Goal: Contribute content: Contribute content

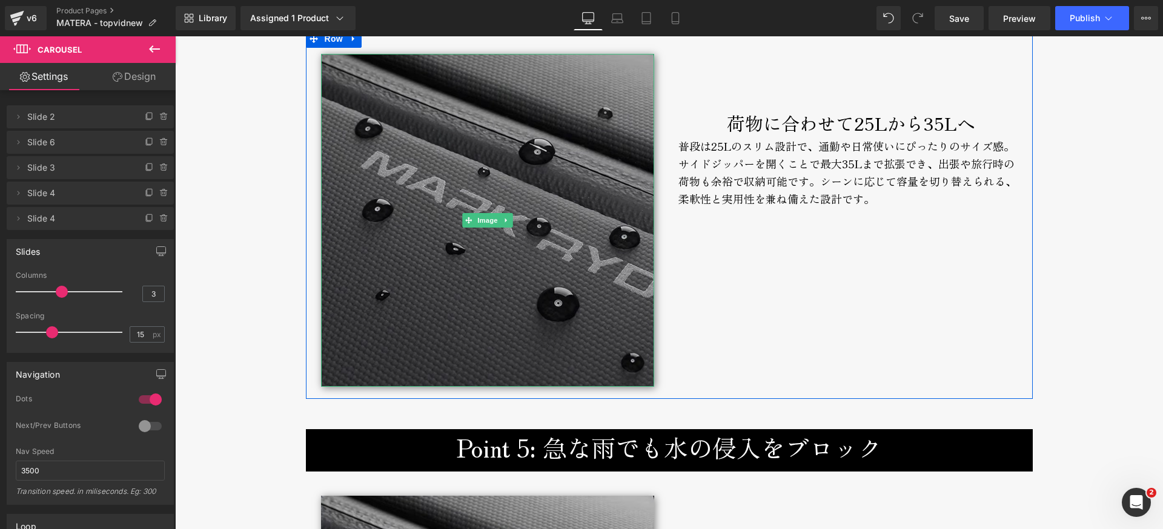
click at [492, 108] on img at bounding box center [487, 220] width 333 height 333
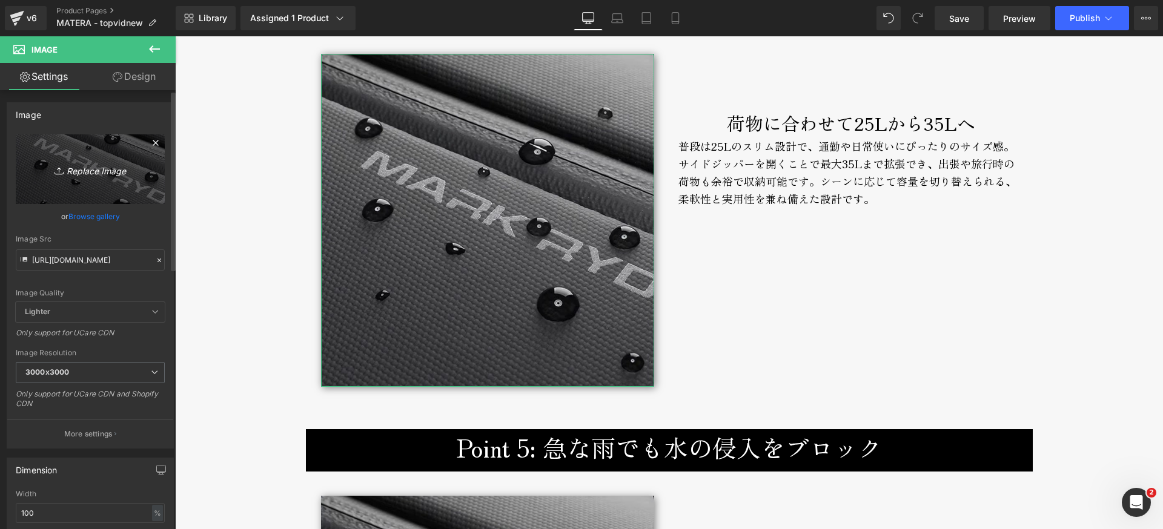
click at [107, 168] on icon "Replace Image" at bounding box center [90, 169] width 97 height 15
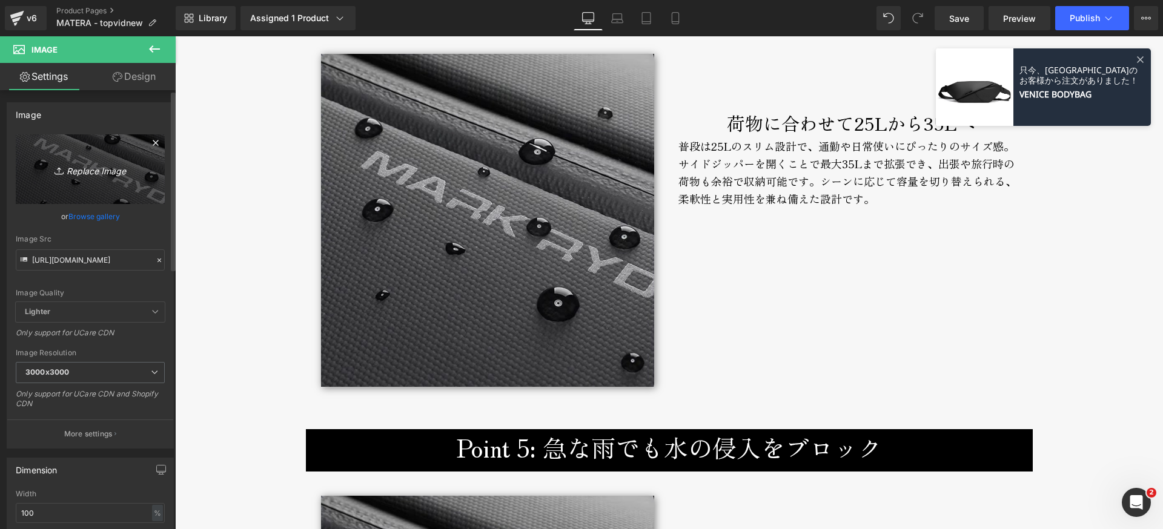
type input "C:\fakepath\matera-broderik-expansion-800px.jpg"
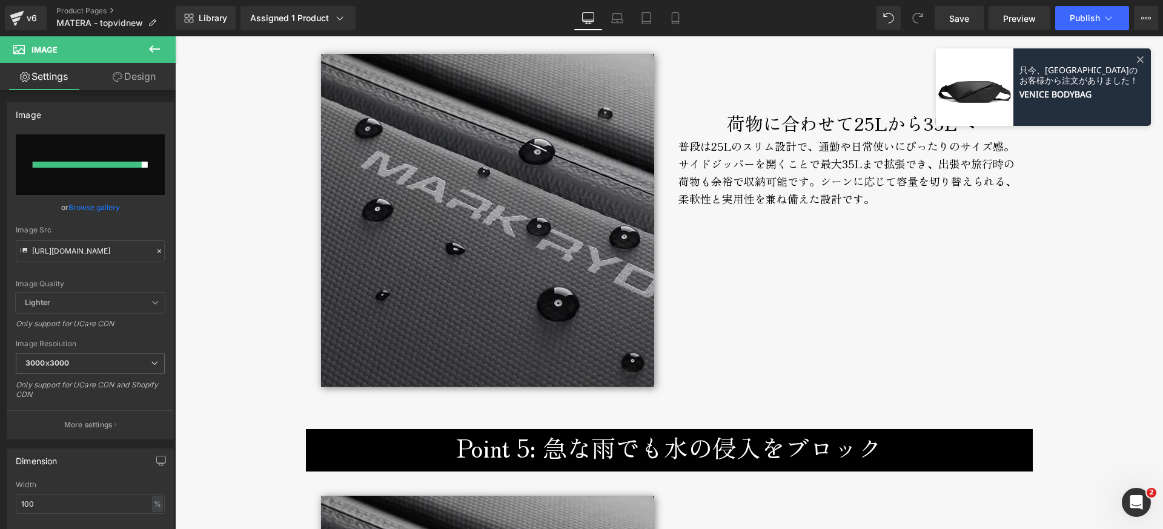
type input "[URL][DOMAIN_NAME]"
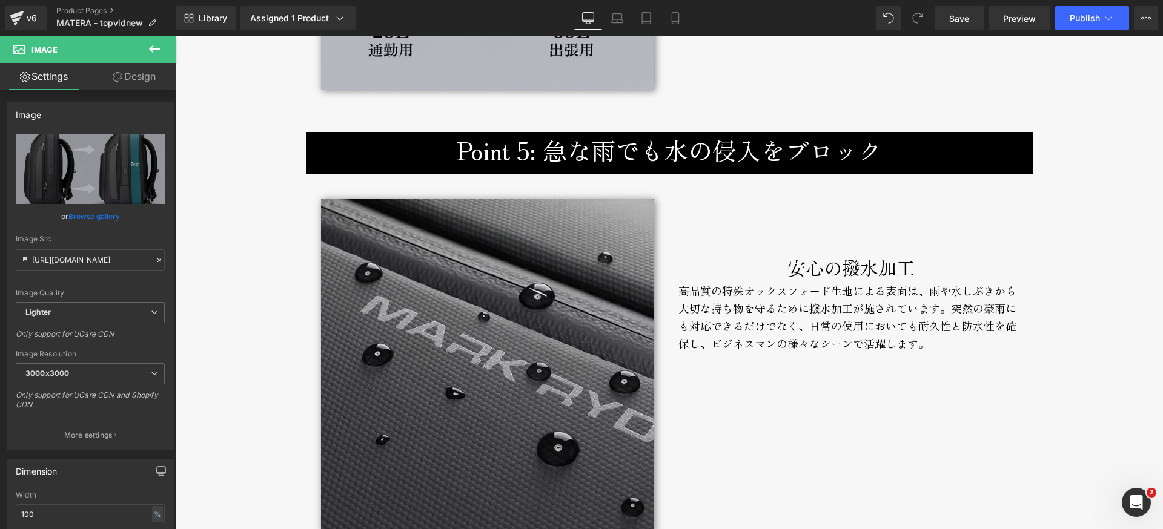
scroll to position [3755, 0]
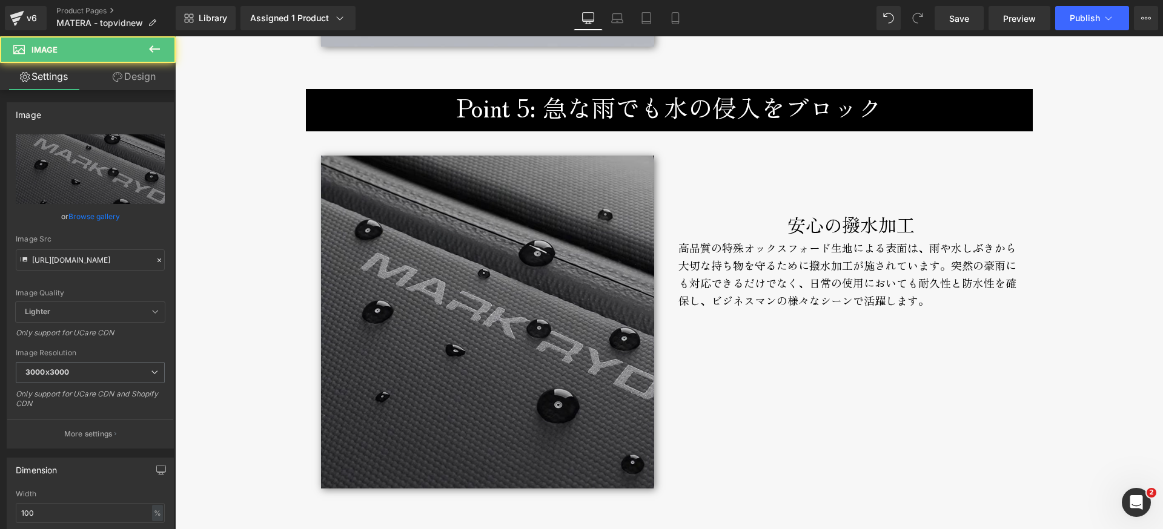
click at [537, 209] on img at bounding box center [487, 322] width 333 height 333
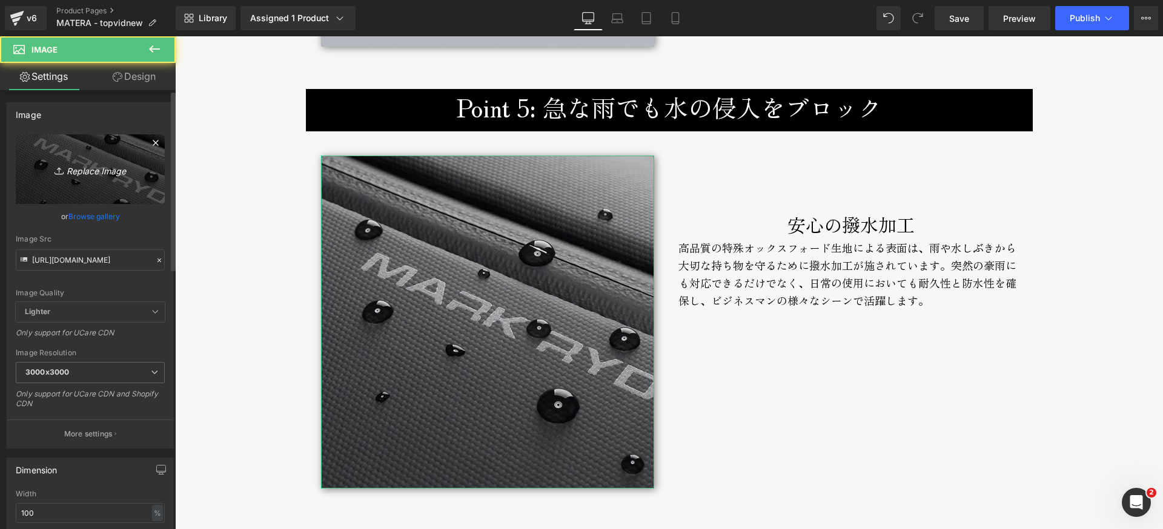
click at [73, 170] on icon "Replace Image" at bounding box center [90, 169] width 97 height 15
type input "C:\fakepath\matera-broderik-water-800px.jpg"
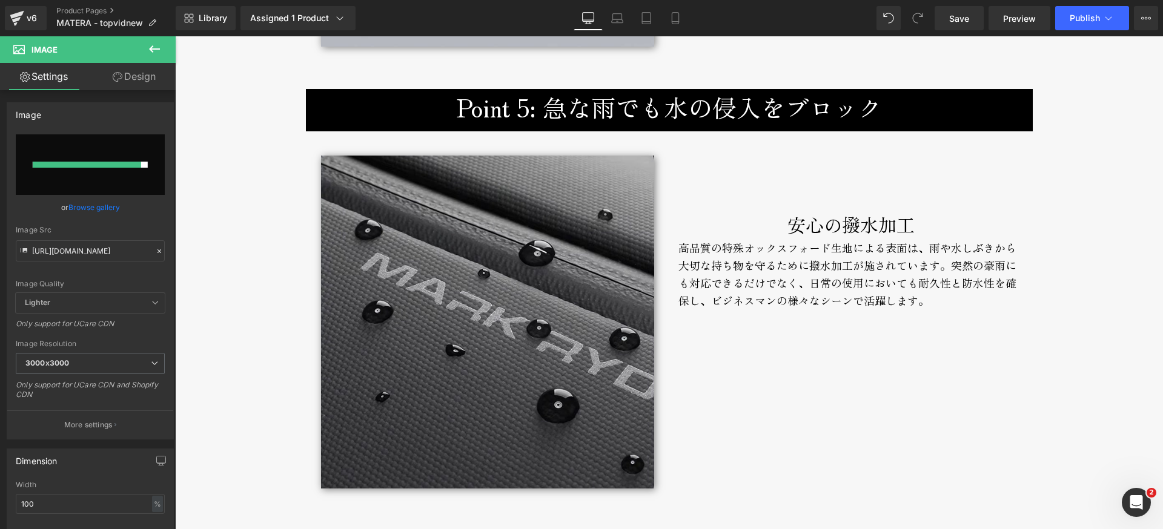
type input "[URL][DOMAIN_NAME]"
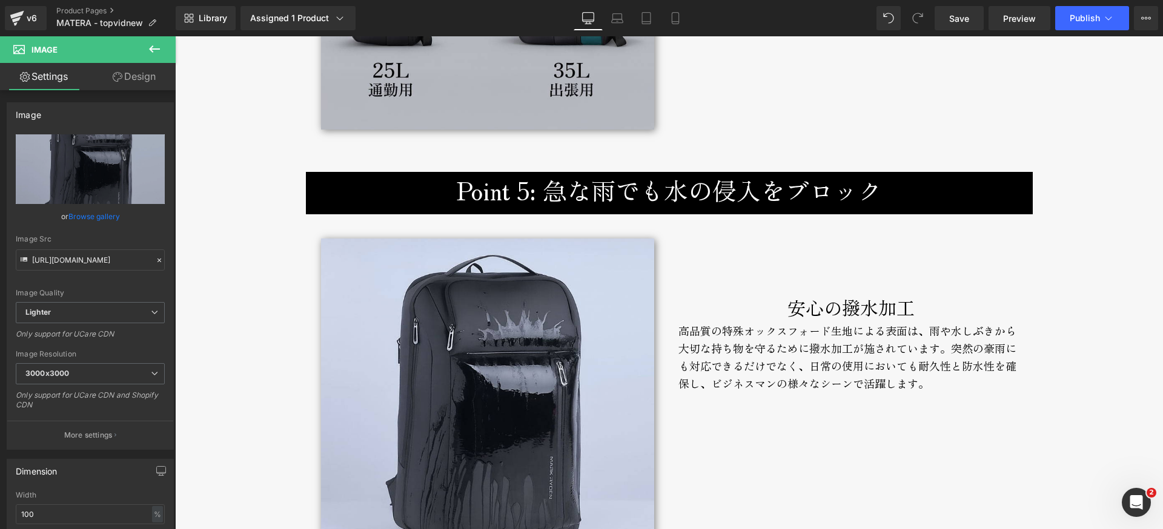
scroll to position [3652, 0]
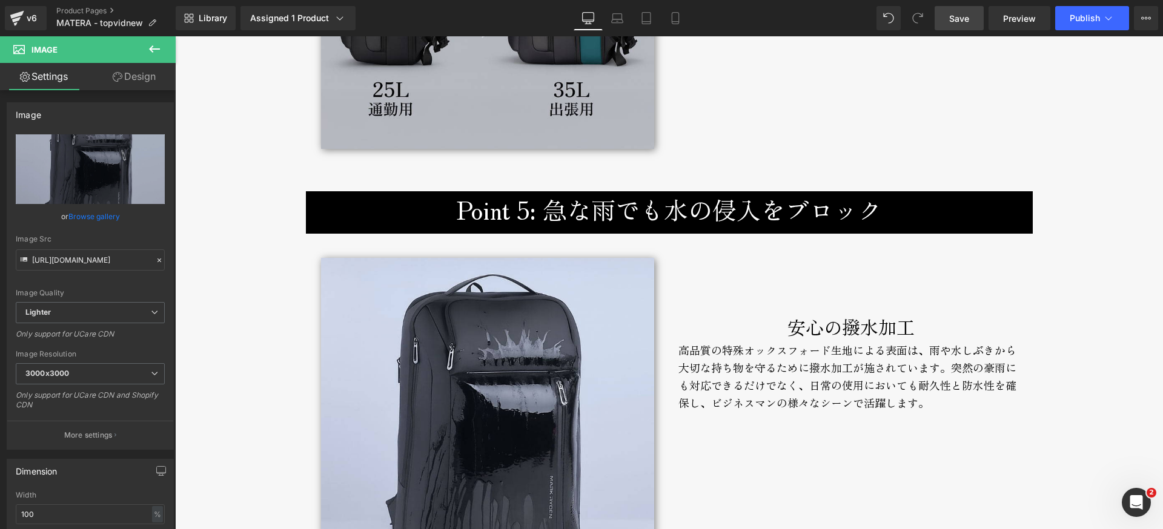
click at [970, 13] on link "Save" at bounding box center [958, 18] width 49 height 24
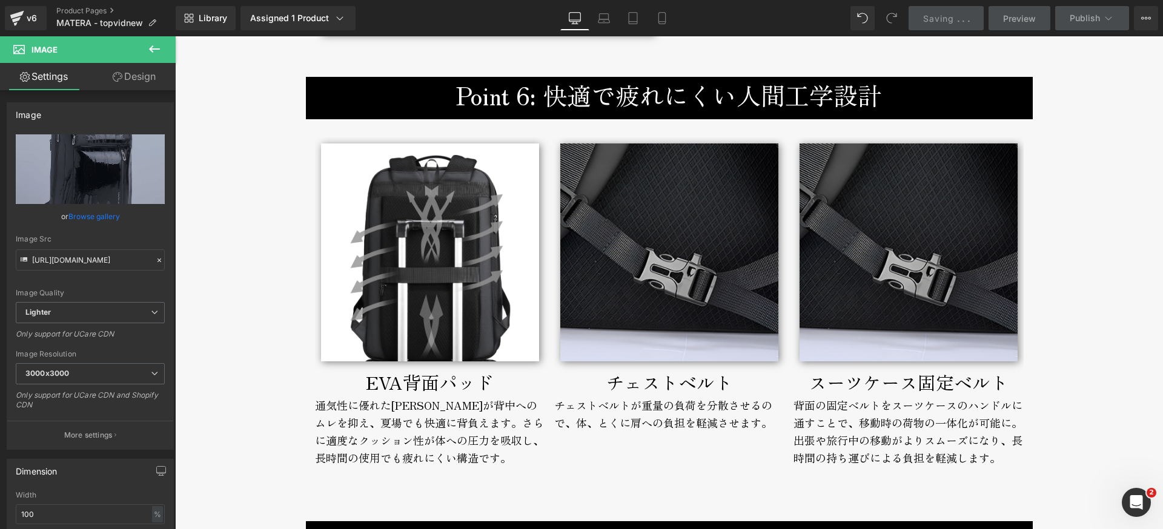
scroll to position [4248, 0]
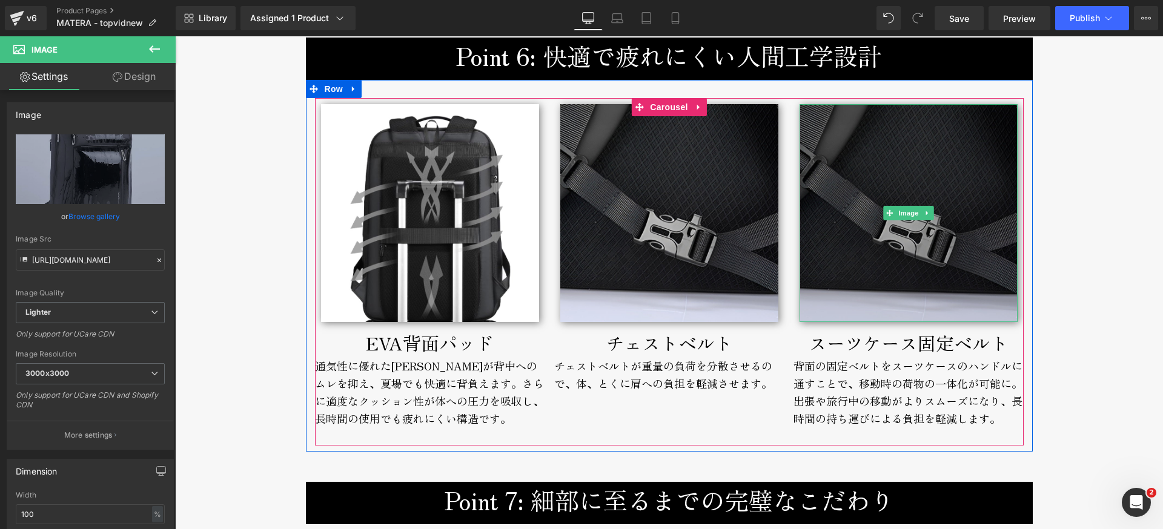
click at [853, 267] on img at bounding box center [908, 213] width 218 height 218
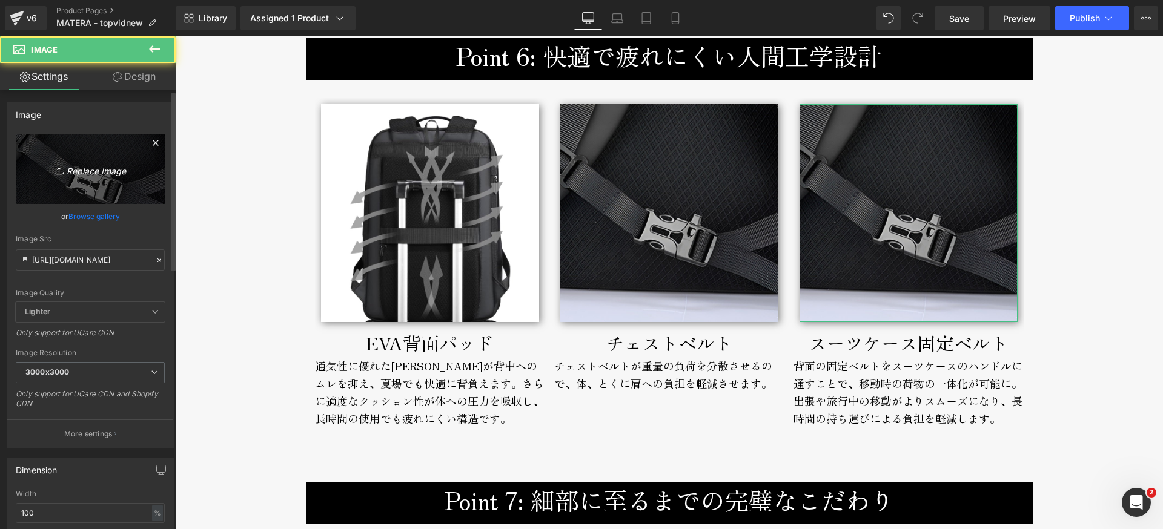
click at [75, 171] on icon "Replace Image" at bounding box center [90, 169] width 97 height 15
type input "C:\fakepath\matera-broderik-suitcase-800px.jpg"
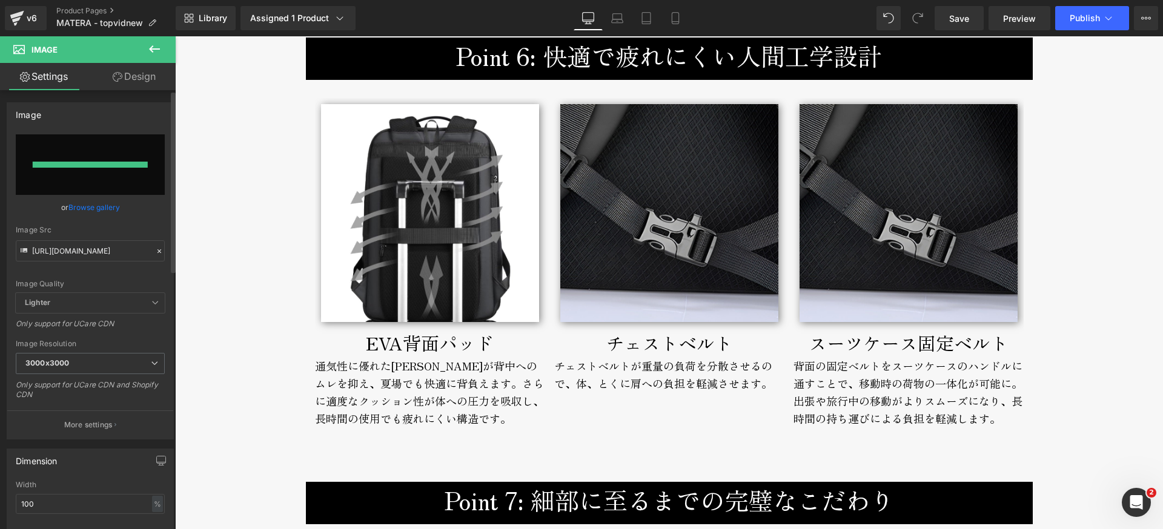
type input "[URL][DOMAIN_NAME]"
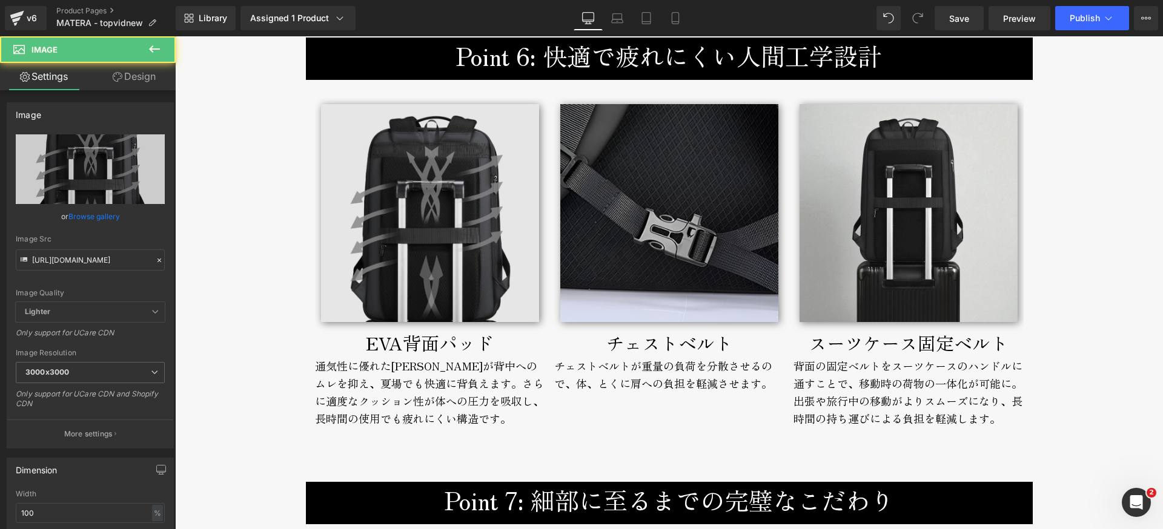
click at [434, 268] on img at bounding box center [430, 213] width 218 height 218
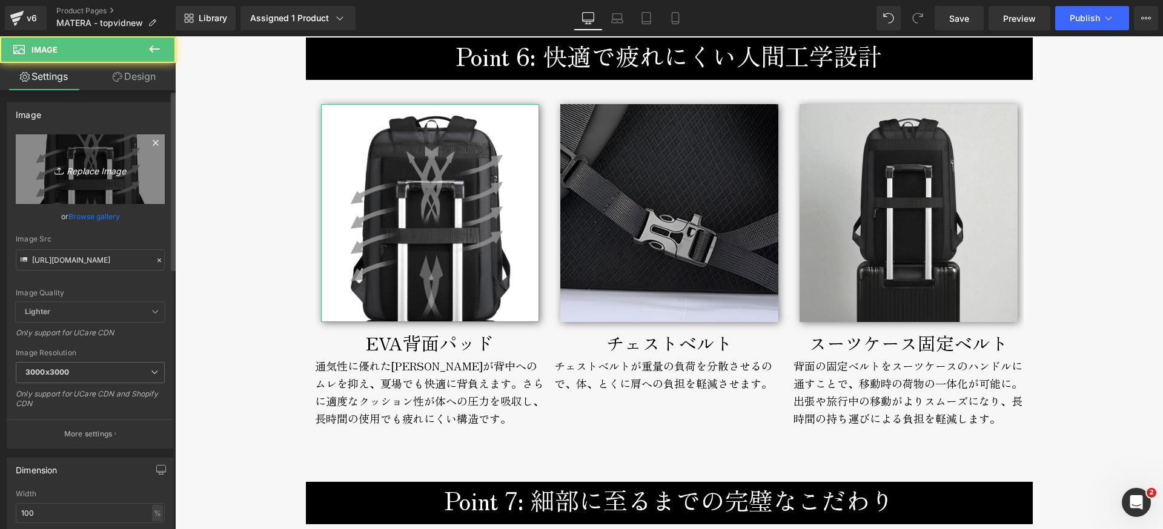
click at [105, 172] on icon "Replace Image" at bounding box center [90, 169] width 97 height 15
type input "C:\fakepath\matera-broderik-eva-800px.jpg"
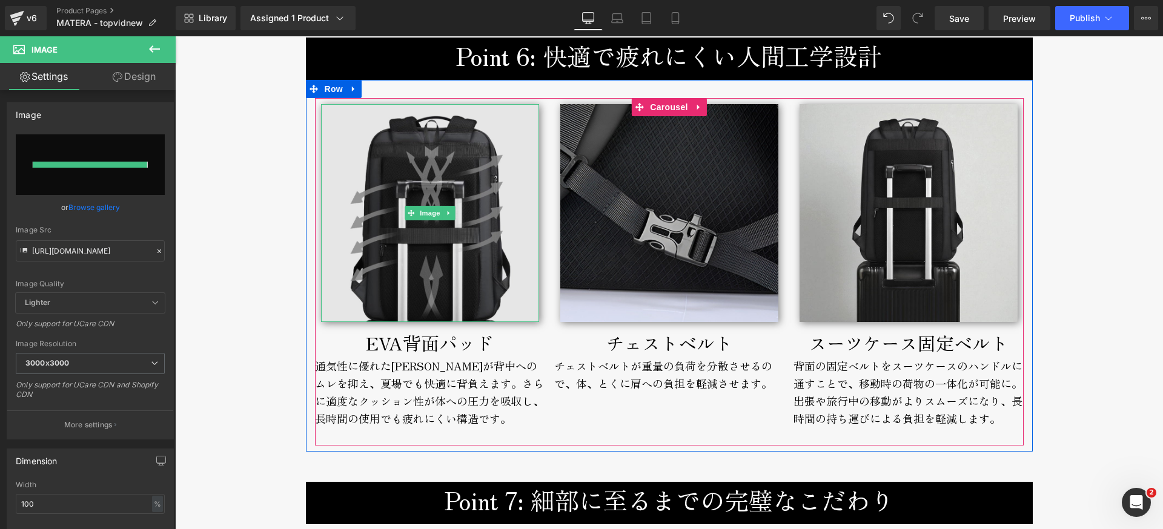
type input "[URL][DOMAIN_NAME]"
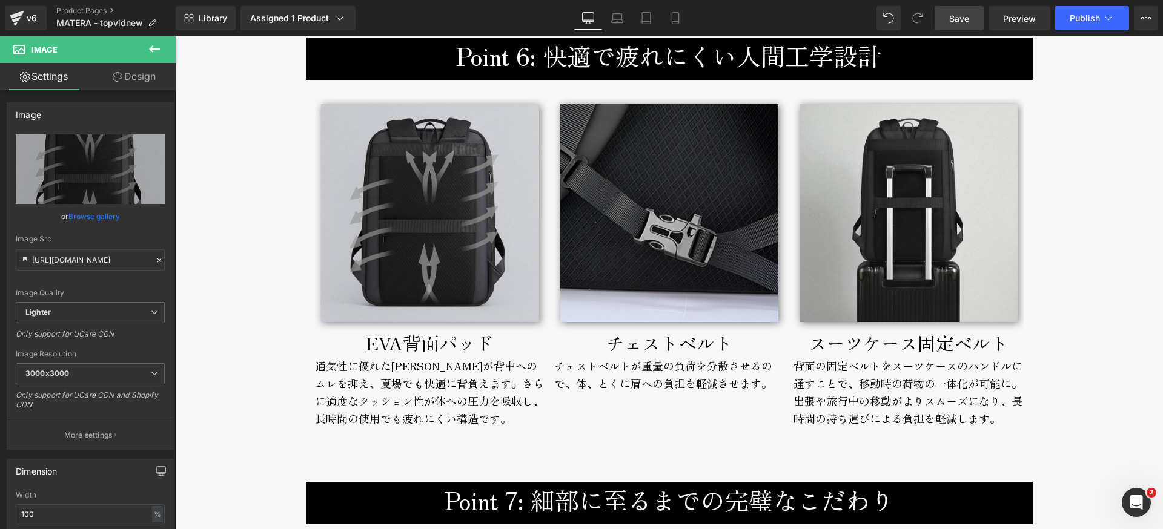
click at [953, 19] on span "Save" at bounding box center [959, 18] width 20 height 13
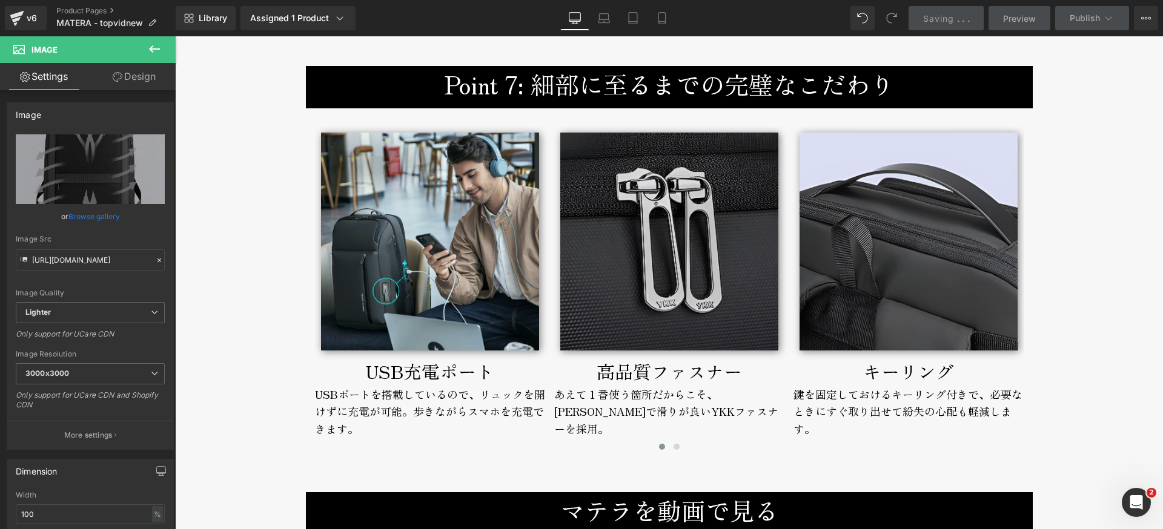
scroll to position [4683, 0]
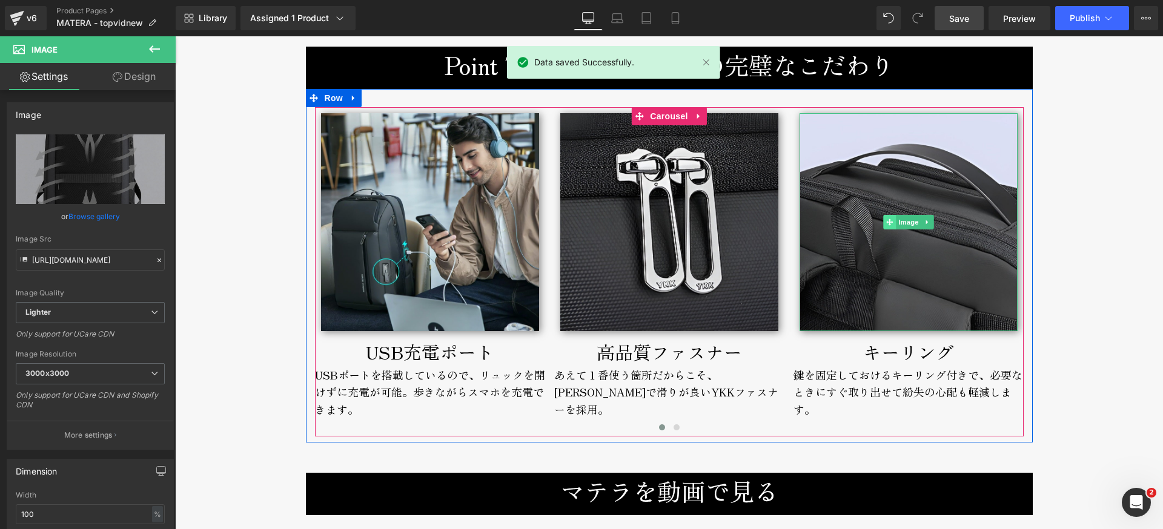
click at [883, 229] on span at bounding box center [889, 222] width 13 height 15
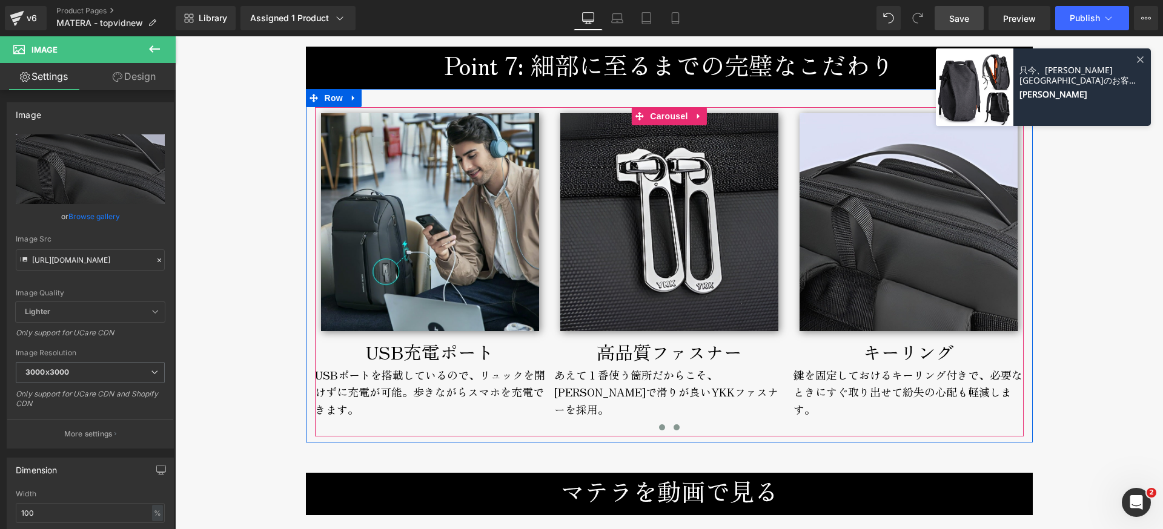
click at [673, 430] on span at bounding box center [676, 427] width 6 height 6
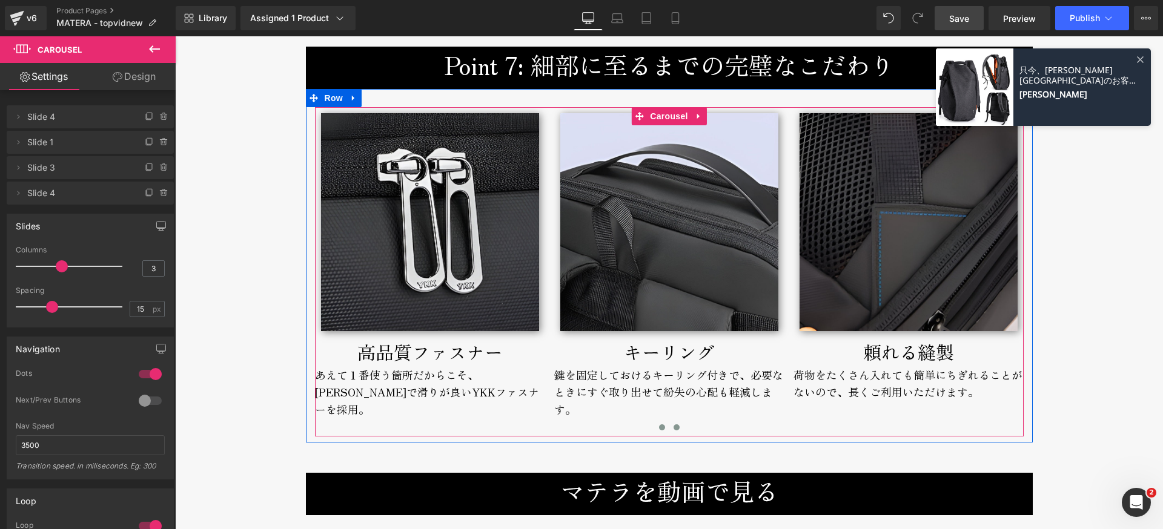
click at [659, 427] on span at bounding box center [662, 427] width 6 height 6
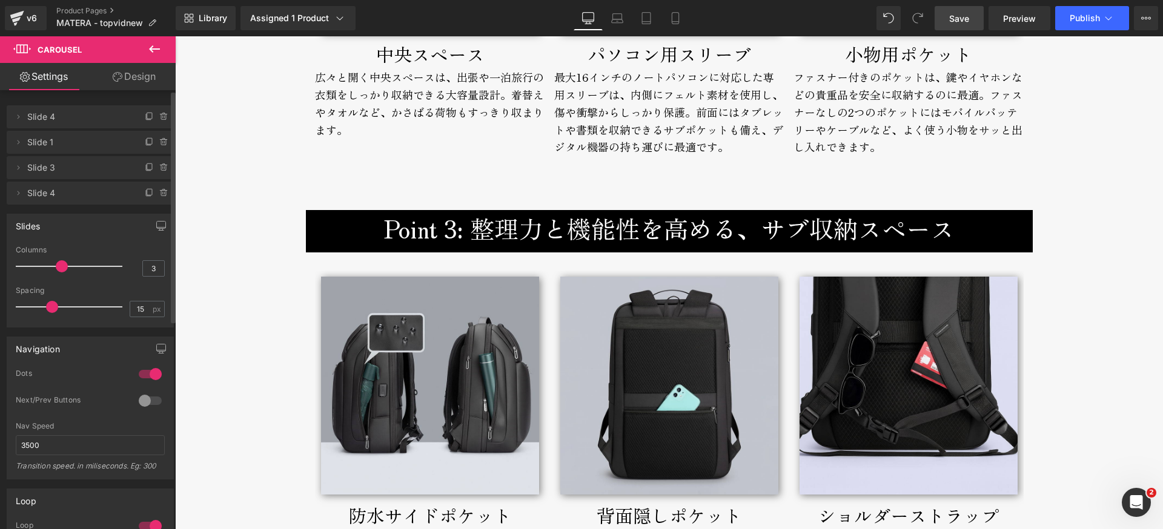
scroll to position [2249, 0]
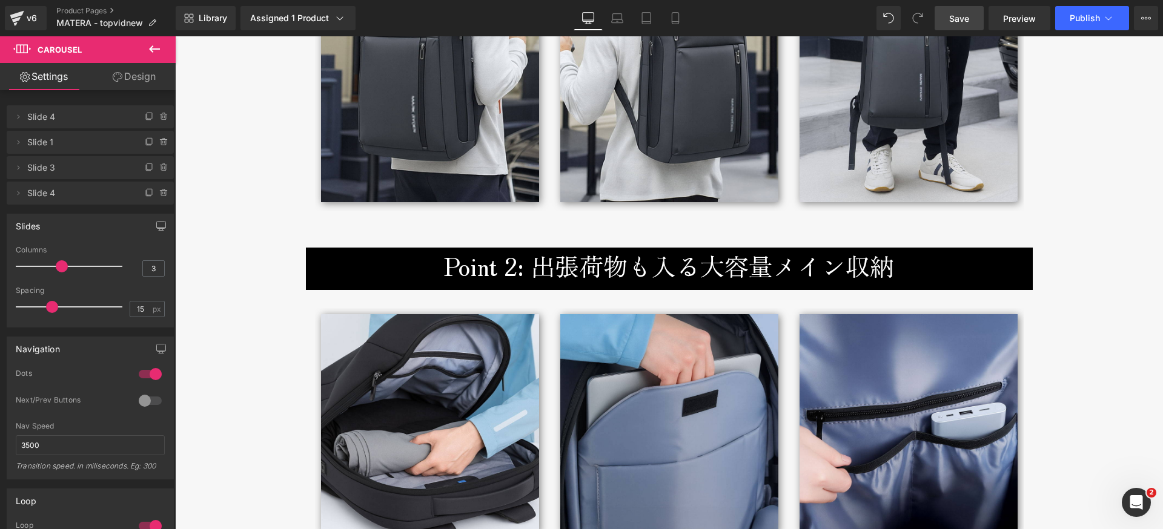
click at [957, 15] on span "Save" at bounding box center [959, 18] width 20 height 13
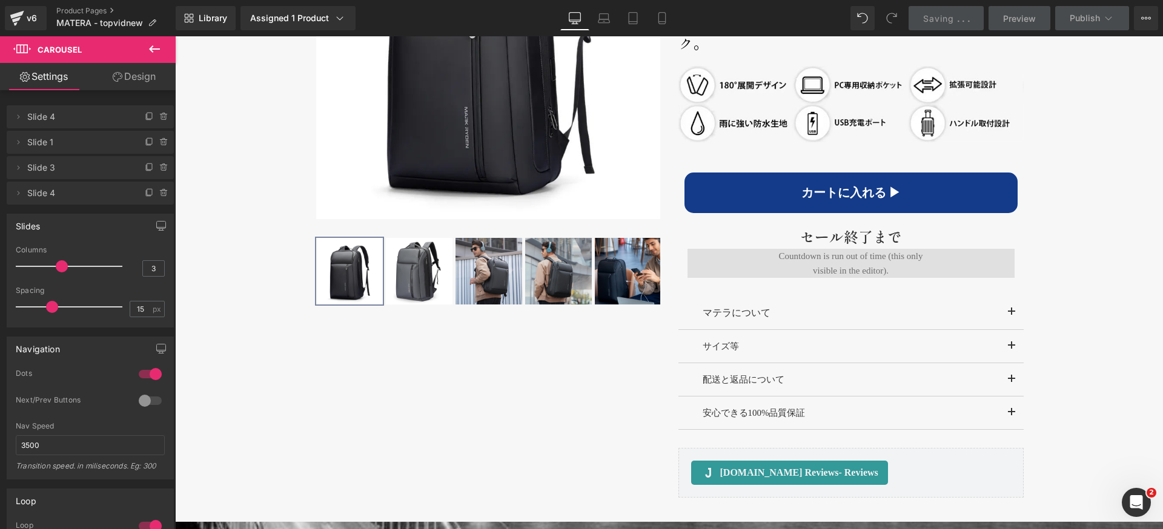
scroll to position [775, 0]
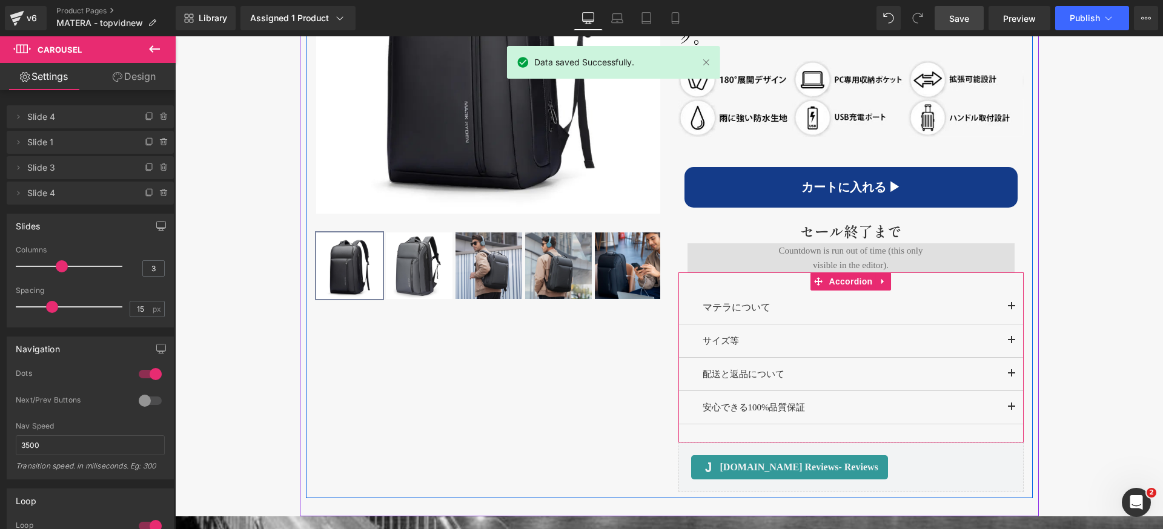
click at [1011, 344] on span "button" at bounding box center [1011, 344] width 0 height 0
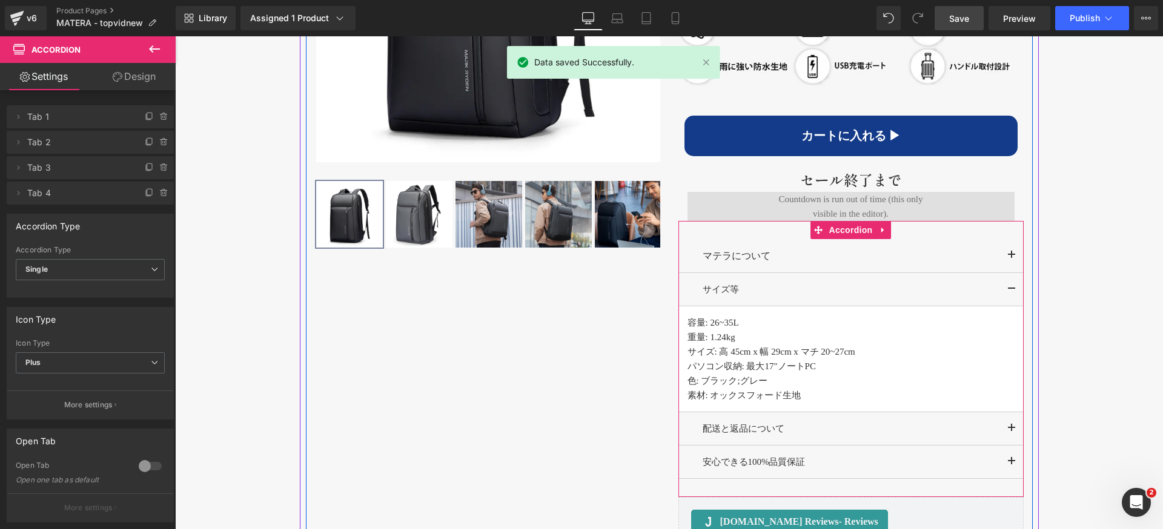
scroll to position [839, 0]
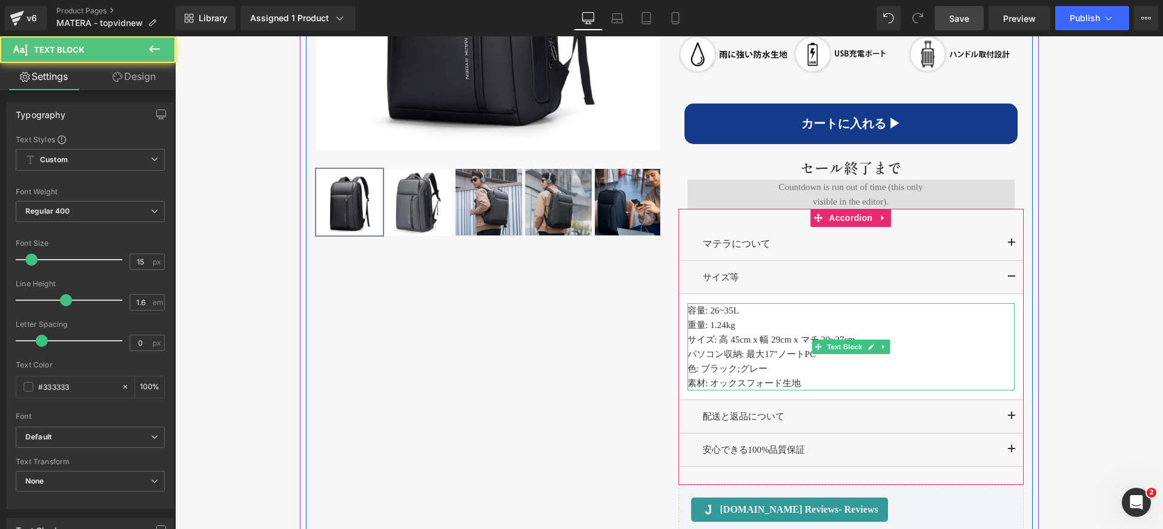
click at [710, 314] on p "容量: 26~35L" at bounding box center [850, 310] width 327 height 15
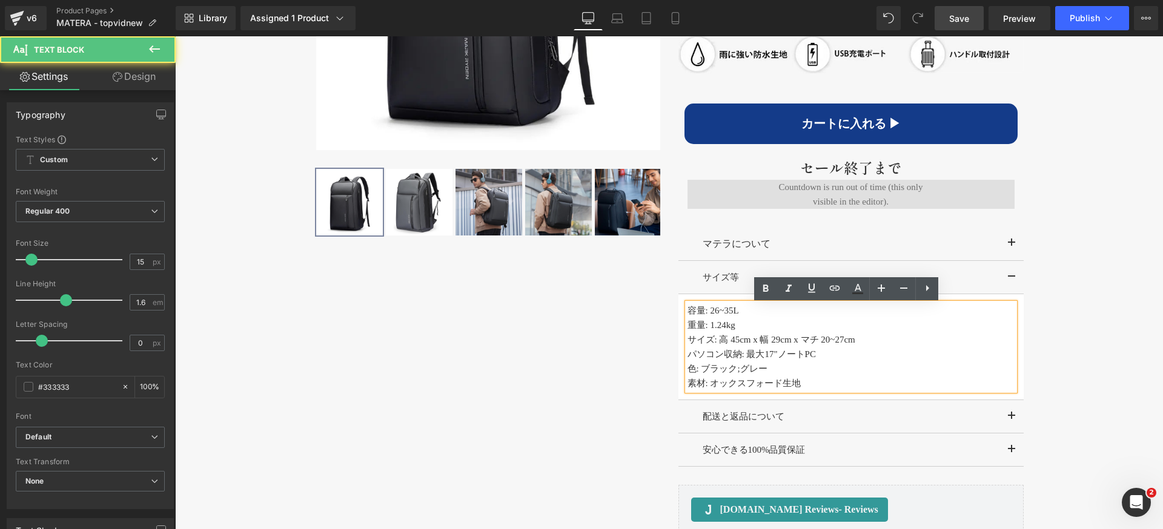
click at [715, 313] on p "容量: 26~35L" at bounding box center [850, 310] width 327 height 15
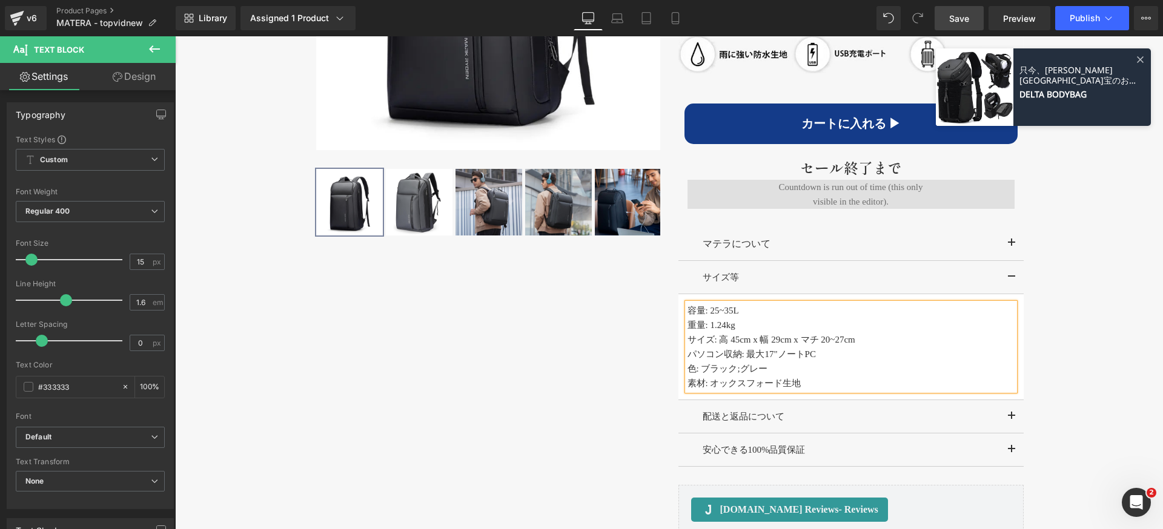
click at [721, 326] on p "重量: 1.24kg" at bounding box center [850, 325] width 327 height 15
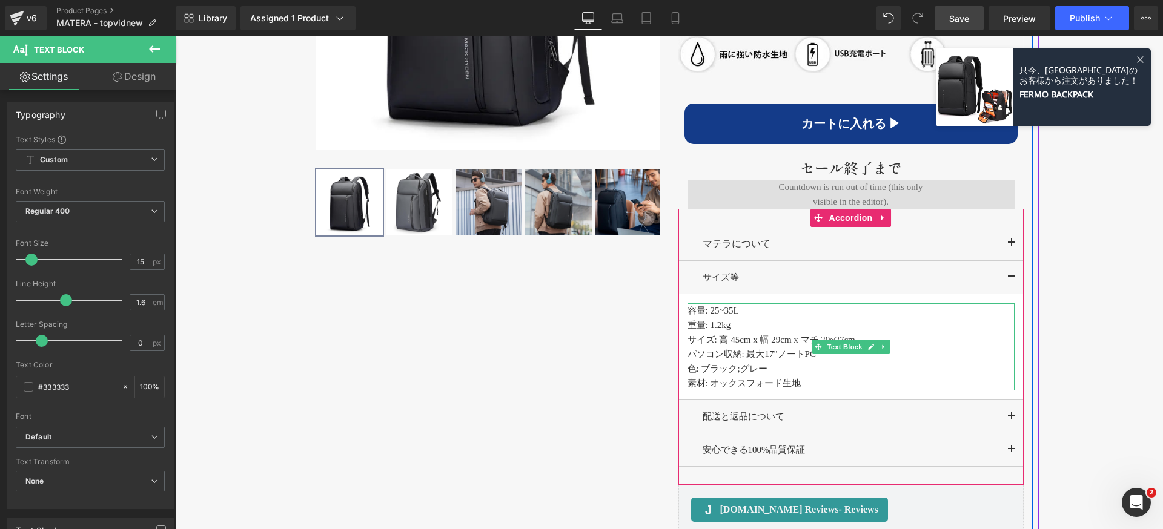
click at [742, 340] on p "サイズ: 高 45cm x 幅 29cm x マチ 20~27cm" at bounding box center [850, 339] width 327 height 15
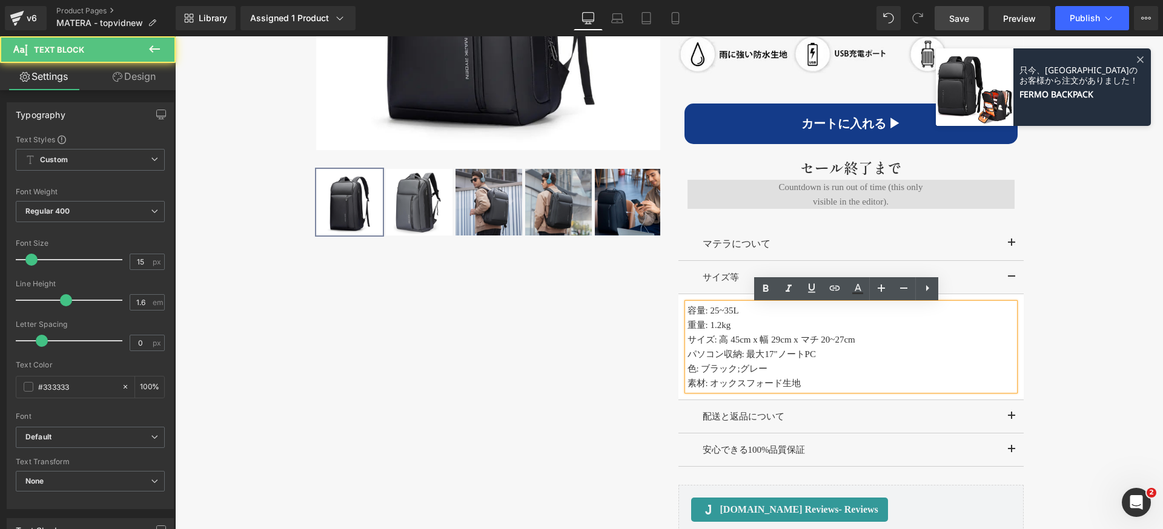
click at [734, 340] on p "サイズ: 高 45cm x 幅 29cm x マチ 20~27cm" at bounding box center [850, 339] width 327 height 15
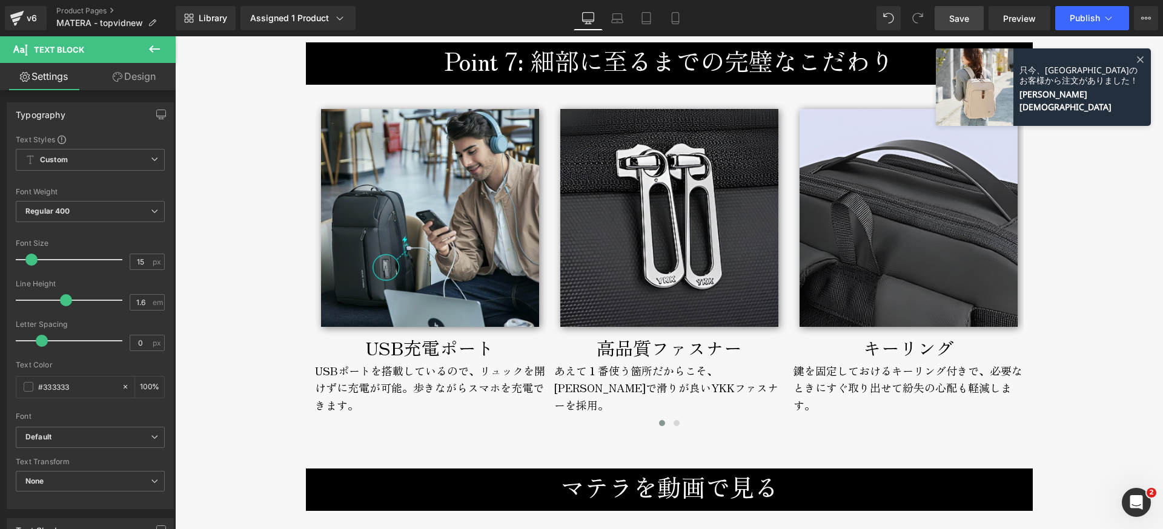
scroll to position [4767, 0]
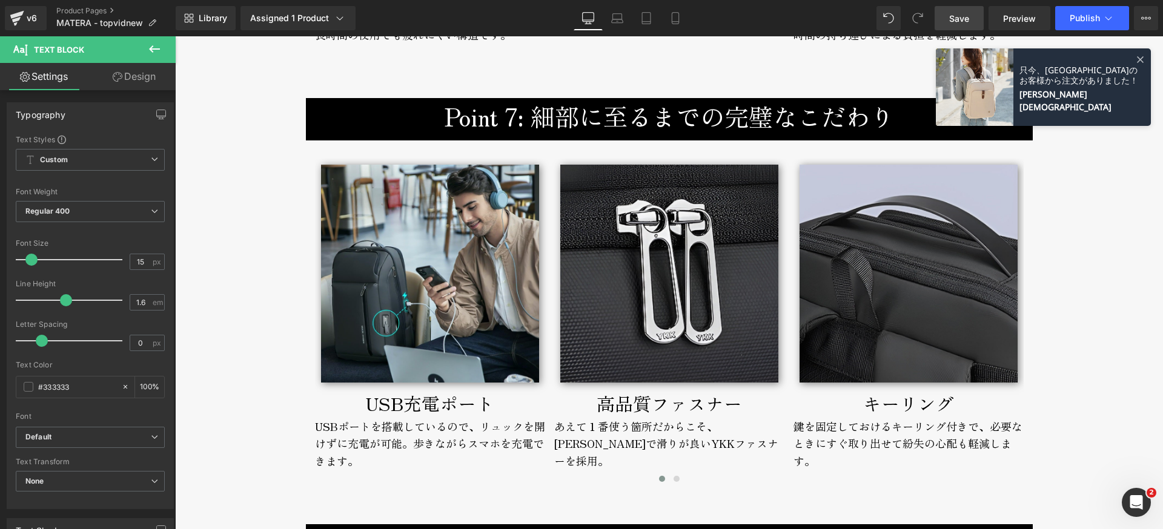
click at [889, 247] on img at bounding box center [908, 274] width 218 height 218
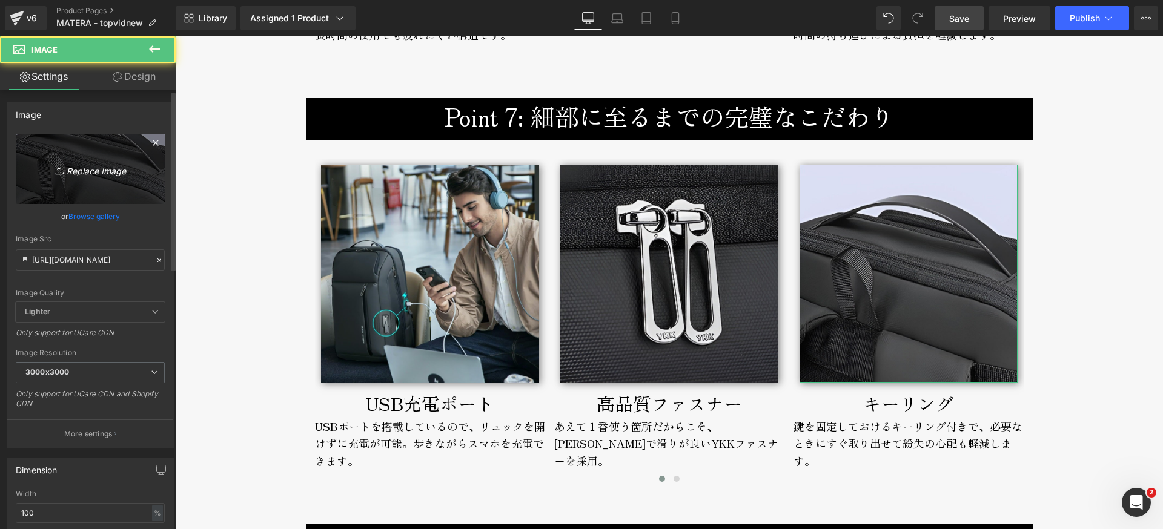
click at [90, 172] on icon "Replace Image" at bounding box center [90, 169] width 97 height 15
type input "C:\fakepath\matera-broderik-backpocket-800px-min.jpg"
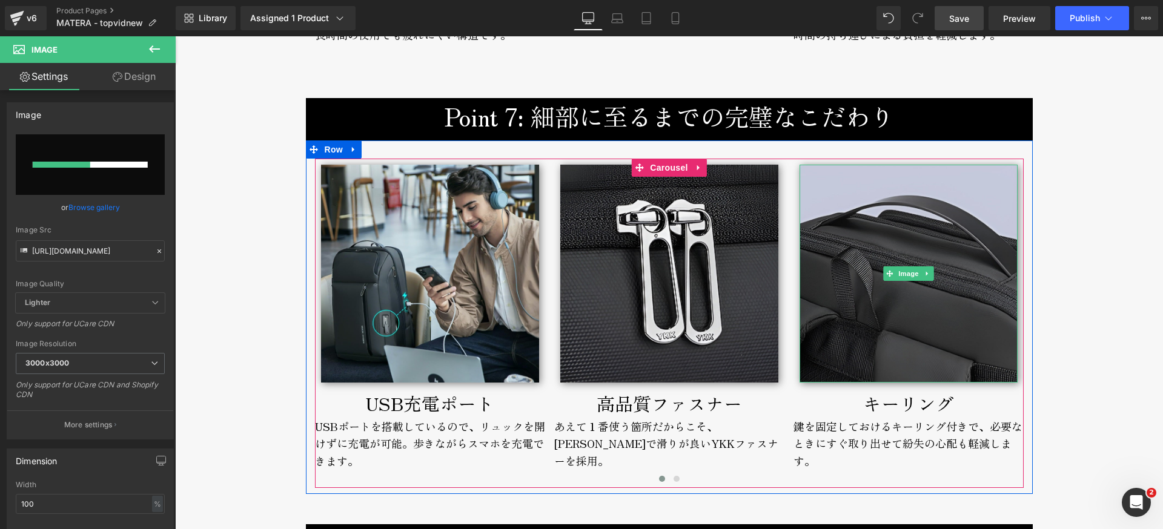
click at [892, 307] on img at bounding box center [908, 274] width 218 height 218
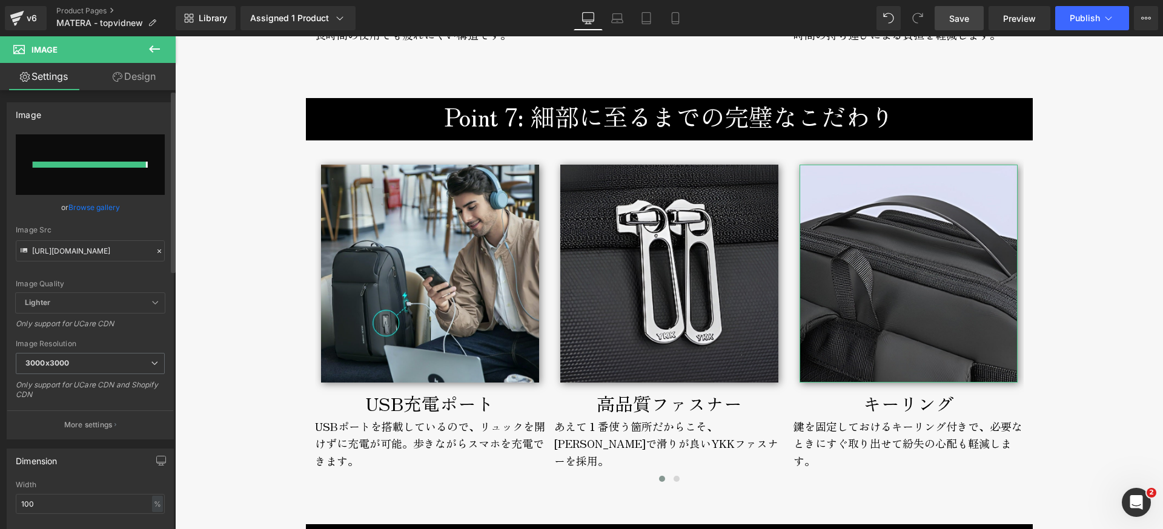
type input "[URL][DOMAIN_NAME]"
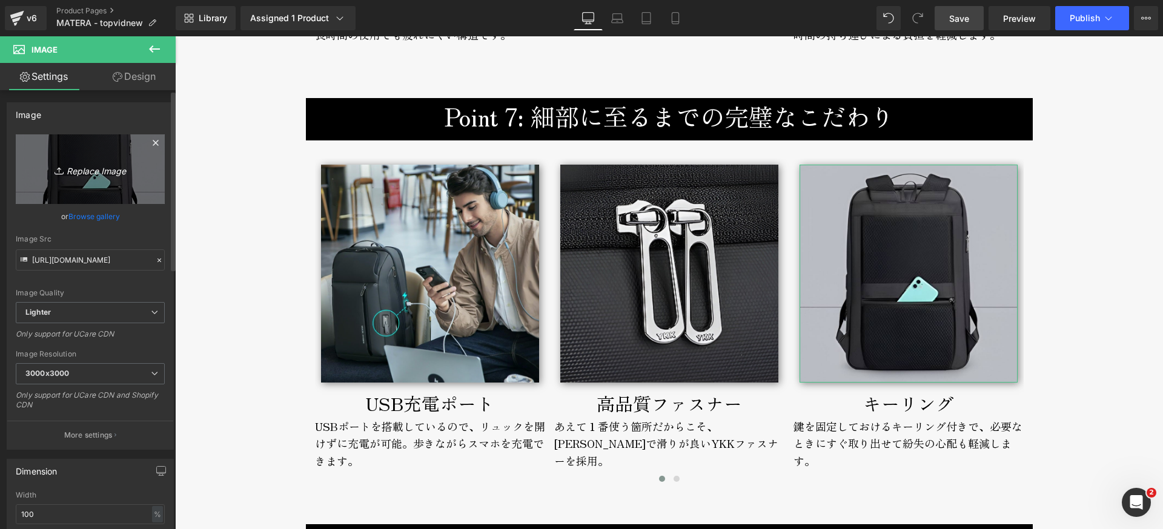
click at [91, 166] on icon "Replace Image" at bounding box center [90, 169] width 97 height 15
type input "C:\fakepath\matera-broderik-keyring-800px.jpg"
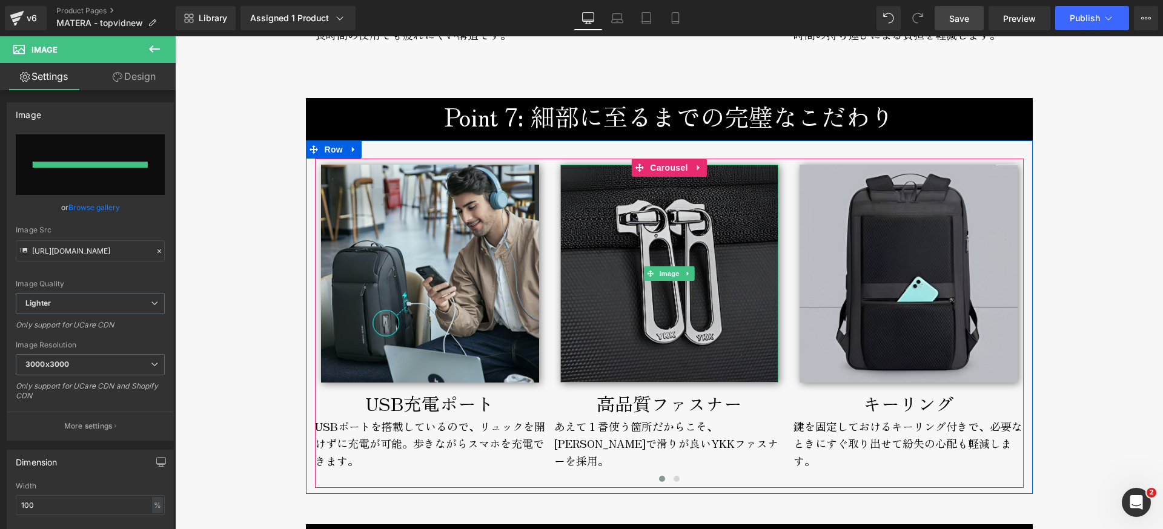
type input "[URL][DOMAIN_NAME]"
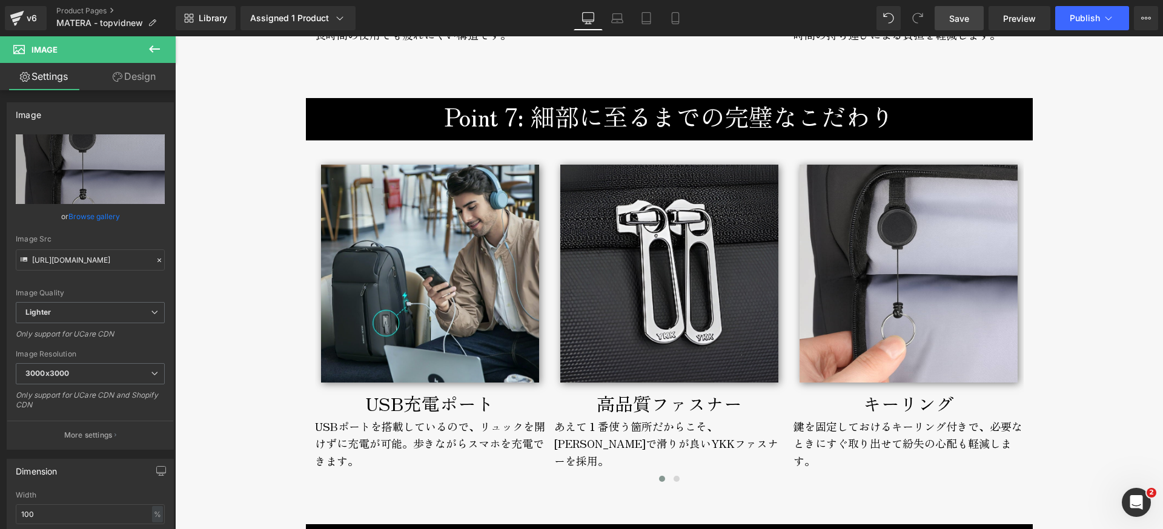
click at [957, 21] on span "Save" at bounding box center [959, 18] width 20 height 13
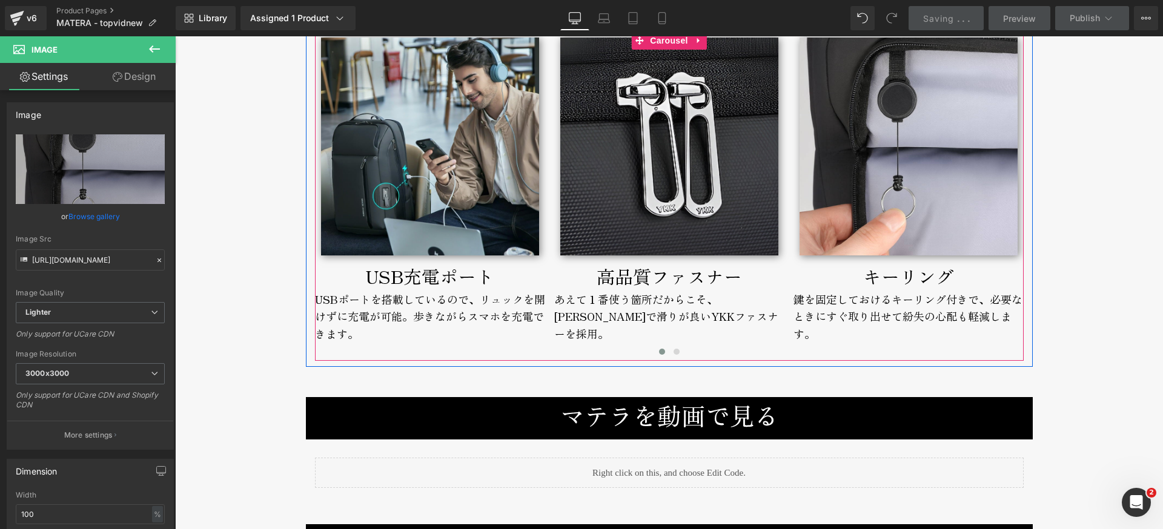
scroll to position [5082, 0]
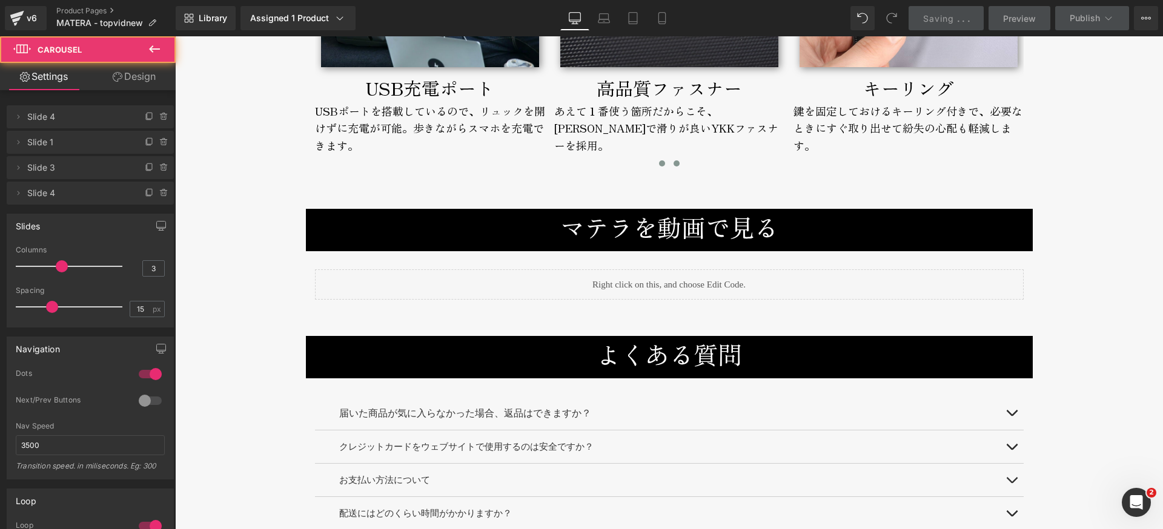
click at [673, 168] on button at bounding box center [676, 163] width 15 height 12
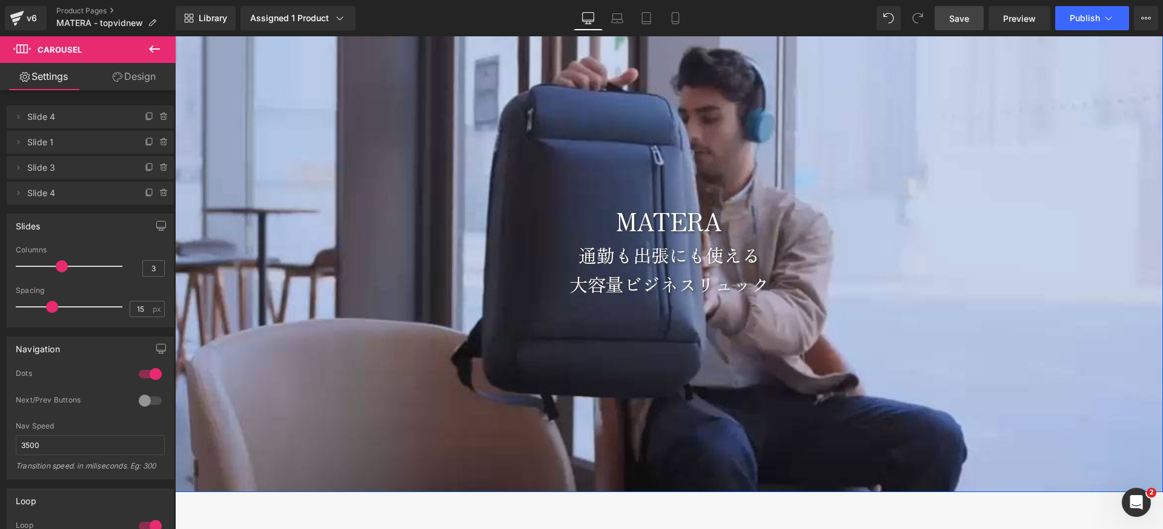
scroll to position [0, 0]
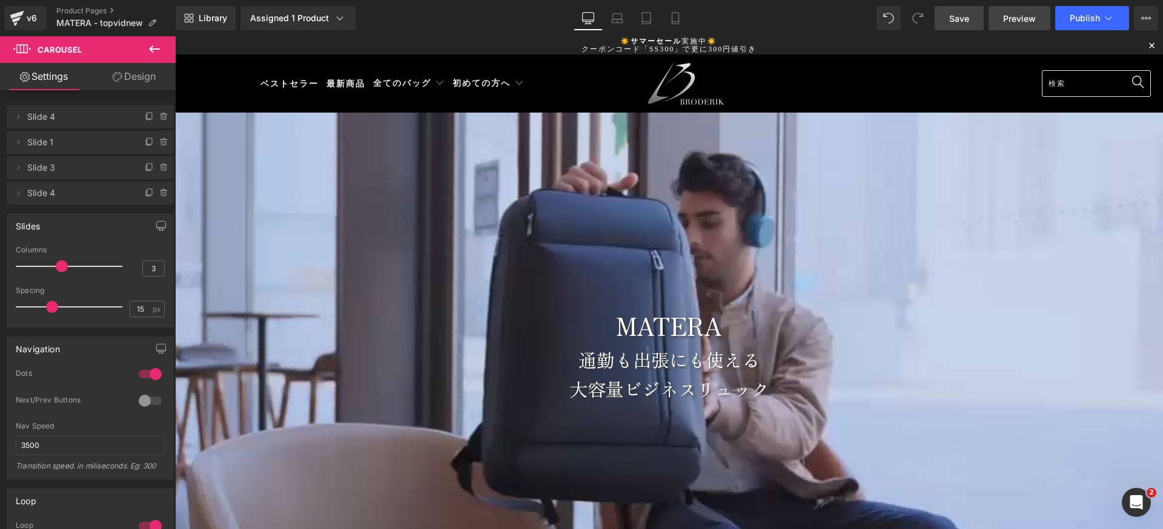
click at [1014, 22] on span "Preview" at bounding box center [1019, 18] width 33 height 13
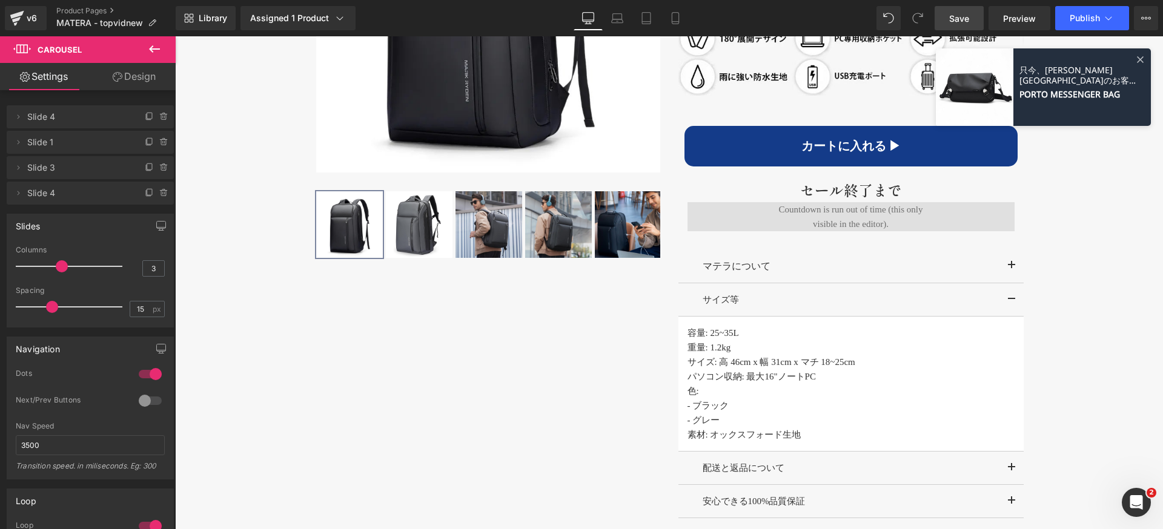
scroll to position [824, 0]
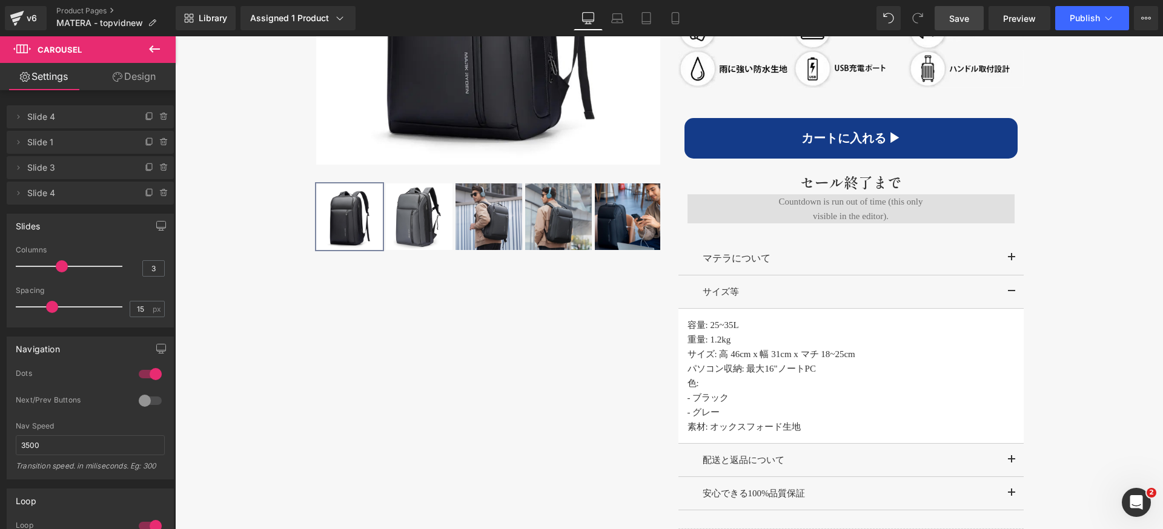
click at [1007, 257] on button "button" at bounding box center [1011, 259] width 24 height 34
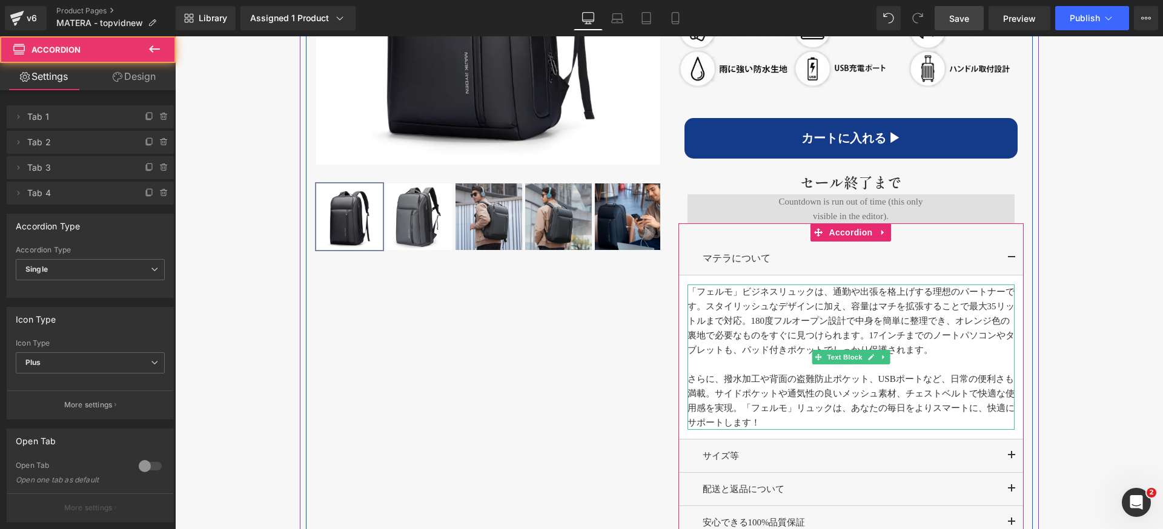
click at [747, 319] on p "「フェルモ」ビジネスリュックは、通勤や出張を格上げする理想のパートナーです。スタイリッシュなデザインに加え、容量はマチを拡張することで最大35リットルまで対応…" at bounding box center [850, 321] width 327 height 73
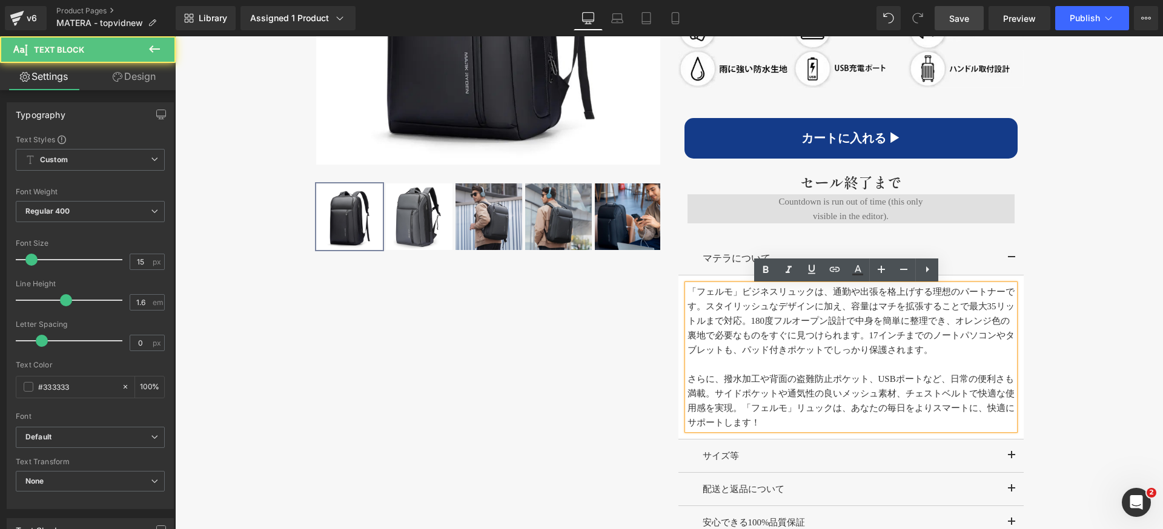
click at [739, 326] on p "「フェルモ」ビジネスリュックは、通勤や出張を格上げする理想のパートナーです。スタイリッシュなデザインに加え、容量はマチを拡張することで最大35リットルまで対応…" at bounding box center [850, 321] width 327 height 73
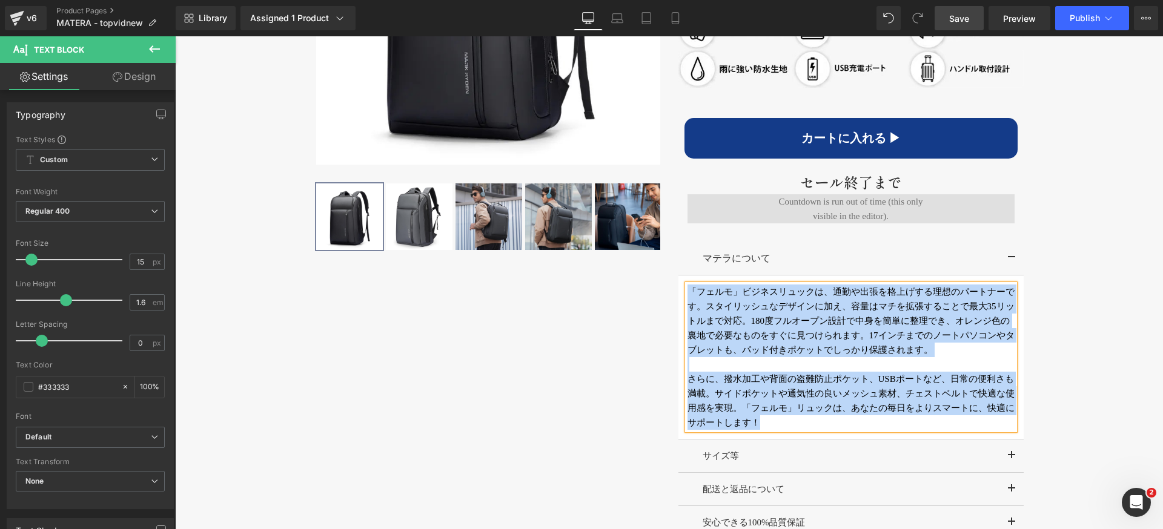
paste div
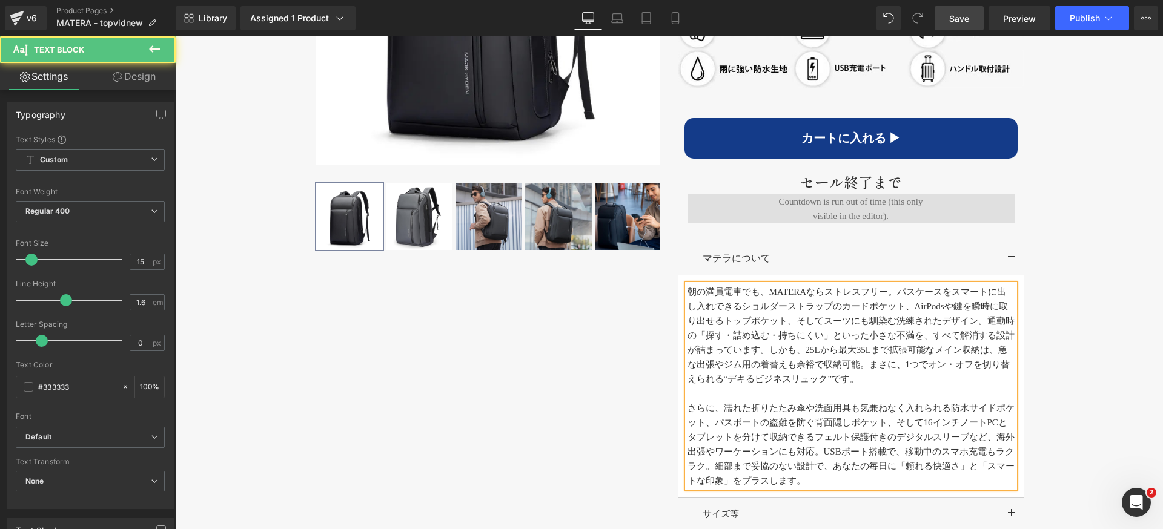
click at [764, 293] on p "朝の満員電車でも、MATERAならストレスフリー。パスケースをスマートに出し入れできるショルダーストラップのカードポケット、AirPodsや鍵を瞬時に取り出せ…" at bounding box center [850, 336] width 327 height 102
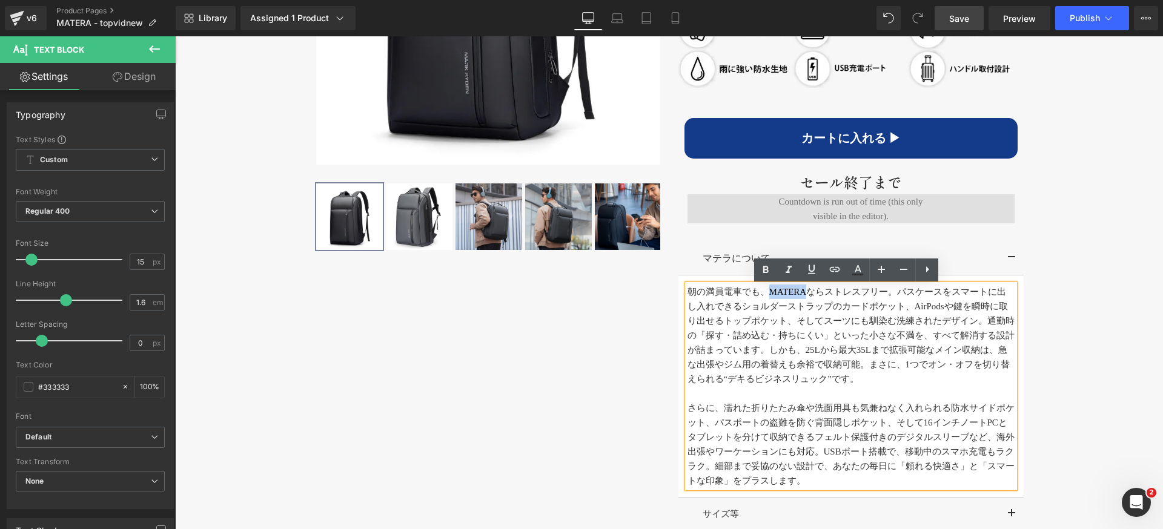
drag, startPoint x: 764, startPoint y: 293, endPoint x: 803, endPoint y: 290, distance: 39.5
click at [803, 290] on p "朝の満員電車でも、MATERAならストレスフリー。パスケースをスマートに出し入れできるショルダーストラップのカードポケット、AirPodsや鍵を瞬時に取り出せ…" at bounding box center [850, 336] width 327 height 102
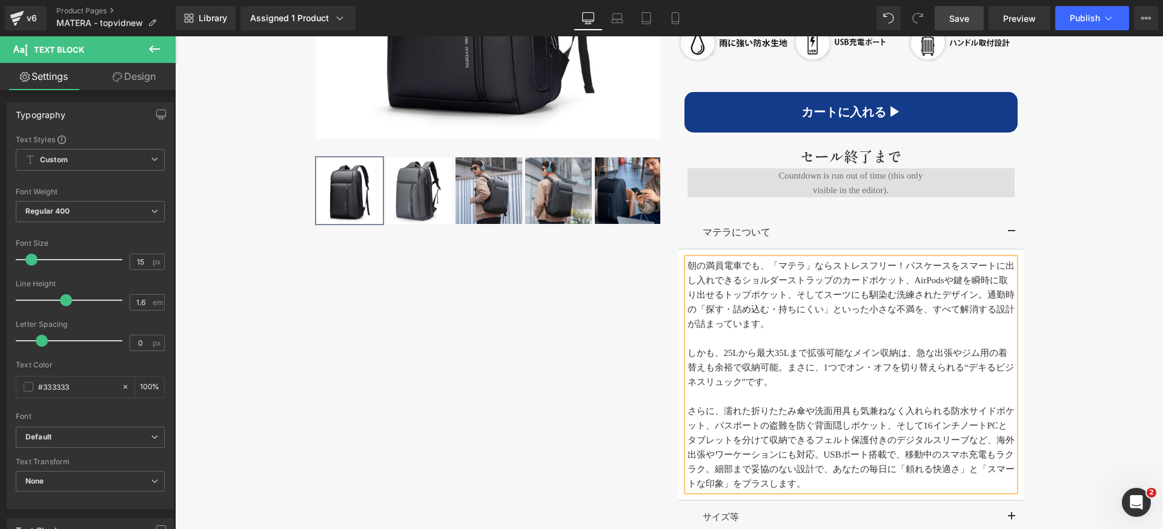
scroll to position [929, 0]
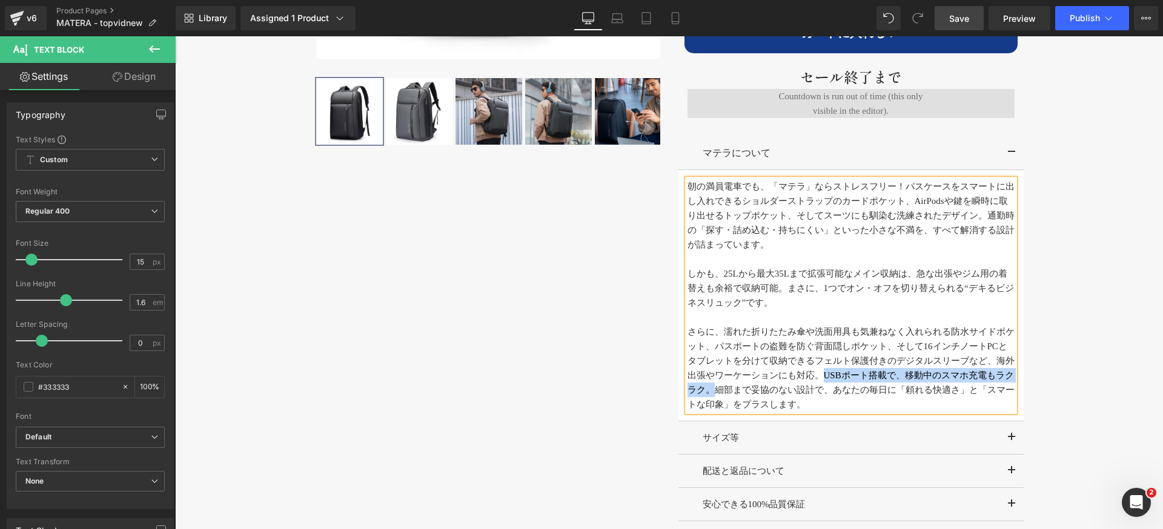
drag, startPoint x: 819, startPoint y: 375, endPoint x: 711, endPoint y: 394, distance: 109.3
click at [707, 392] on p "さらに、濡れた折りたたみ傘や洗面用具も気兼ねなく入れられる防水サイドポケット、パスポートの盗難を防ぐ背面隠しポケット、そして16インチノートPCとタブレットを…" at bounding box center [850, 368] width 327 height 87
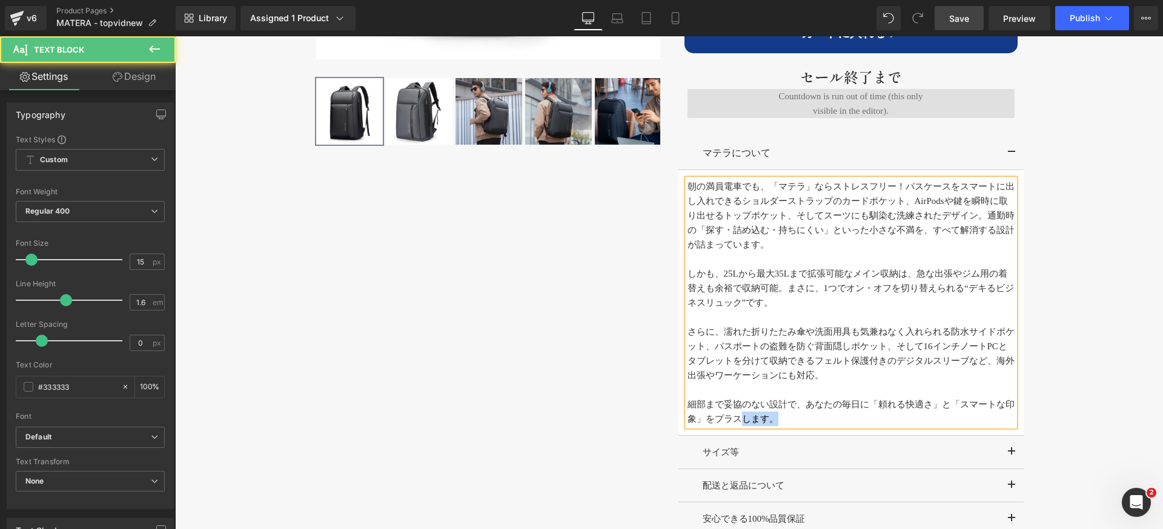
drag, startPoint x: 734, startPoint y: 420, endPoint x: 783, endPoint y: 420, distance: 48.4
click at [783, 420] on p "細部まで妥協のない設計で、あなたの毎日に「頼れる快適さ」と「スマートな印象」をプラスします。" at bounding box center [850, 411] width 327 height 29
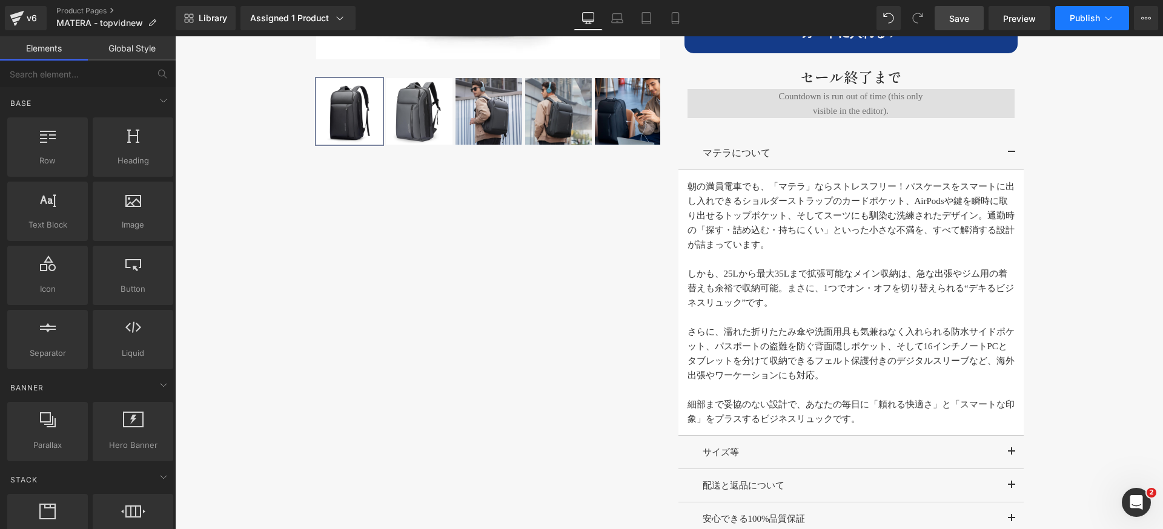
click at [1086, 10] on button "Publish" at bounding box center [1092, 18] width 74 height 24
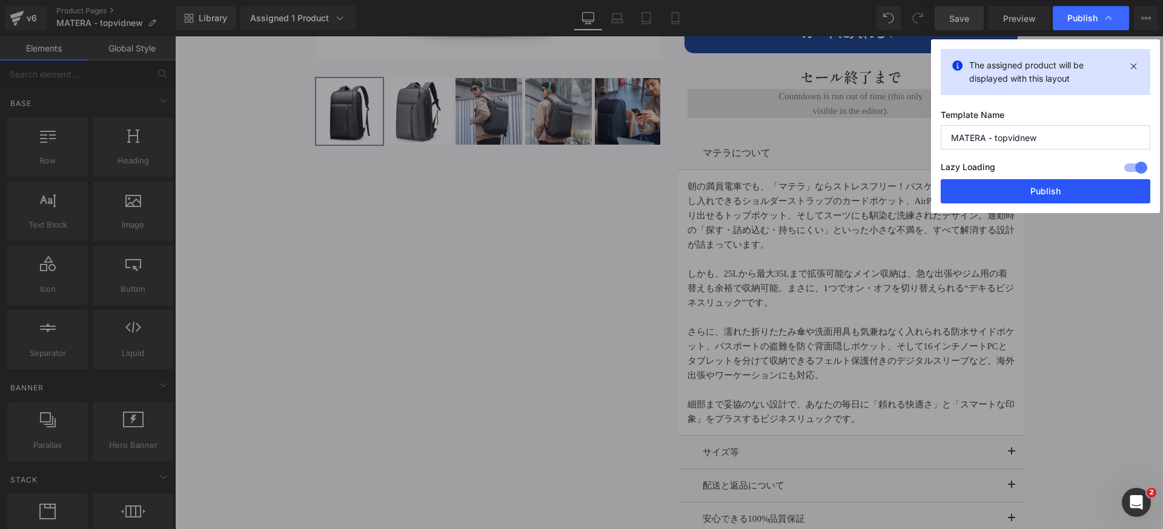
drag, startPoint x: 1019, startPoint y: 187, endPoint x: 796, endPoint y: 174, distance: 223.2
click at [1019, 187] on button "Publish" at bounding box center [1044, 191] width 209 height 24
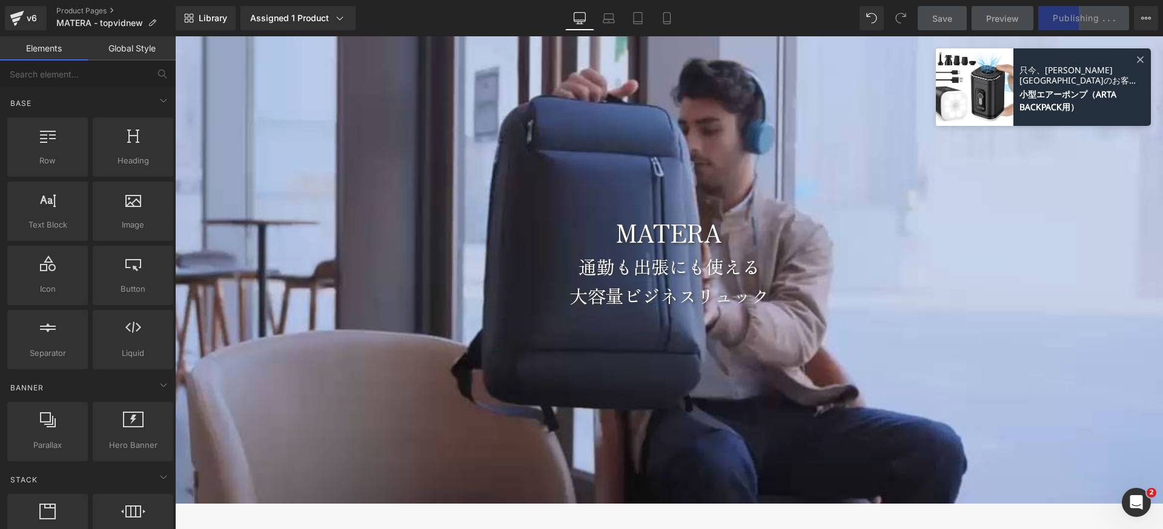
scroll to position [0, 0]
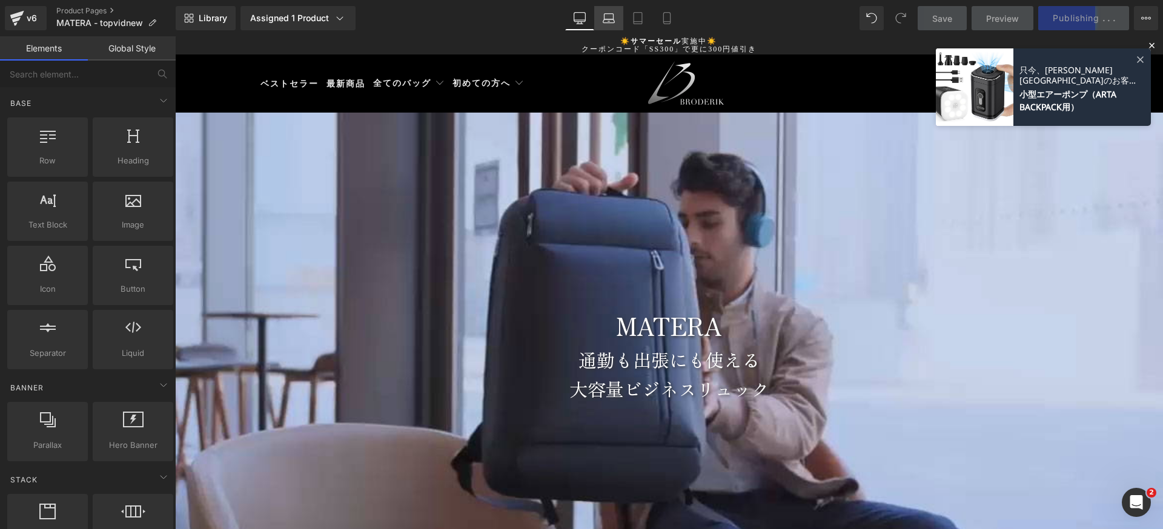
click at [603, 17] on icon at bounding box center [608, 18] width 12 height 12
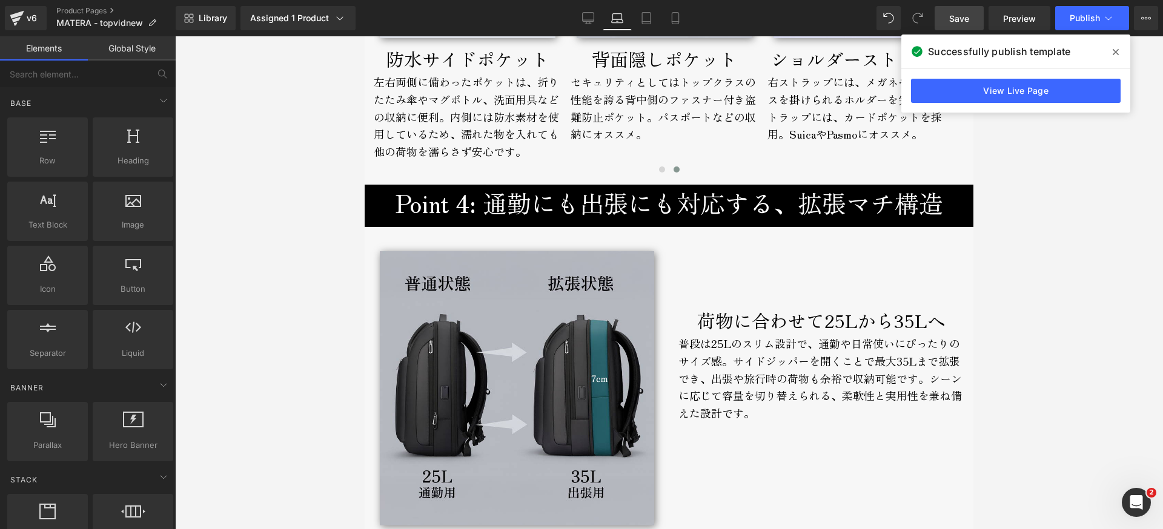
scroll to position [3129, 0]
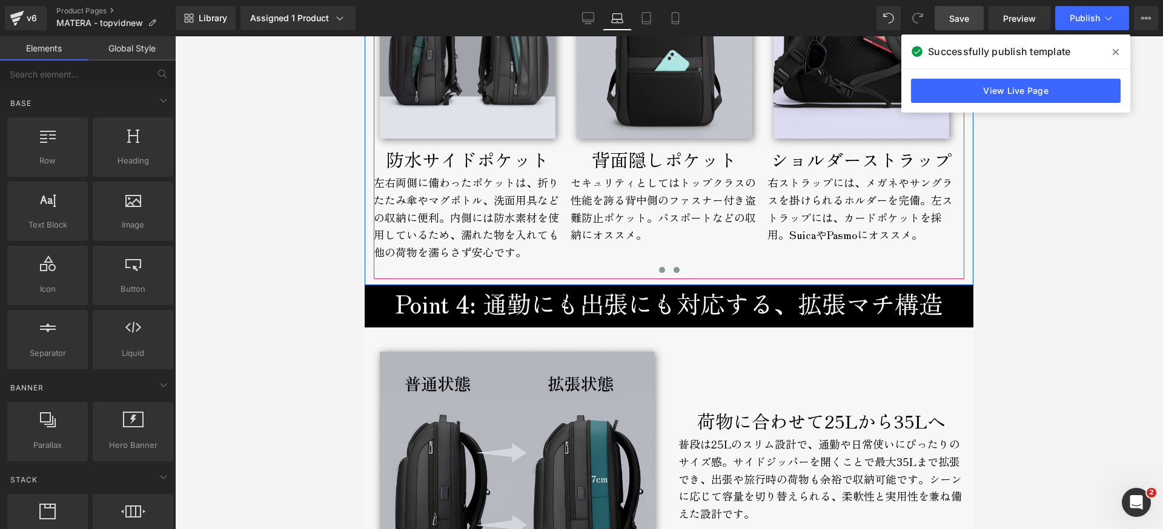
click at [659, 269] on span at bounding box center [662, 270] width 6 height 6
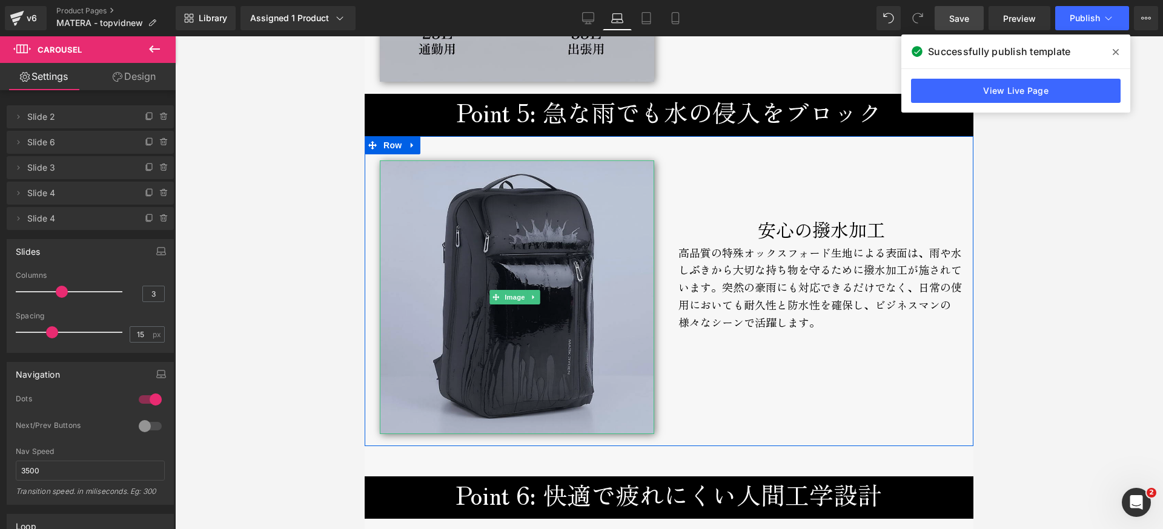
scroll to position [3672, 0]
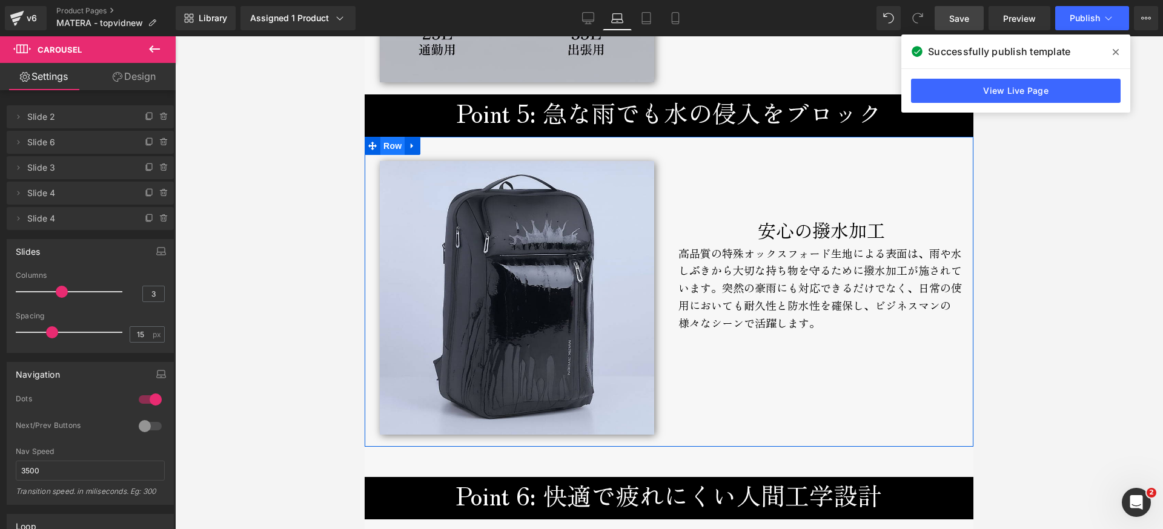
click at [391, 139] on span "Row" at bounding box center [392, 146] width 24 height 18
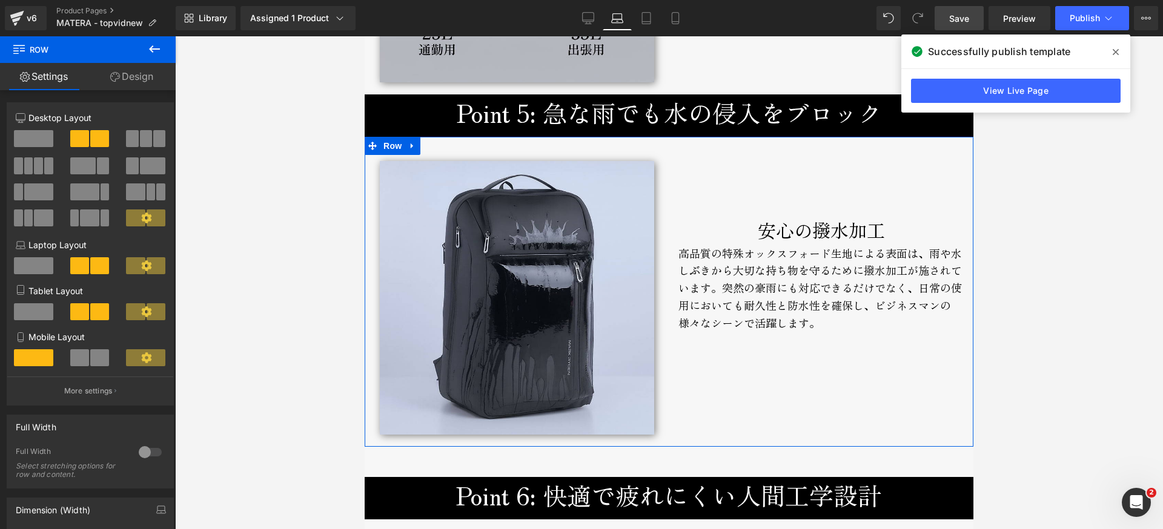
drag, startPoint x: 133, startPoint y: 76, endPoint x: 97, endPoint y: 96, distance: 40.9
click at [133, 76] on link "Design" at bounding box center [132, 76] width 88 height 27
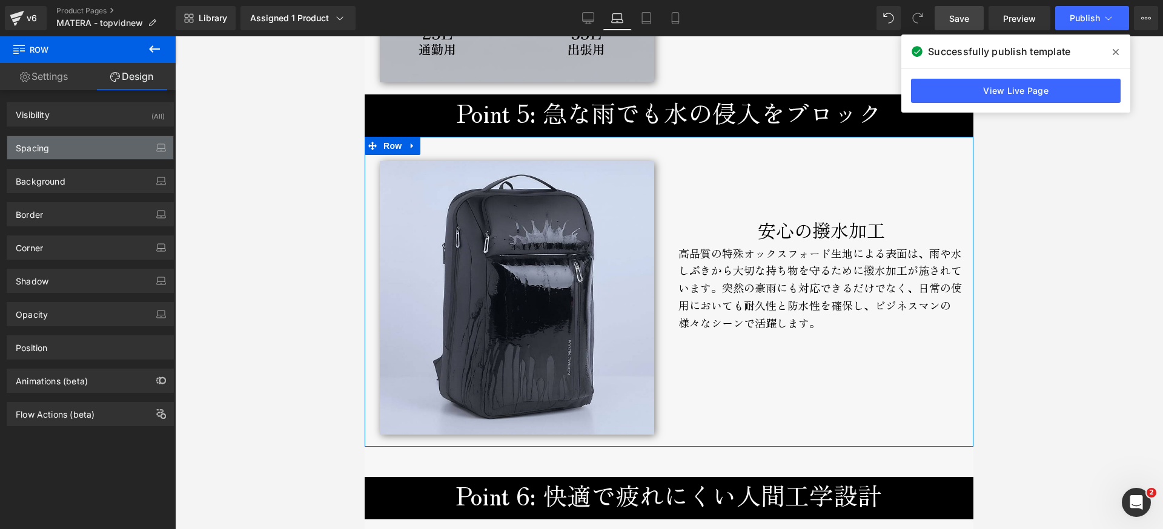
click at [39, 147] on div "Spacing" at bounding box center [32, 144] width 33 height 17
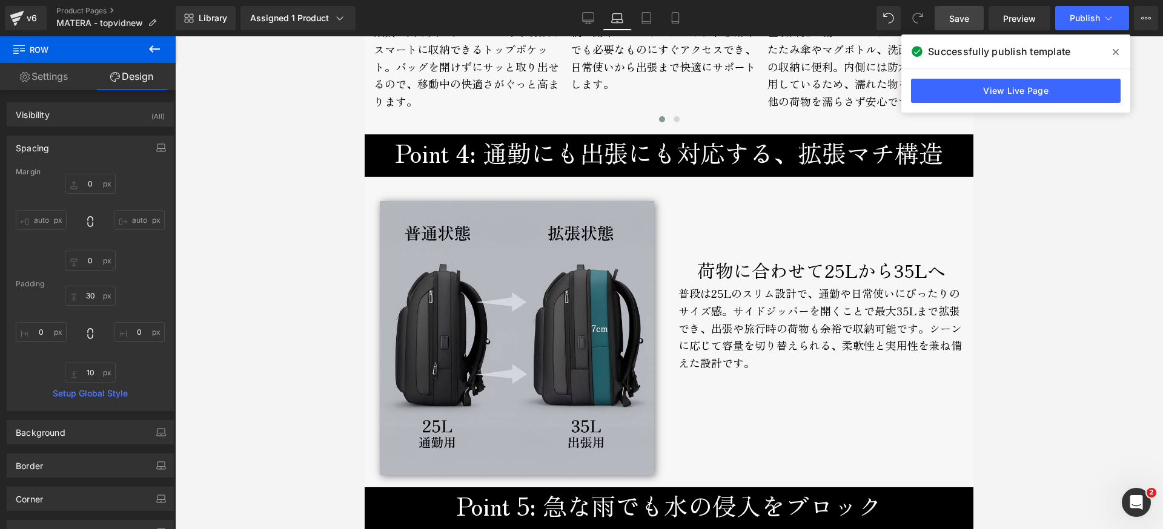
scroll to position [3279, 0]
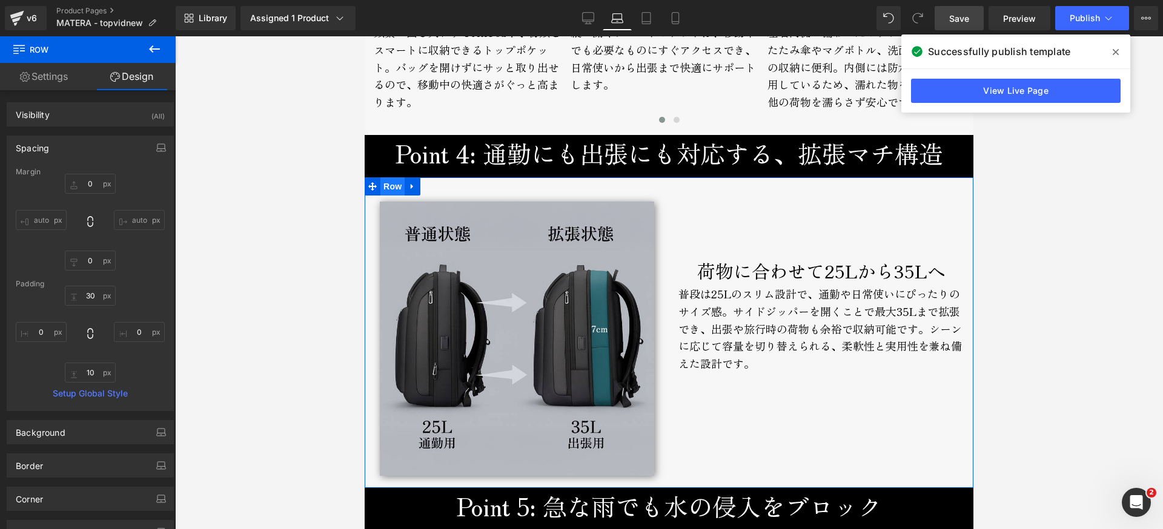
click at [395, 188] on span "Row" at bounding box center [392, 186] width 24 height 18
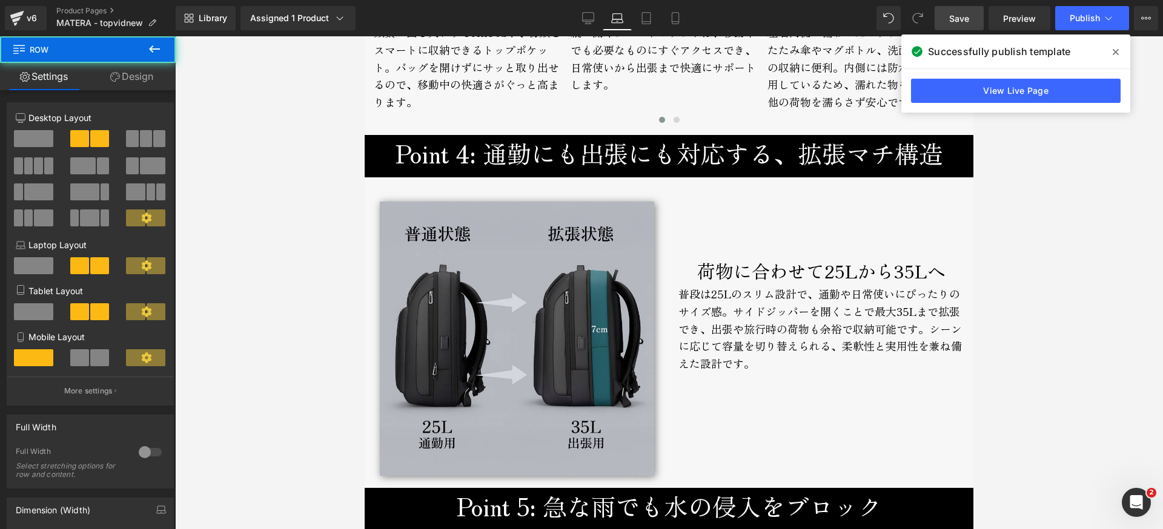
click at [120, 71] on link "Design" at bounding box center [132, 76] width 88 height 27
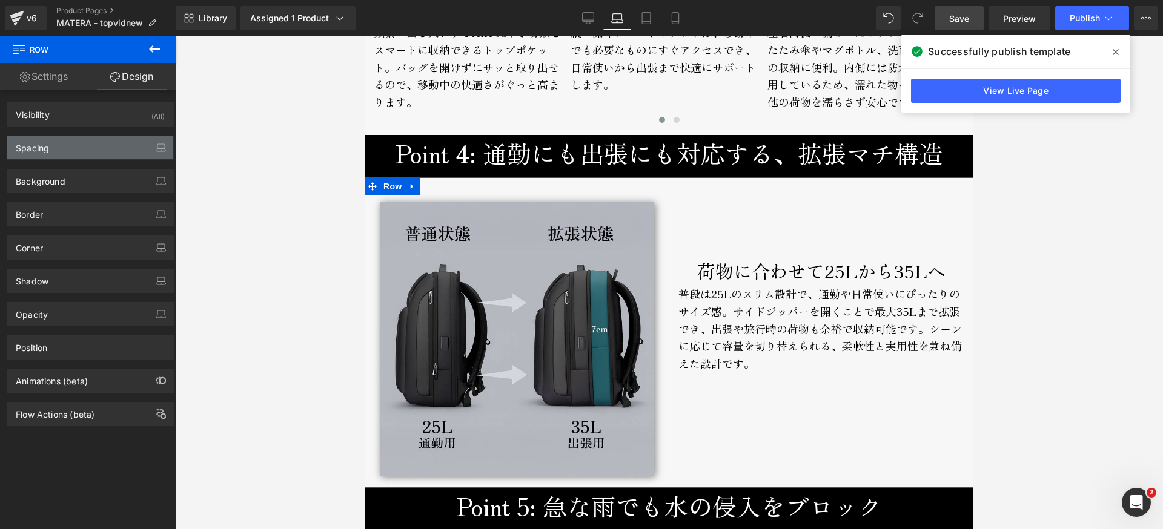
click at [48, 147] on div "Spacing" at bounding box center [32, 144] width 33 height 17
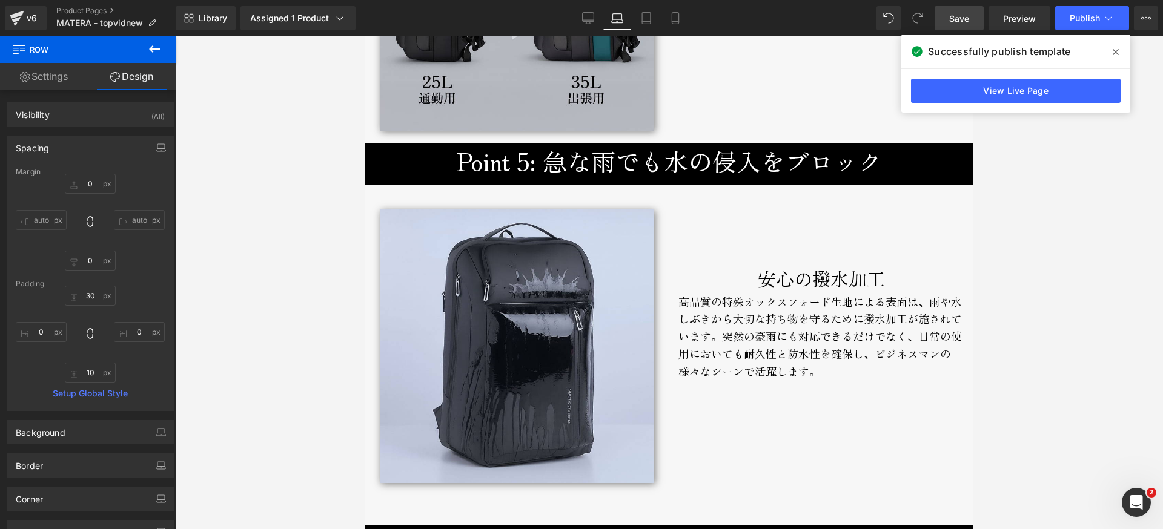
scroll to position [3840, 0]
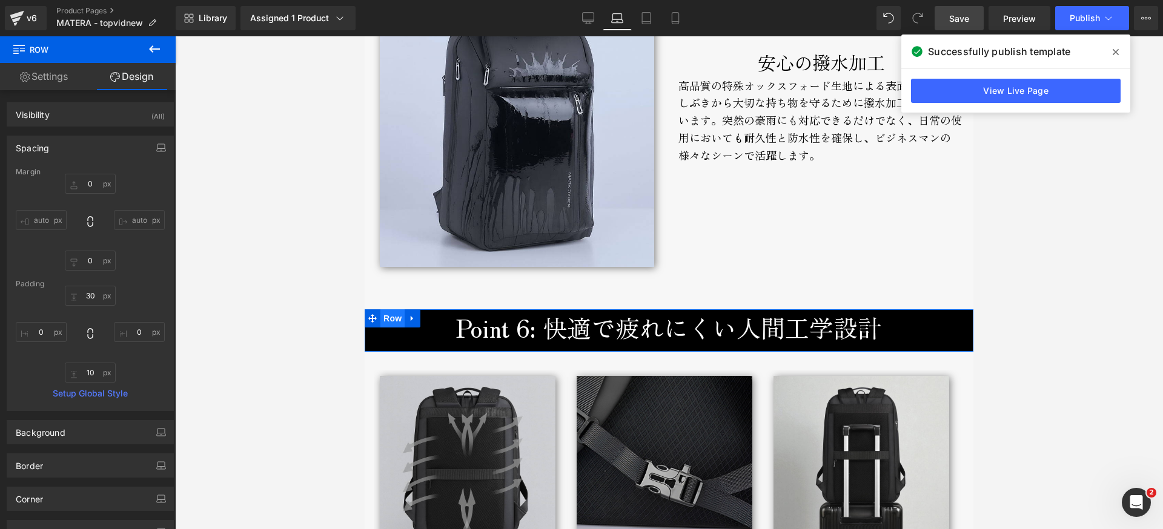
drag, startPoint x: 391, startPoint y: 309, endPoint x: 400, endPoint y: 314, distance: 10.1
click at [391, 309] on span "Row" at bounding box center [392, 318] width 24 height 18
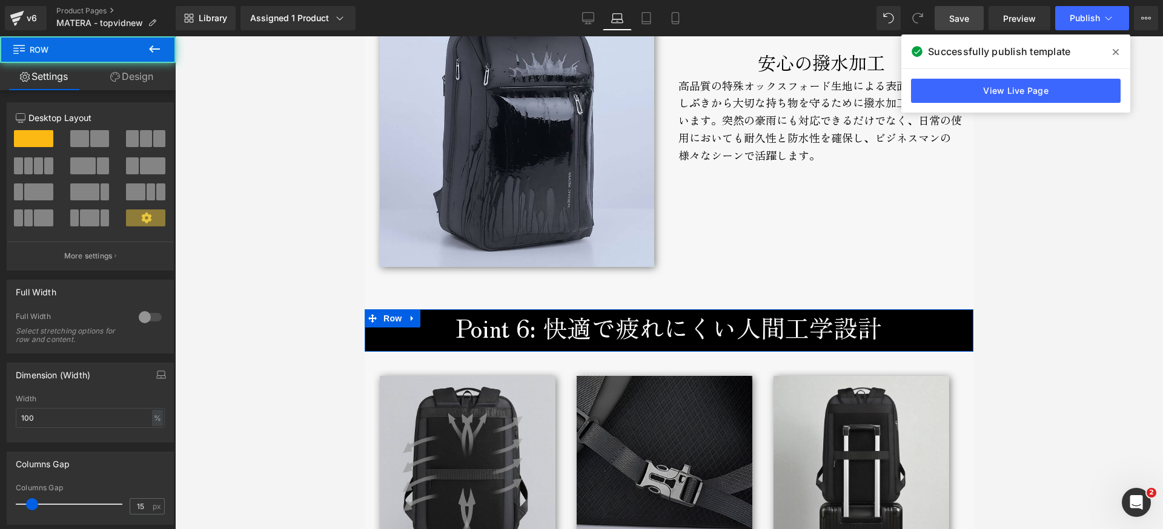
click at [114, 75] on icon at bounding box center [115, 77] width 10 height 10
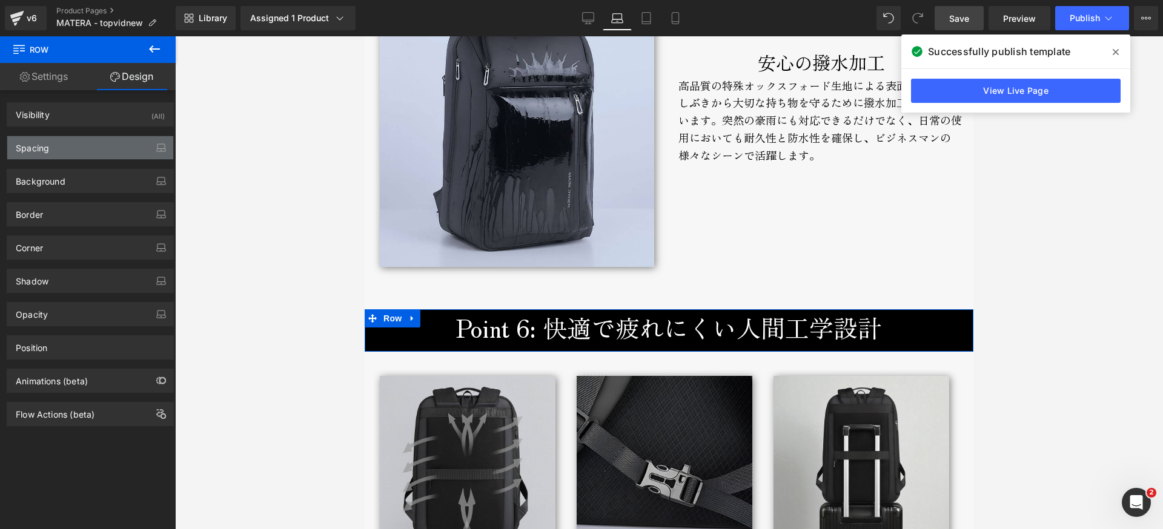
click at [44, 141] on div "Spacing" at bounding box center [32, 144] width 33 height 17
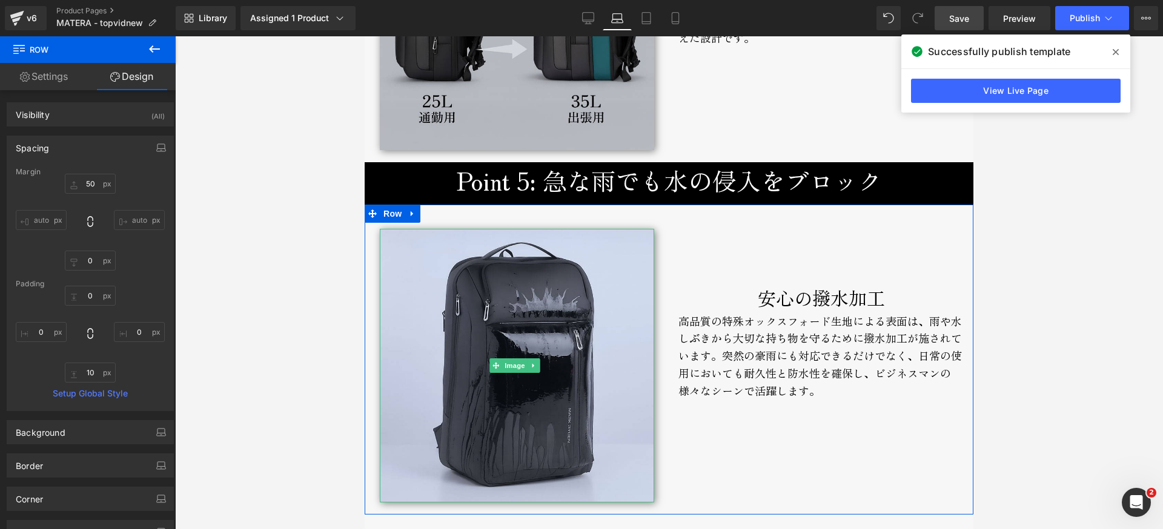
scroll to position [3582, 0]
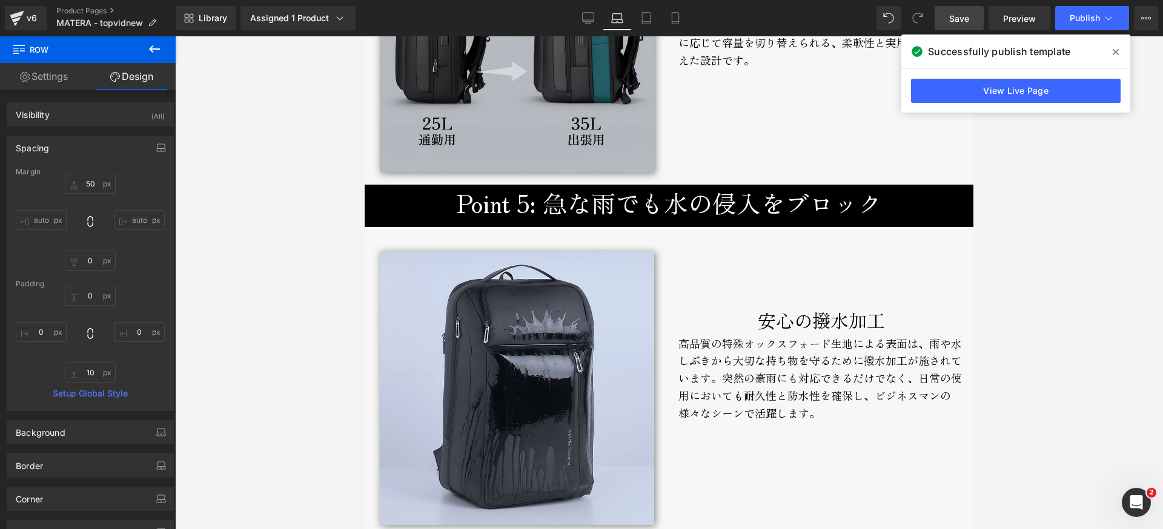
click at [394, 188] on div "Point 5: 急な雨でも水の侵入をブロック Heading Row" at bounding box center [668, 206] width 609 height 42
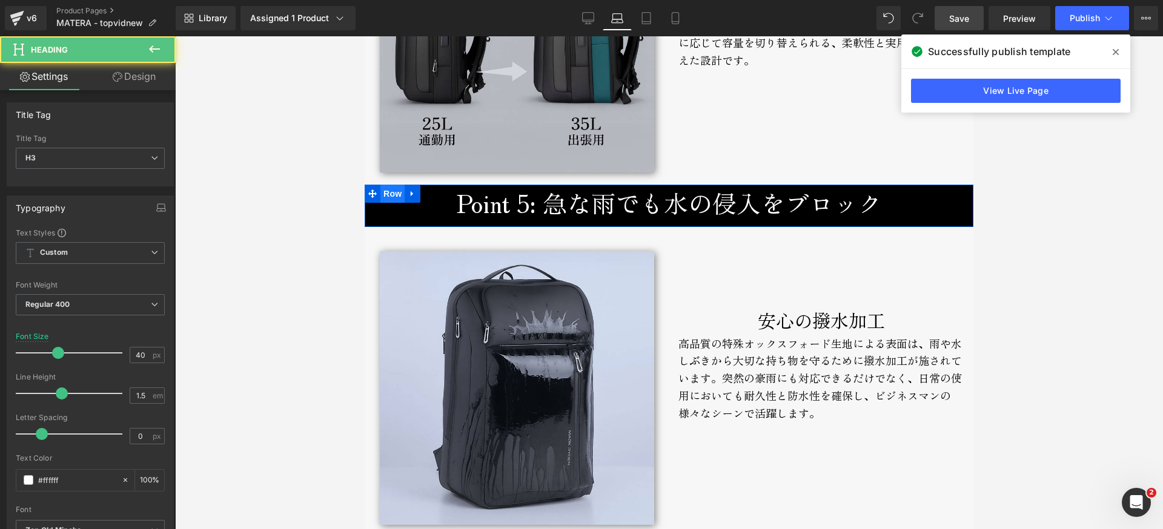
click at [393, 188] on span "Row" at bounding box center [392, 194] width 24 height 18
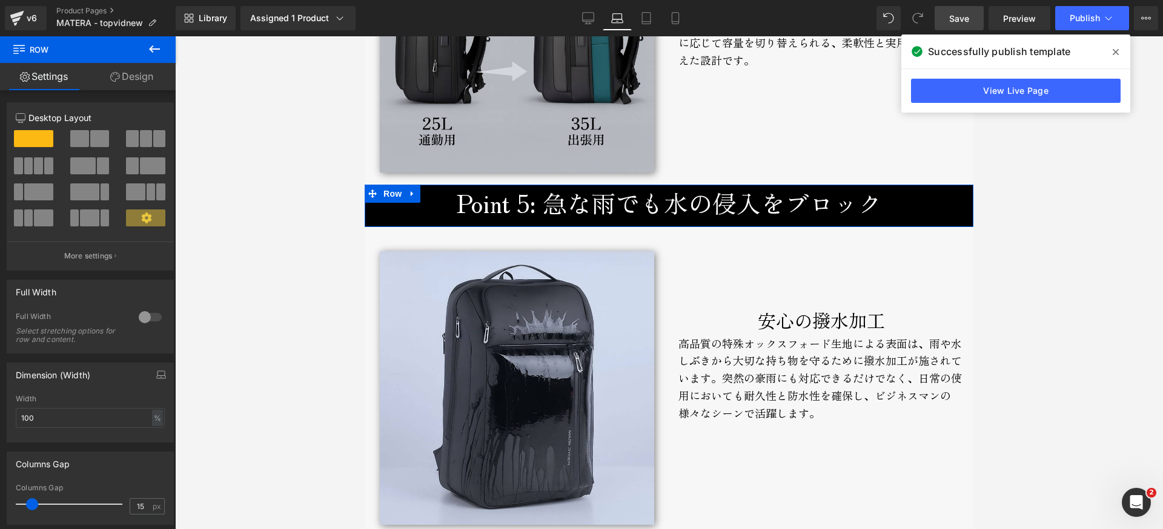
drag, startPoint x: 128, startPoint y: 79, endPoint x: 88, endPoint y: 124, distance: 60.0
click at [128, 79] on link "Design" at bounding box center [132, 76] width 88 height 27
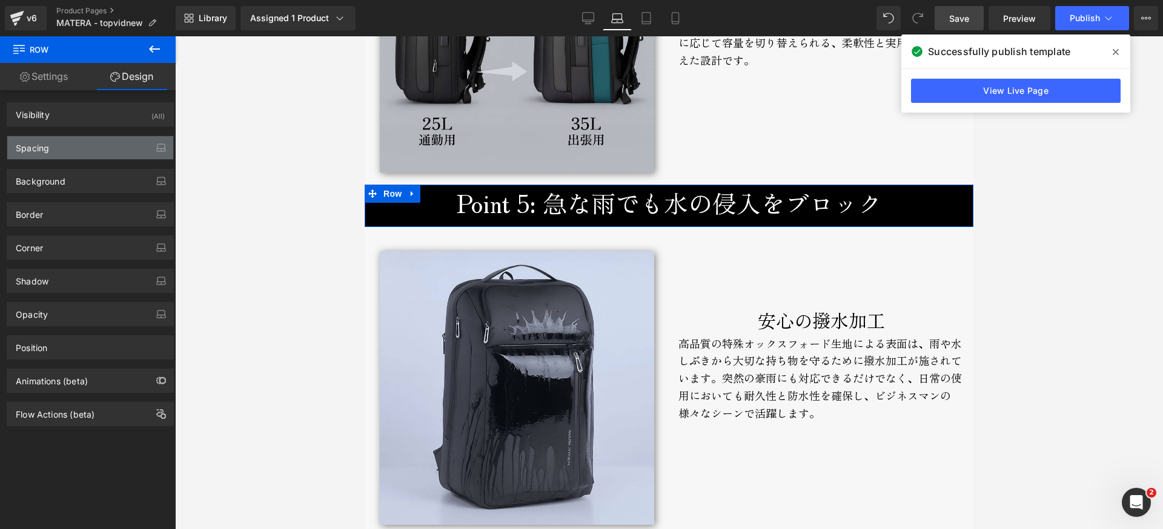
type input "0"
type input "10"
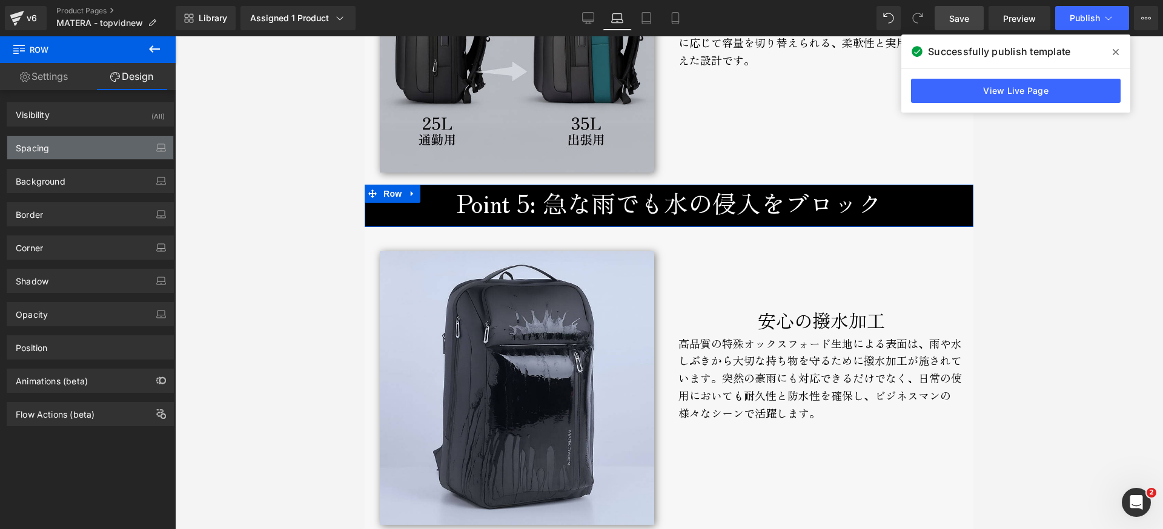
type input "0"
click at [47, 149] on div "Spacing" at bounding box center [32, 144] width 33 height 17
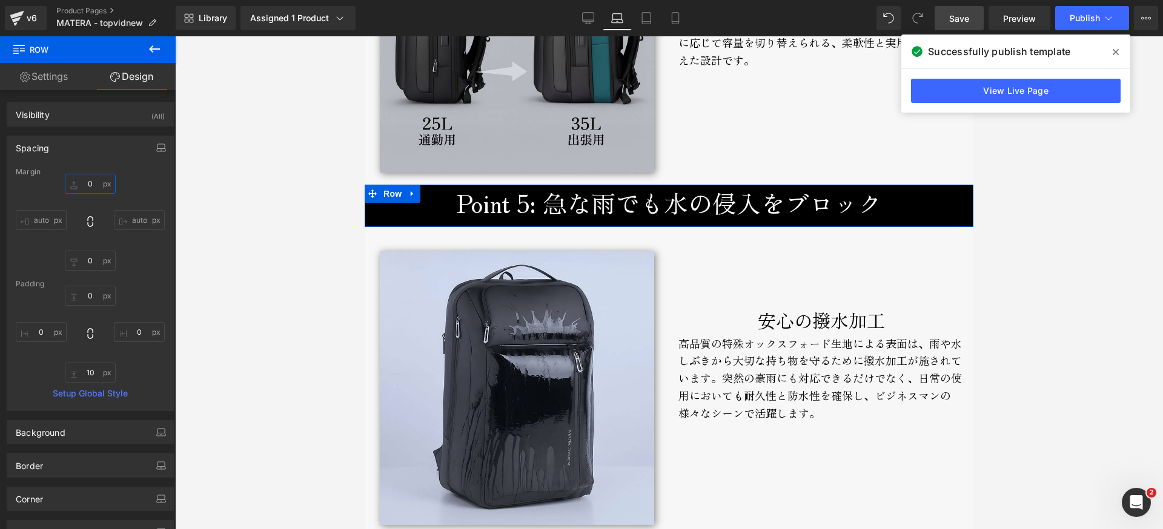
click at [83, 179] on input "0" at bounding box center [90, 184] width 51 height 20
type input "50"
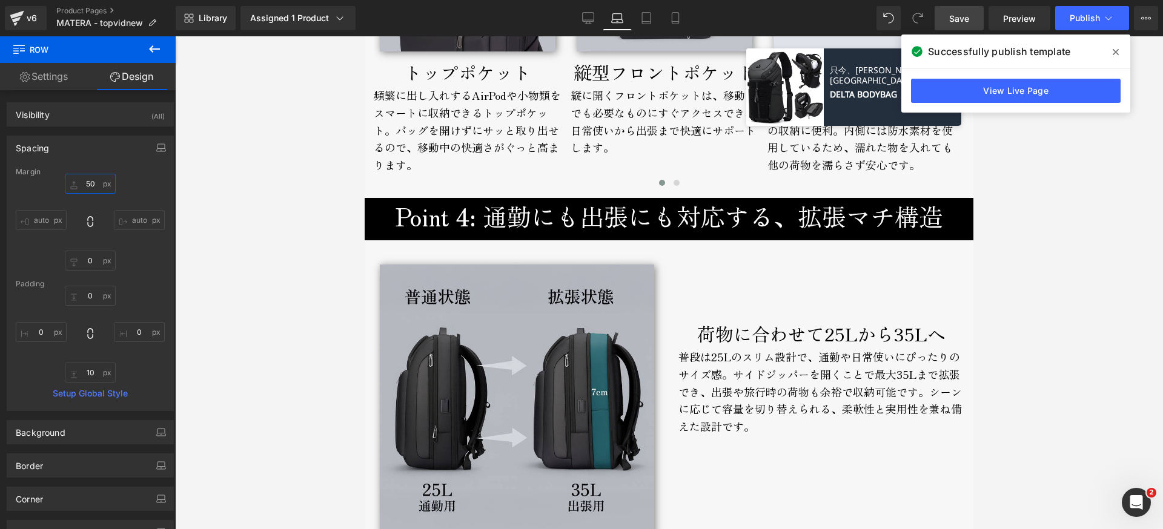
scroll to position [3093, 0]
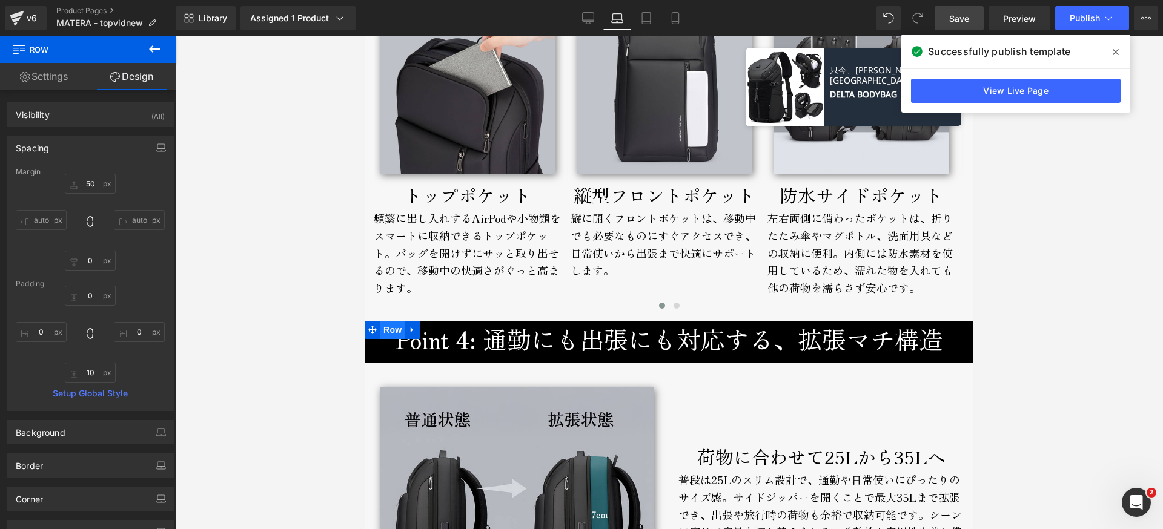
click at [386, 328] on span "Row" at bounding box center [392, 330] width 24 height 18
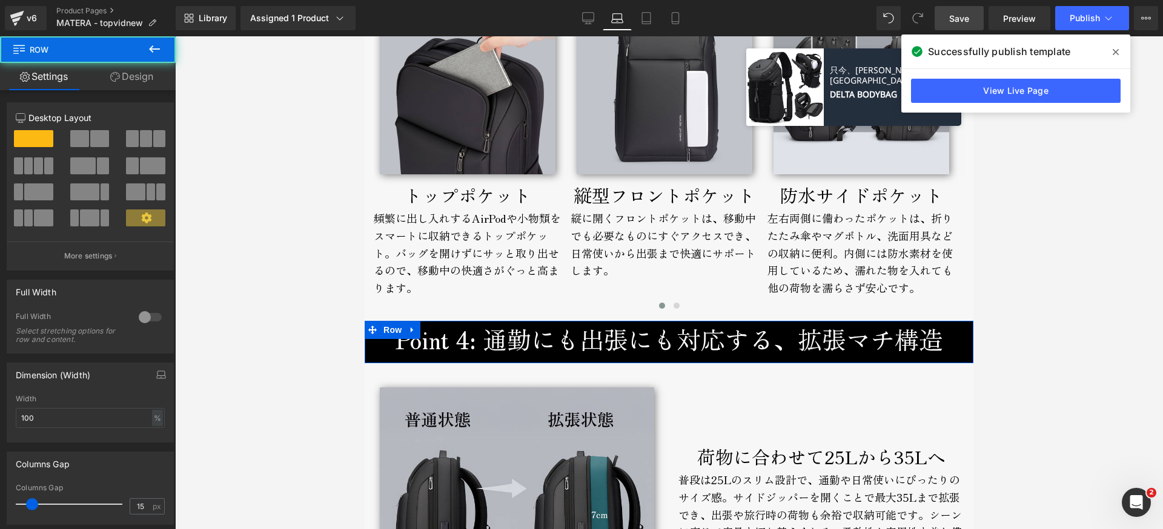
click at [143, 79] on link "Design" at bounding box center [132, 76] width 88 height 27
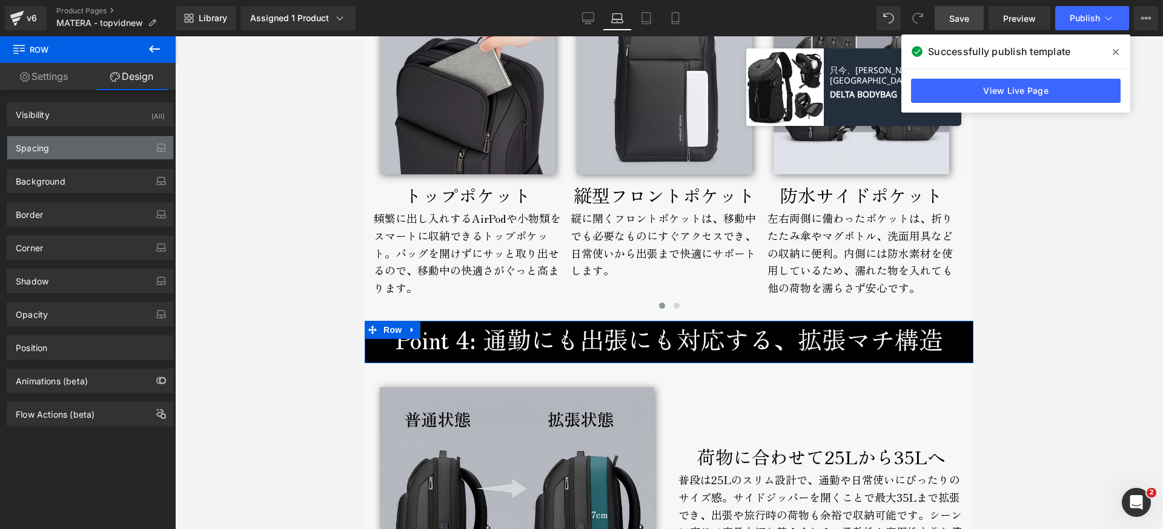
click at [49, 147] on div "Spacing" at bounding box center [90, 147] width 166 height 23
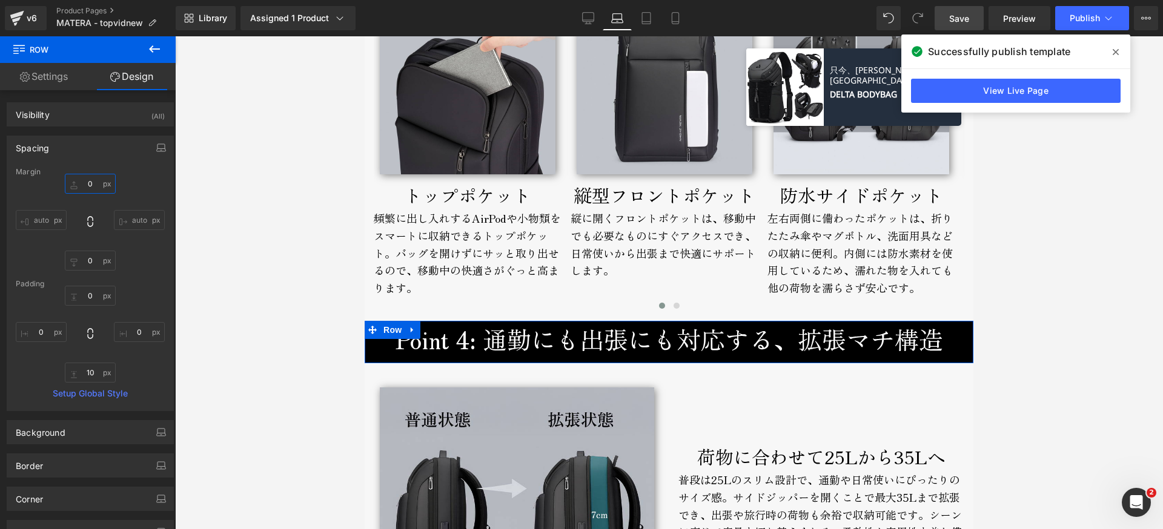
click at [81, 188] on input "0" at bounding box center [90, 184] width 51 height 20
type input "50"
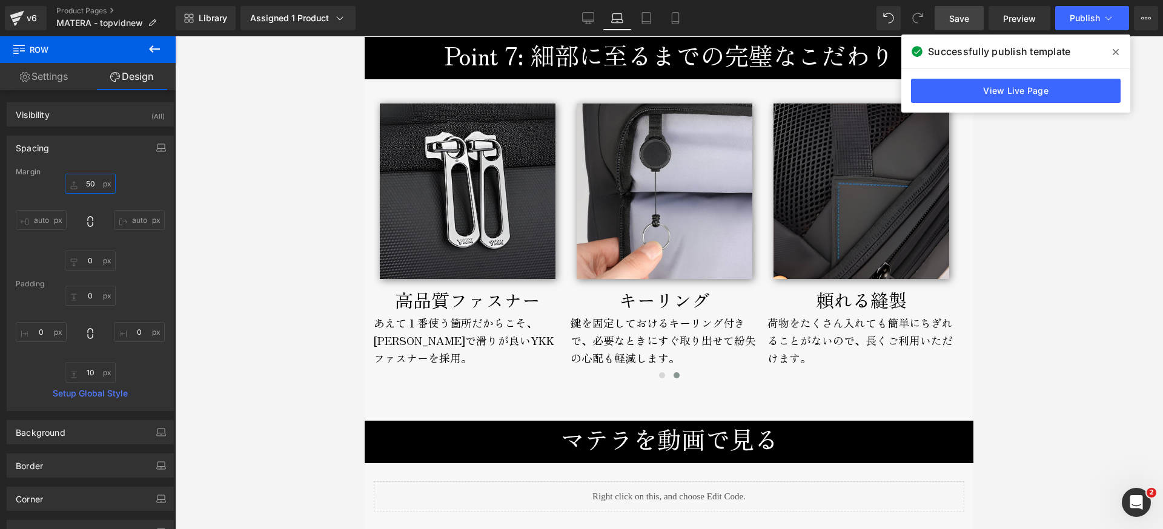
scroll to position [4625, 0]
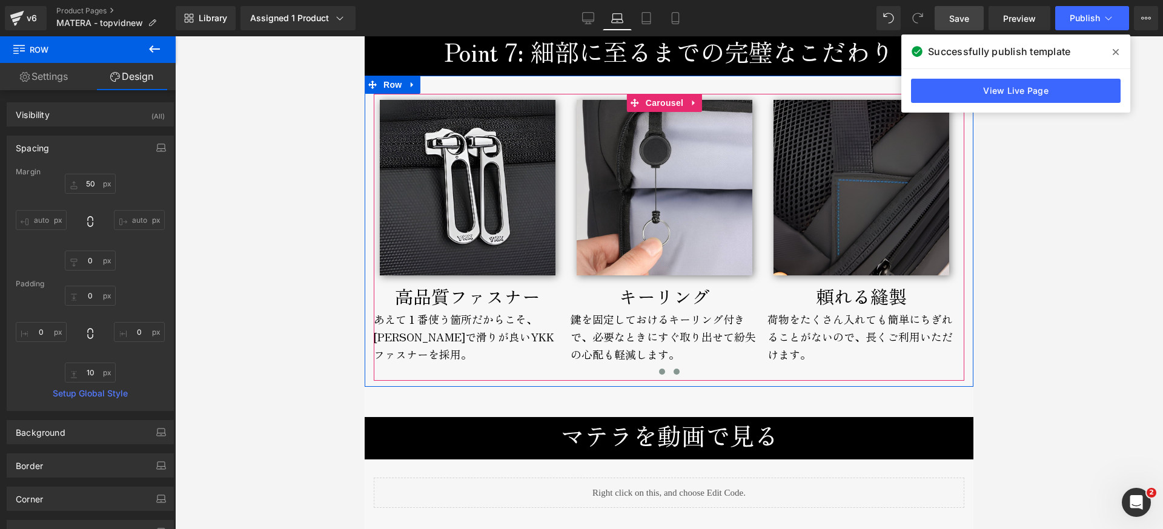
click at [659, 369] on span at bounding box center [662, 372] width 6 height 6
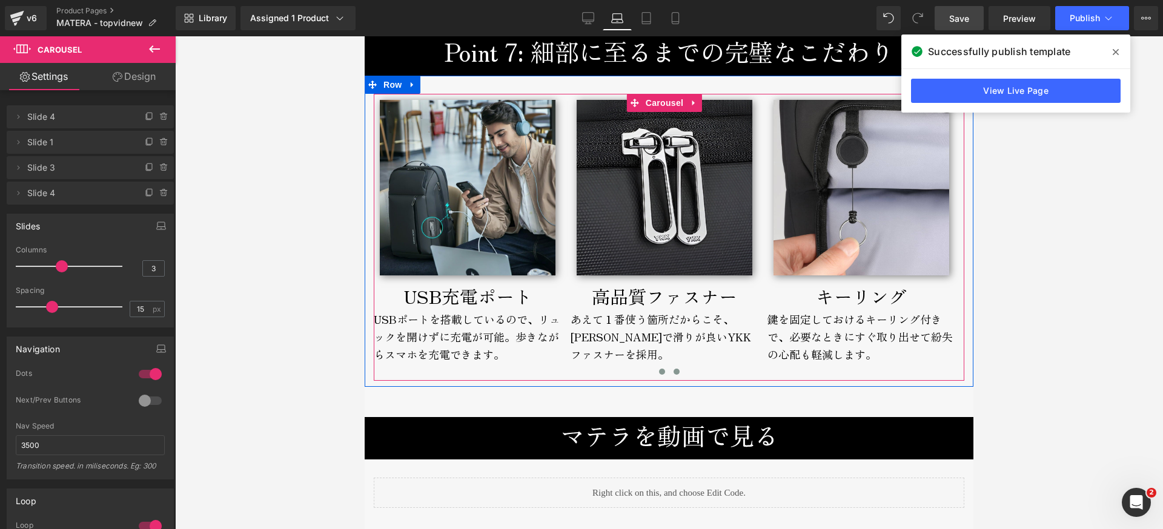
click at [676, 366] on button at bounding box center [676, 372] width 15 height 12
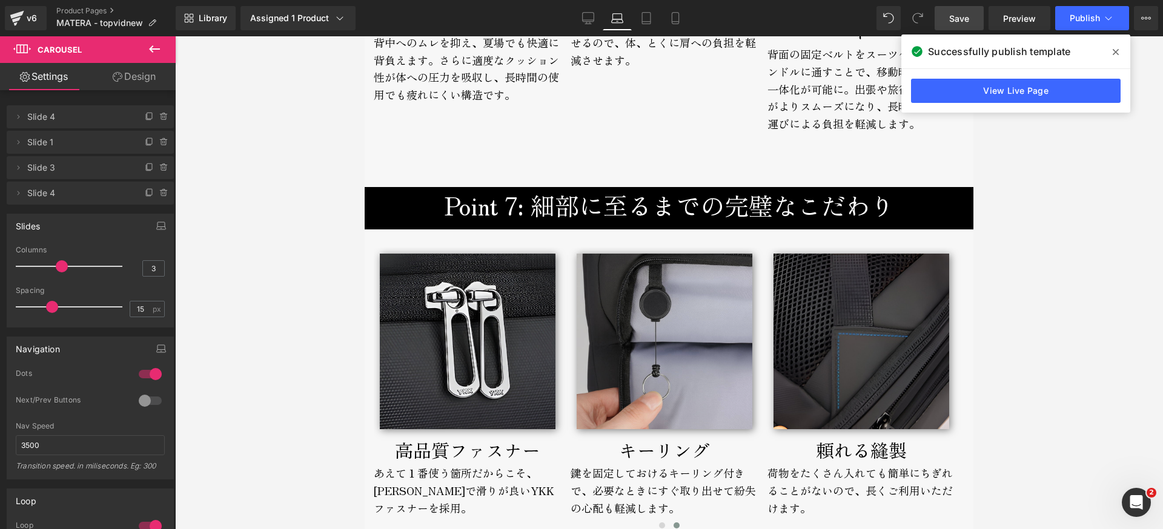
scroll to position [4481, 0]
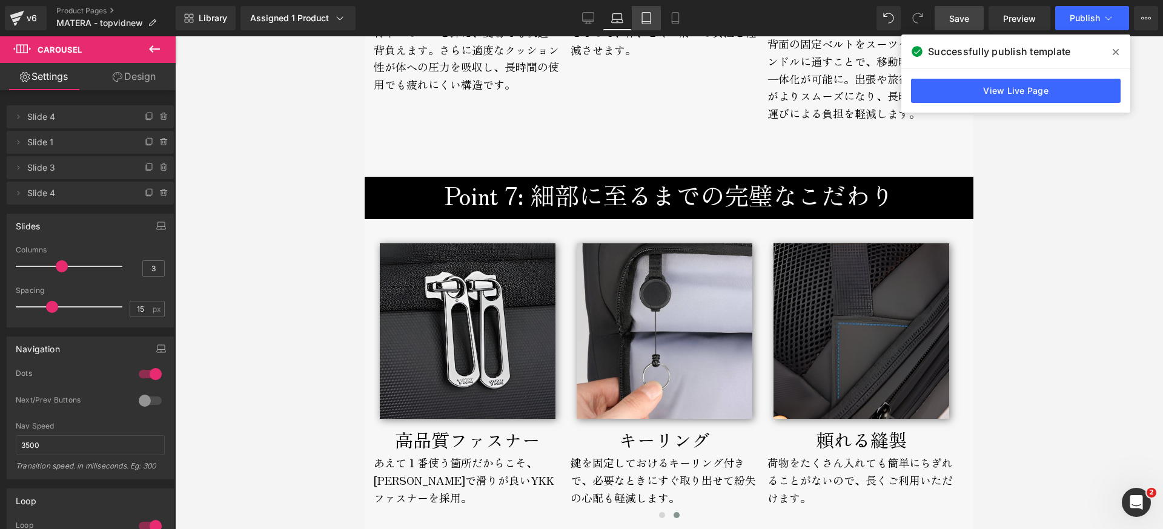
click at [642, 25] on link "Tablet" at bounding box center [646, 18] width 29 height 24
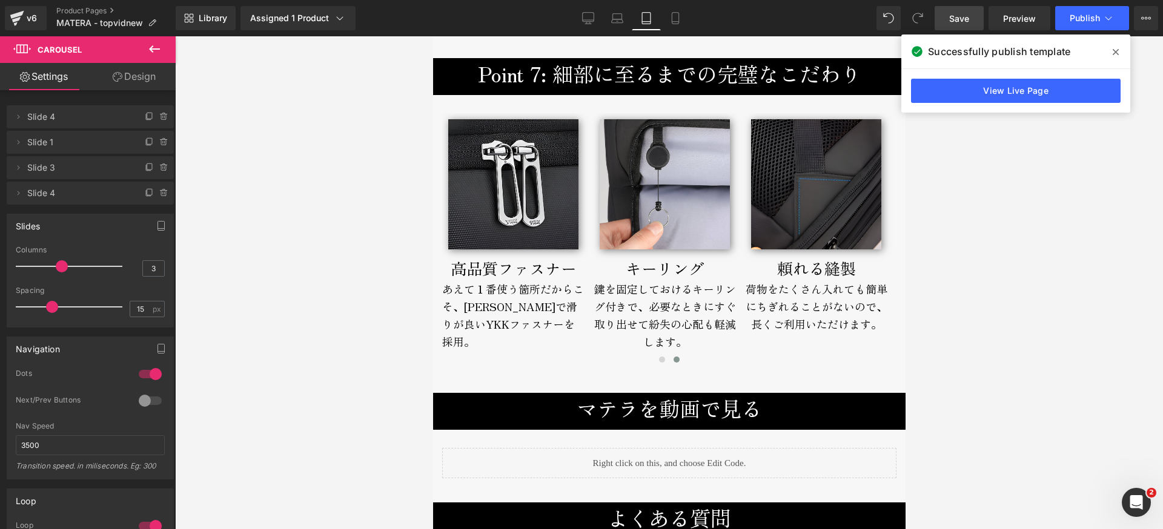
scroll to position [4123, 0]
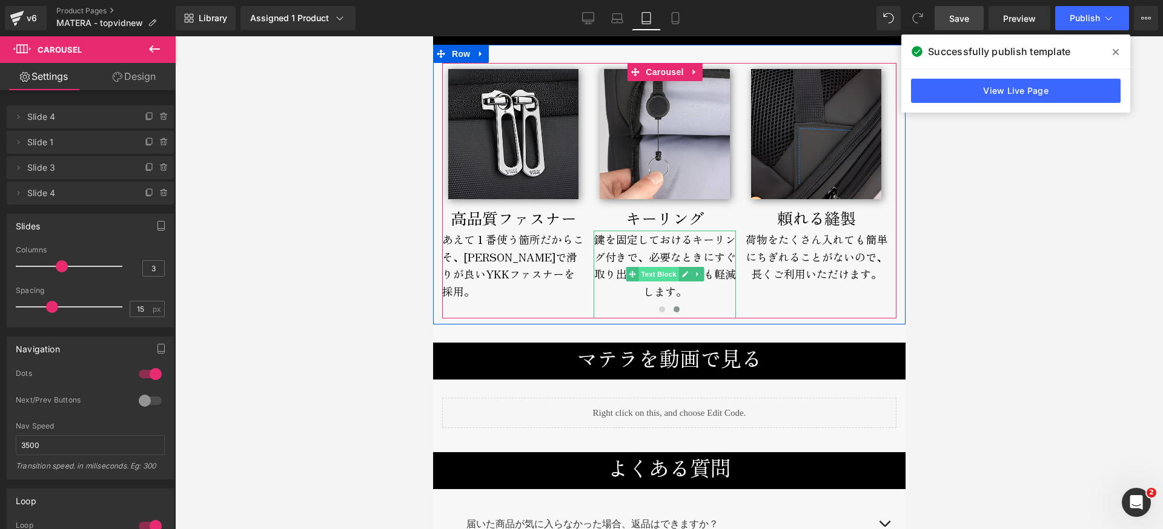
click at [660, 282] on span "Text Block" at bounding box center [658, 274] width 40 height 15
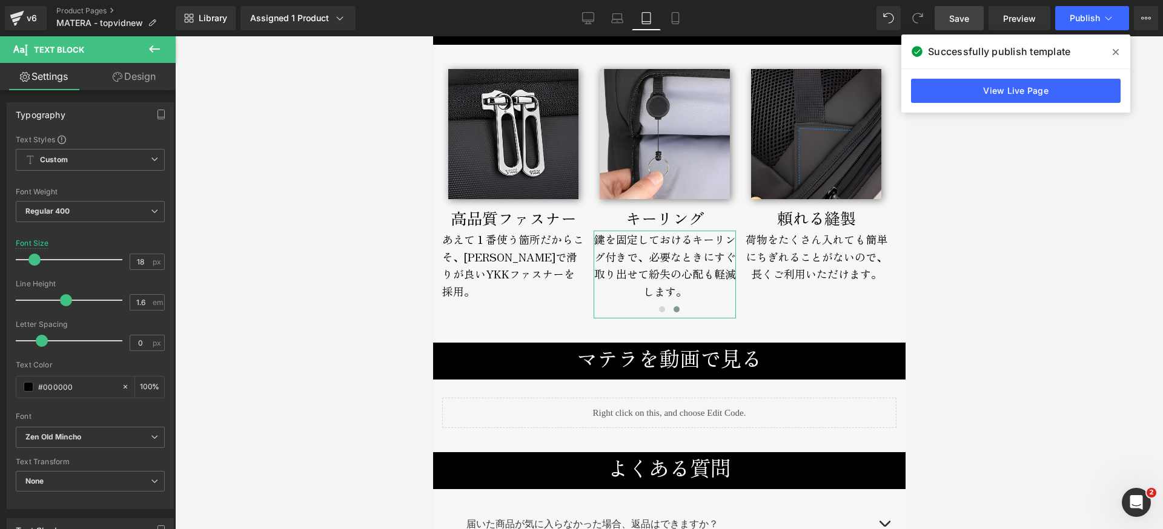
click at [128, 76] on link "Design" at bounding box center [134, 76] width 88 height 27
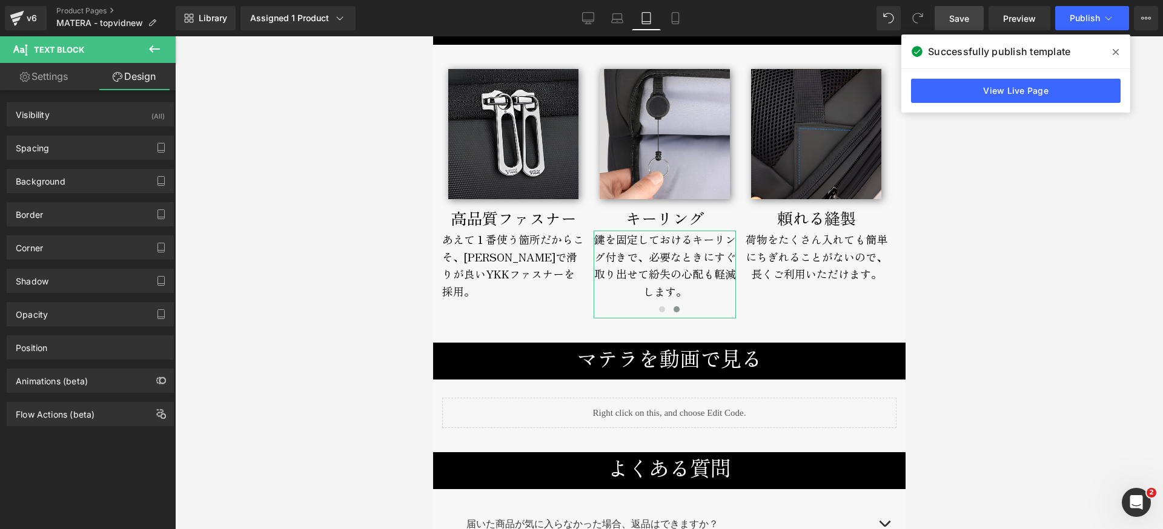
click at [56, 74] on link "Settings" at bounding box center [44, 76] width 88 height 27
type input "100"
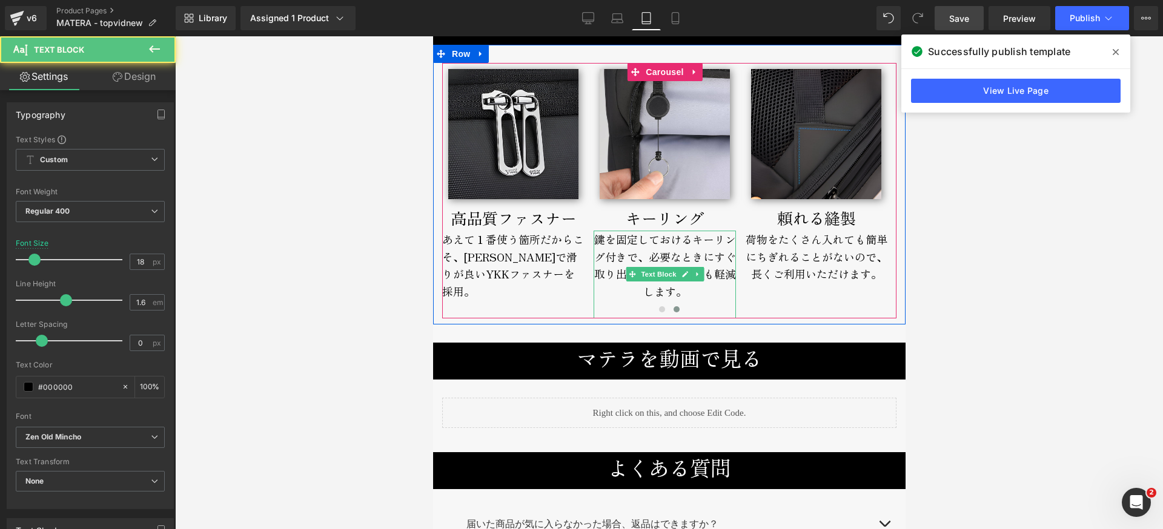
click at [651, 279] on div "鍵を固定しておけるキーリング付きで、必要なときにすぐ取り出せて紛失の心配も軽減します。" at bounding box center [664, 275] width 142 height 88
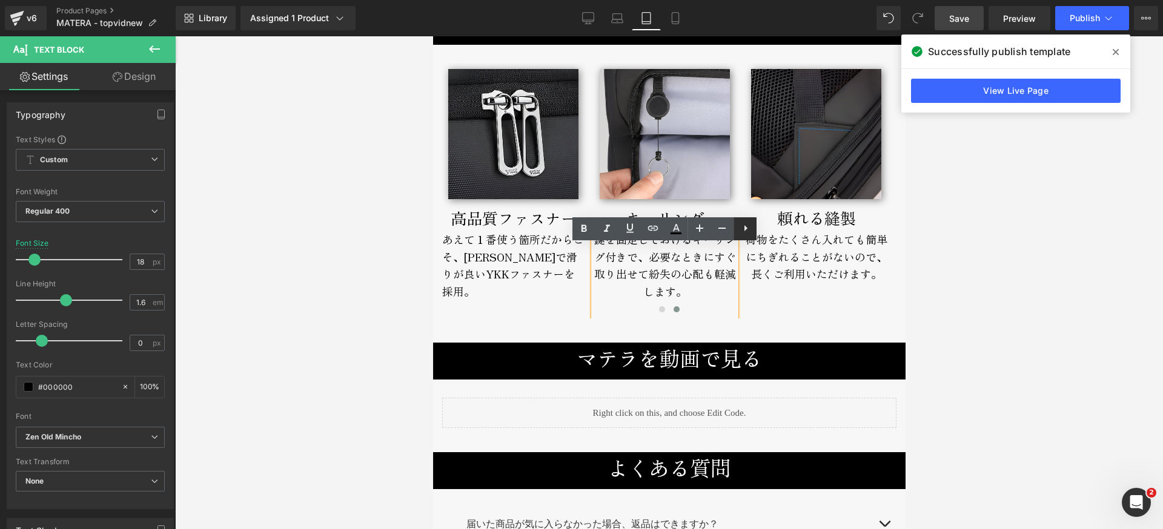
click at [748, 230] on icon at bounding box center [745, 228] width 15 height 15
click at [663, 274] on div "鍵を固定しておけるキーリング付きで、必要なときにすぐ取り出せて紛失の心配も軽減します。" at bounding box center [664, 275] width 142 height 88
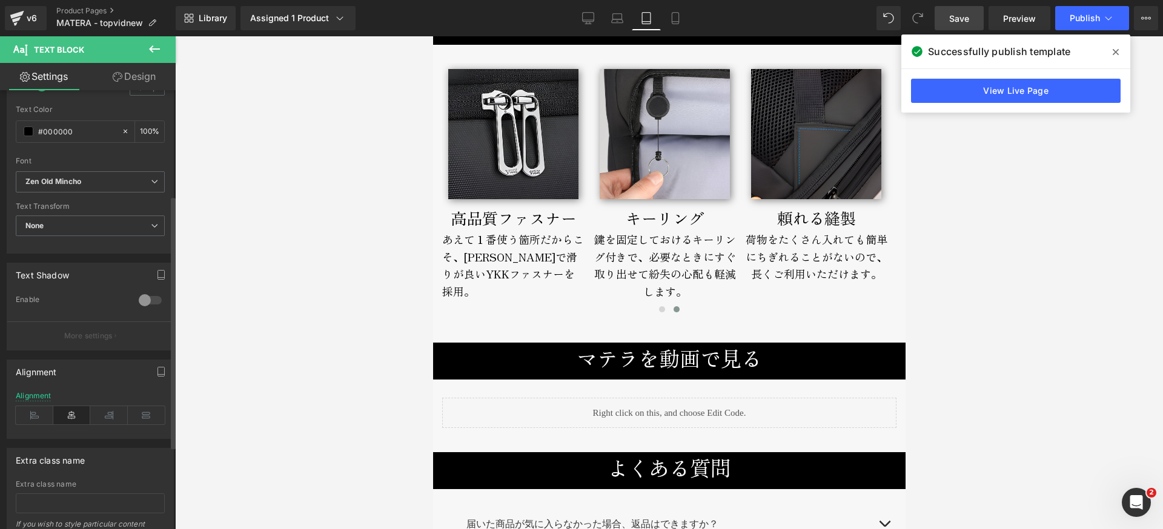
scroll to position [308, 0]
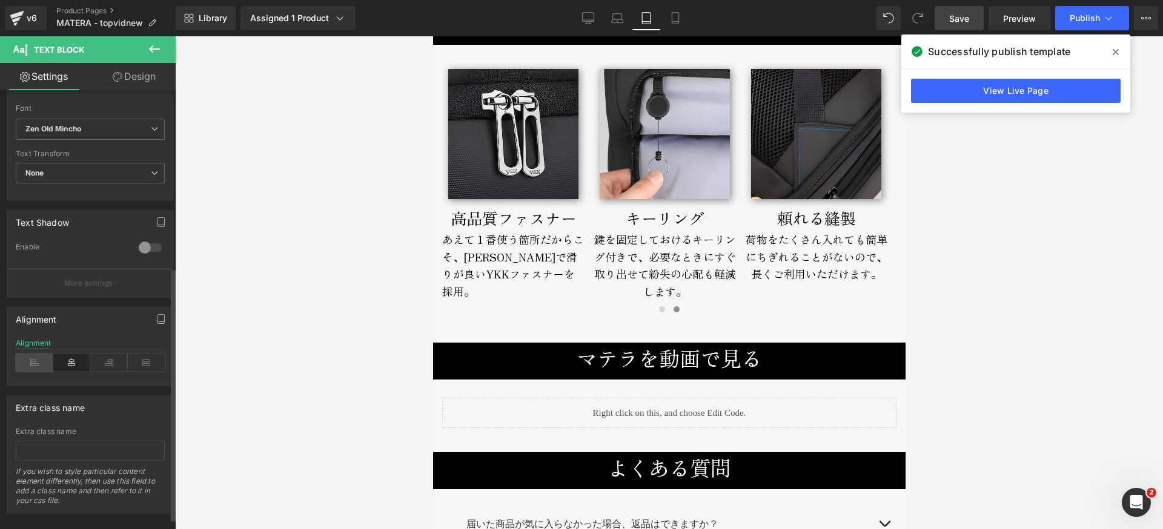
click at [31, 361] on icon at bounding box center [35, 363] width 38 height 18
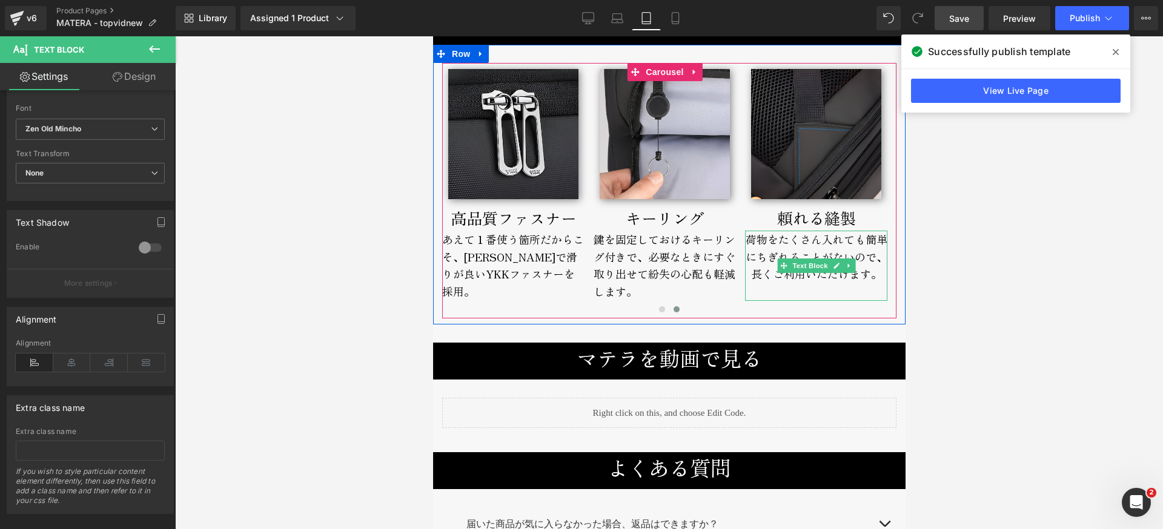
click at [793, 256] on div "荷物をたくさん入れても簡単にちぎれることがないので、長くご利用いただけます。" at bounding box center [815, 266] width 142 height 70
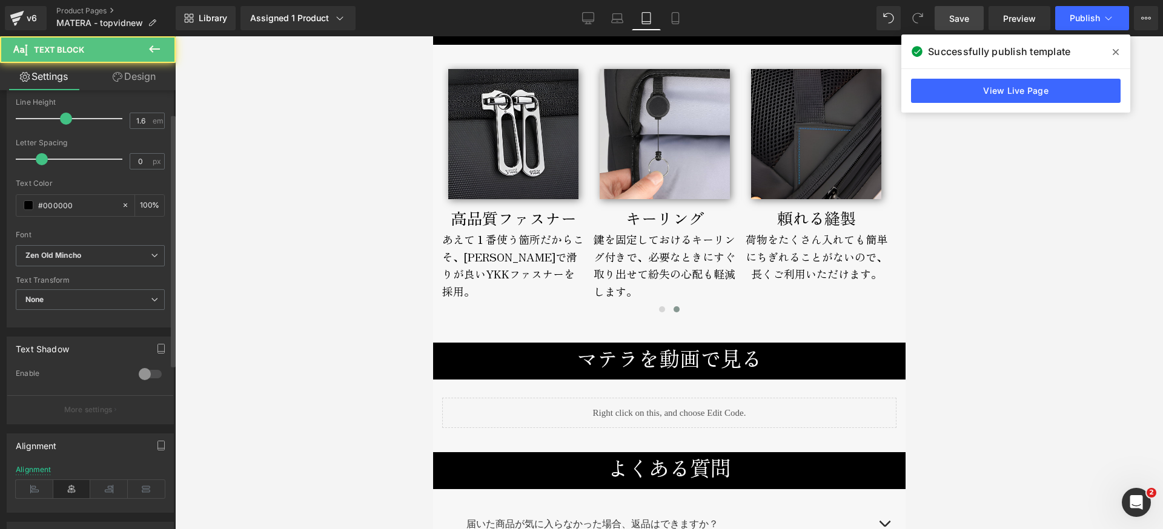
scroll to position [318, 0]
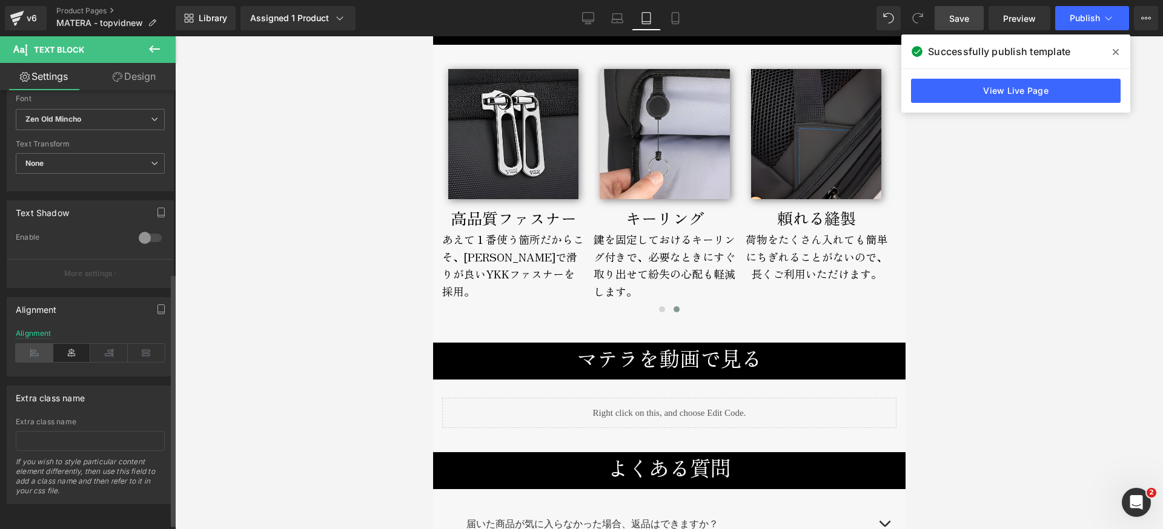
click at [30, 354] on icon at bounding box center [35, 353] width 38 height 18
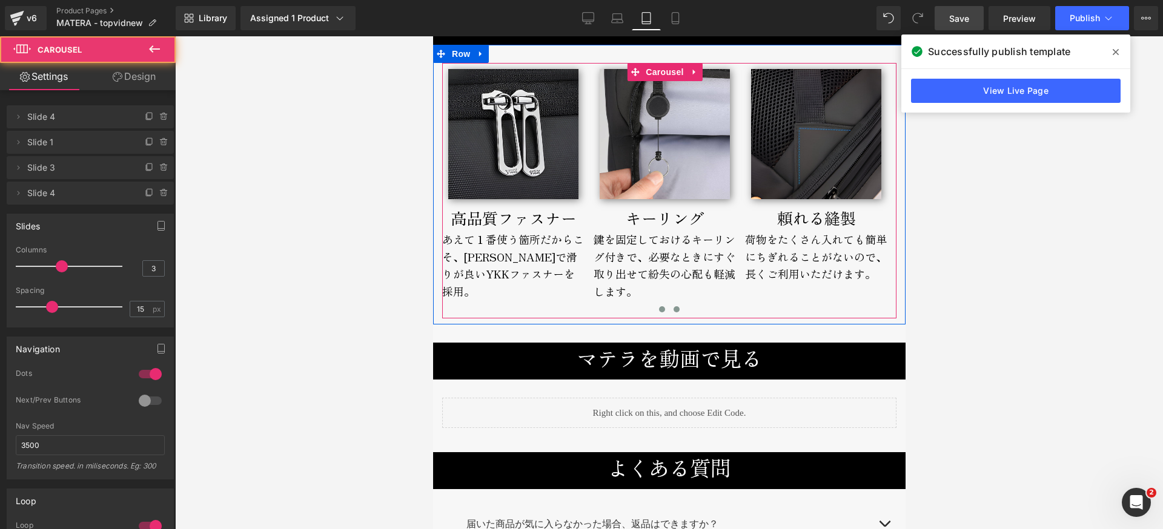
click at [658, 312] on span at bounding box center [661, 309] width 6 height 6
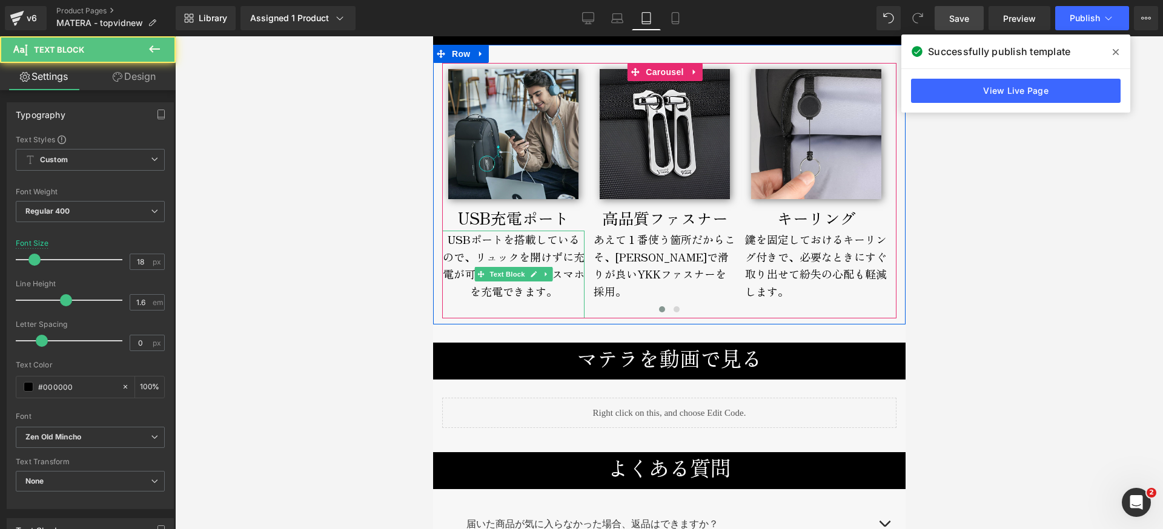
click at [498, 266] on div "USBポートを搭載しているので、リュックを開けずに充電が可能。歩きながらスマホを充電できます。" at bounding box center [512, 275] width 142 height 88
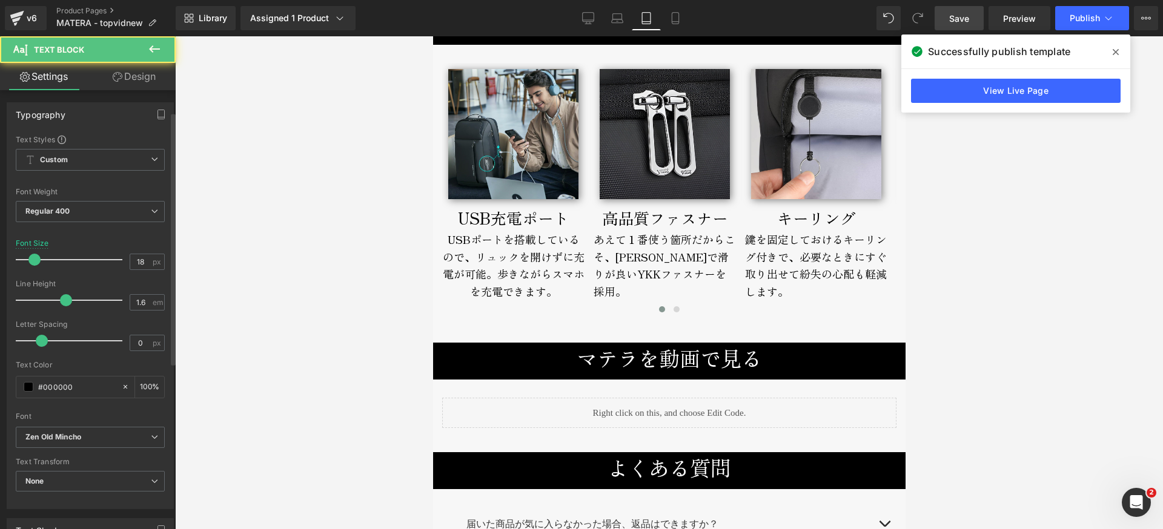
scroll to position [311, 0]
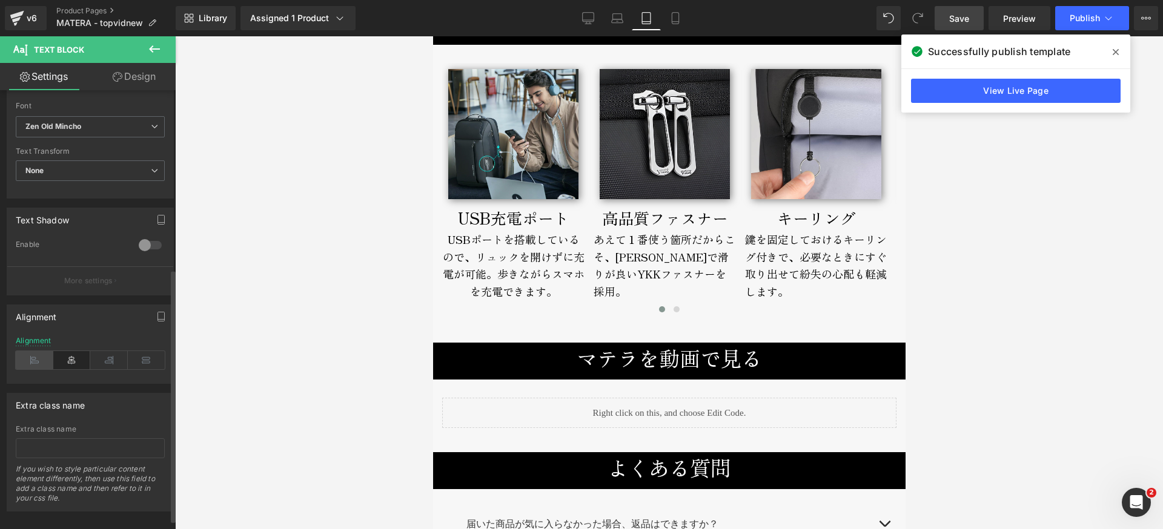
click at [30, 358] on icon at bounding box center [35, 360] width 38 height 18
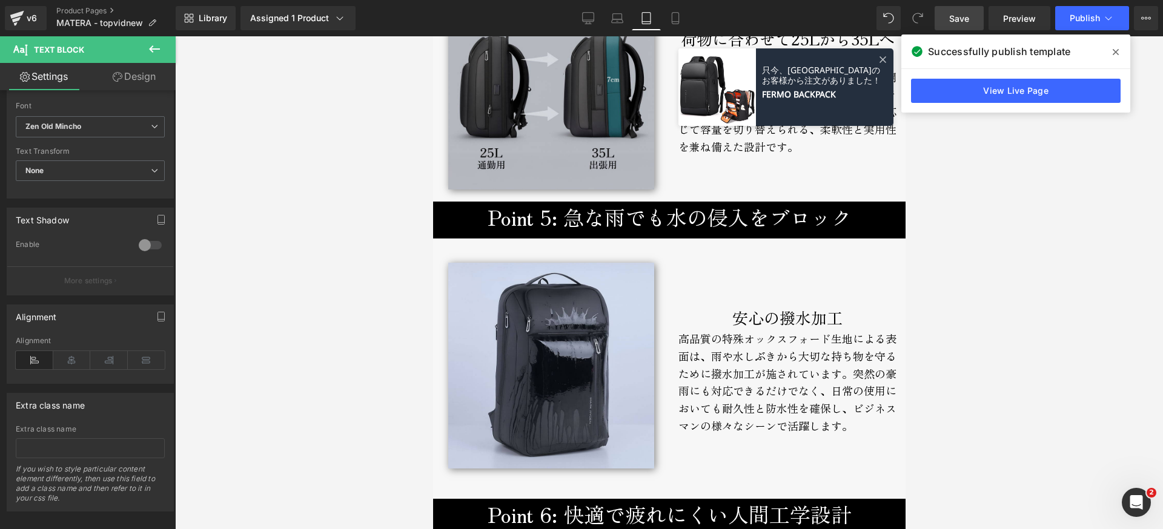
scroll to position [3217, 0]
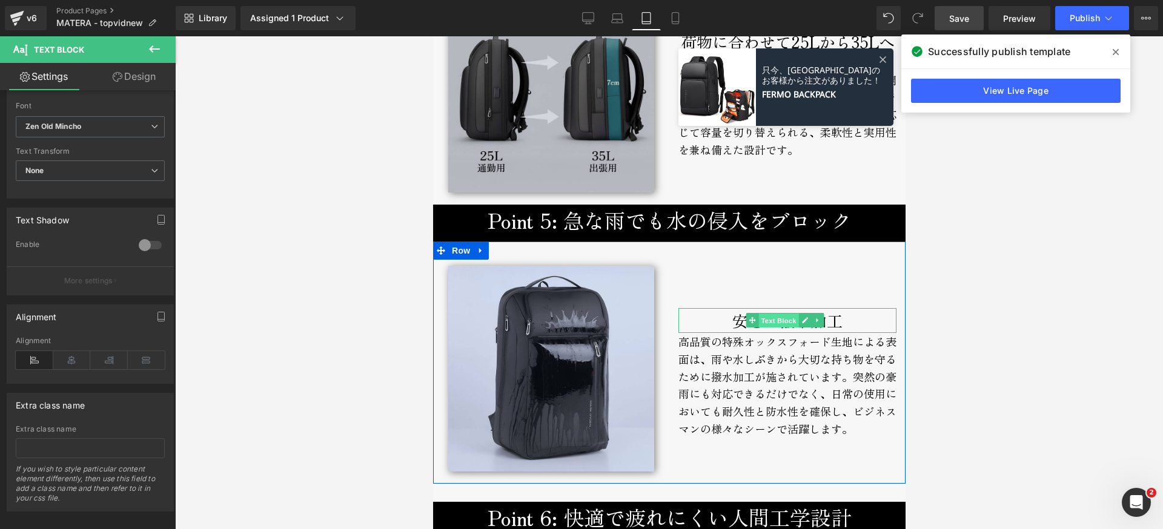
click at [770, 328] on span "Text Block" at bounding box center [778, 321] width 40 height 15
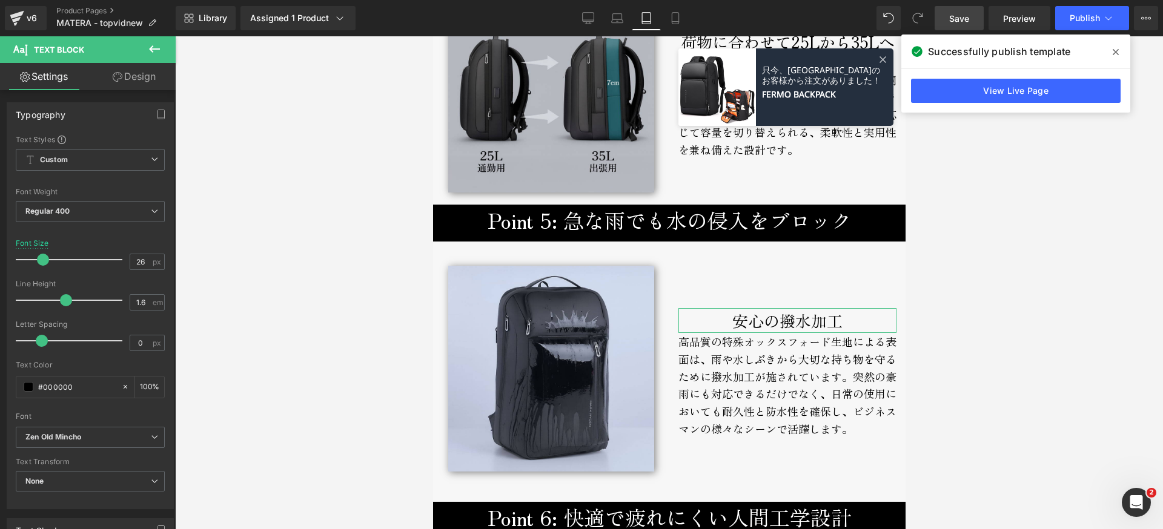
click at [128, 82] on link "Design" at bounding box center [134, 76] width 88 height 27
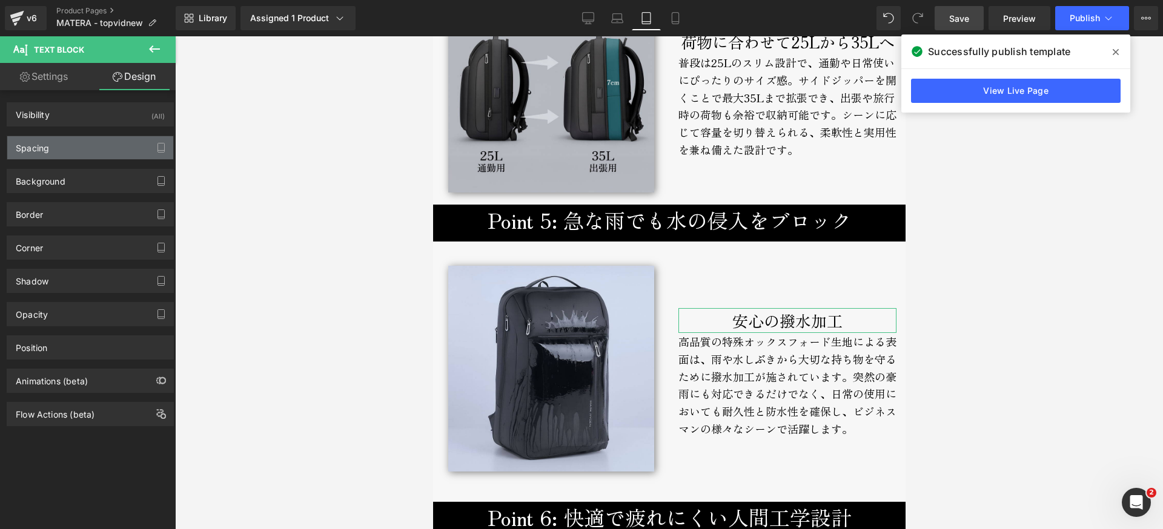
click at [51, 139] on div "Spacing" at bounding box center [90, 147] width 166 height 23
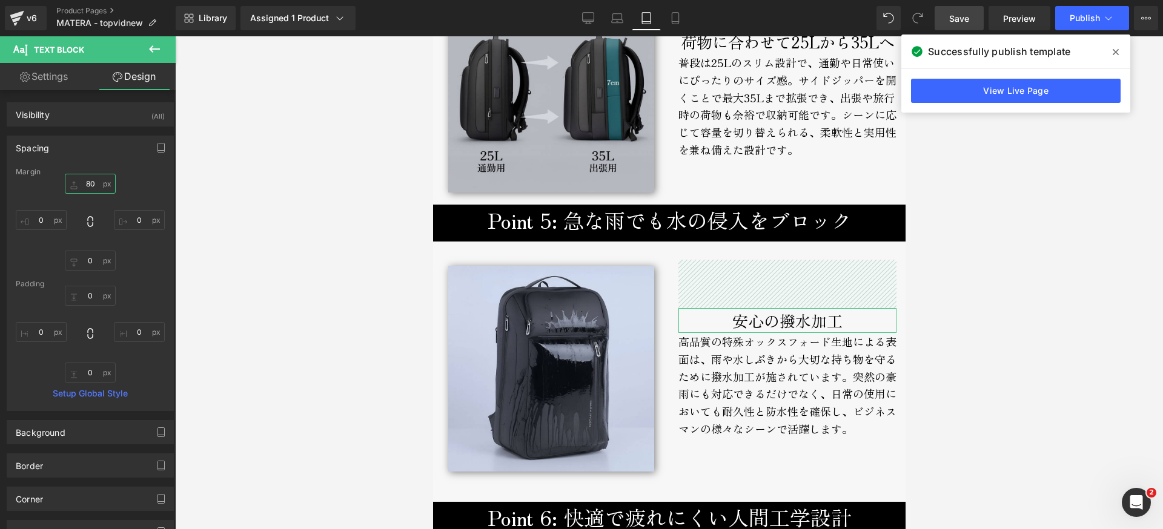
click at [84, 190] on input "80" at bounding box center [90, 184] width 51 height 20
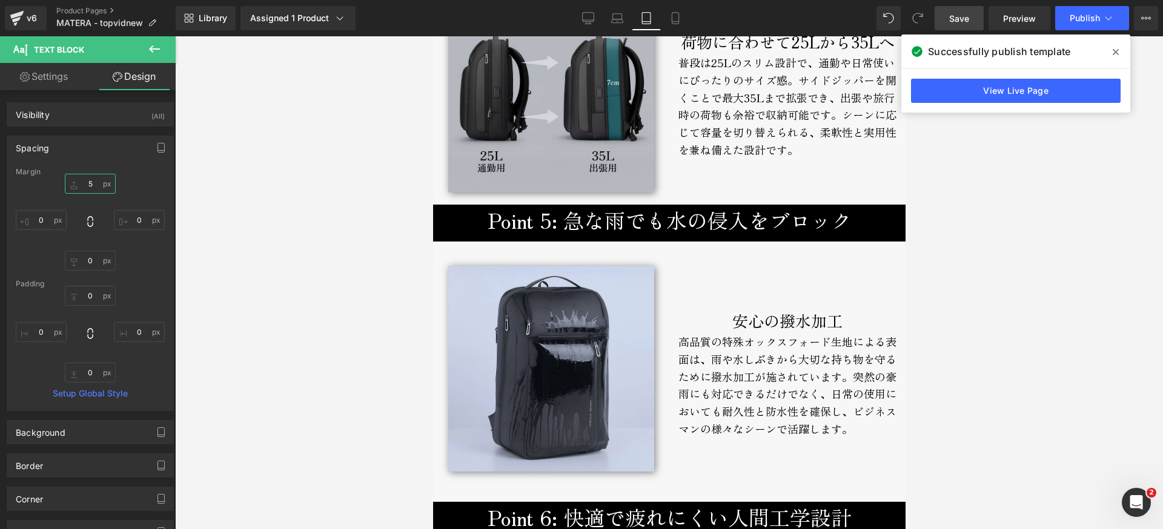
type input "50"
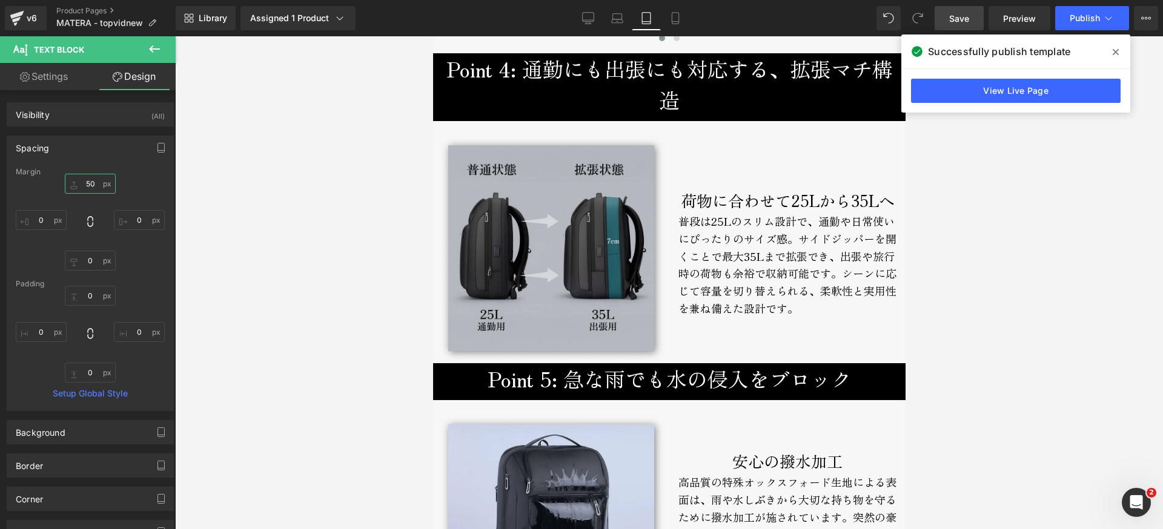
scroll to position [3056, 0]
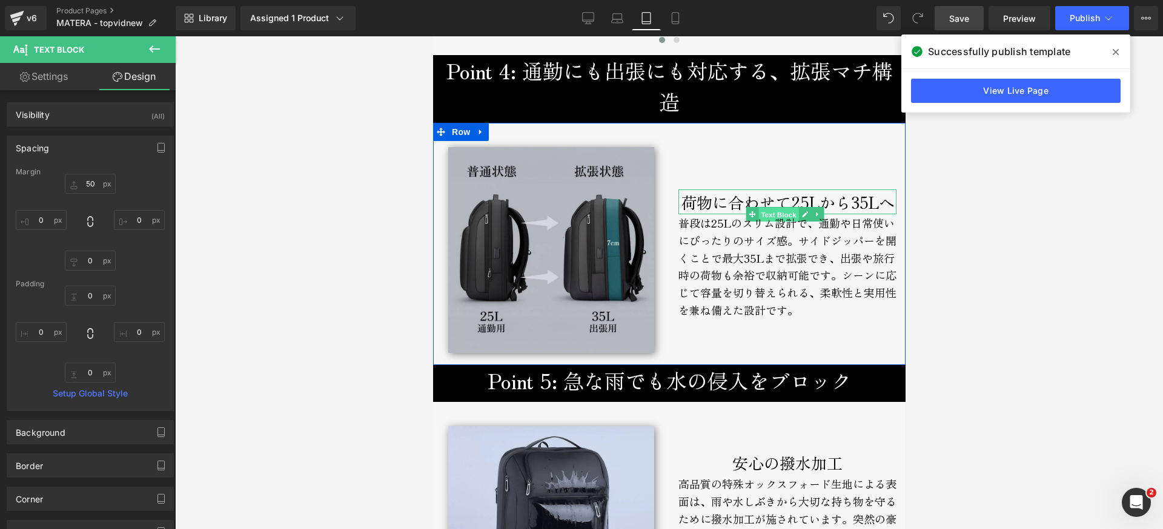
click at [781, 222] on span "Text Block" at bounding box center [778, 215] width 40 height 15
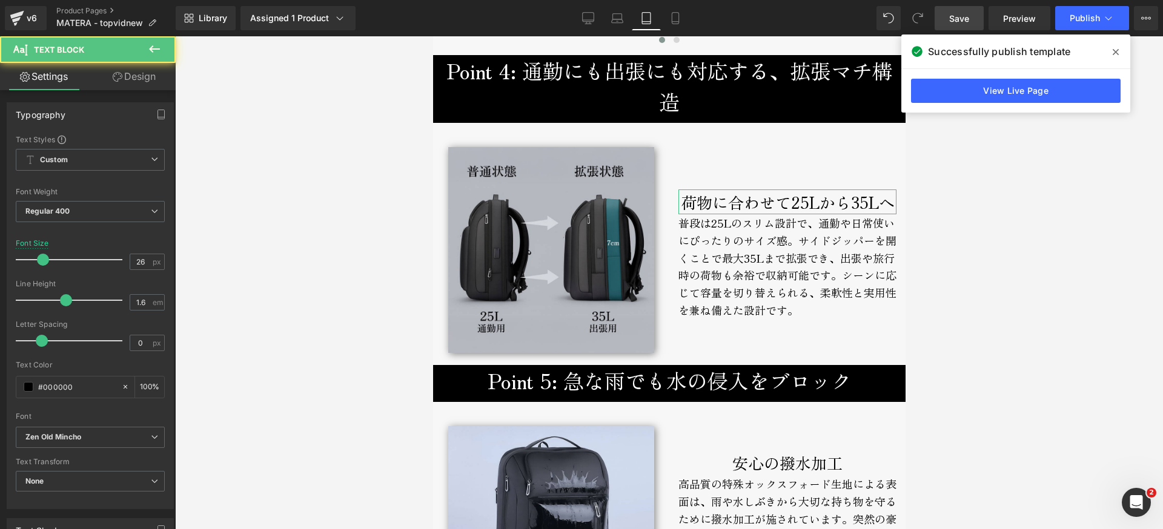
click at [130, 78] on link "Design" at bounding box center [134, 76] width 88 height 27
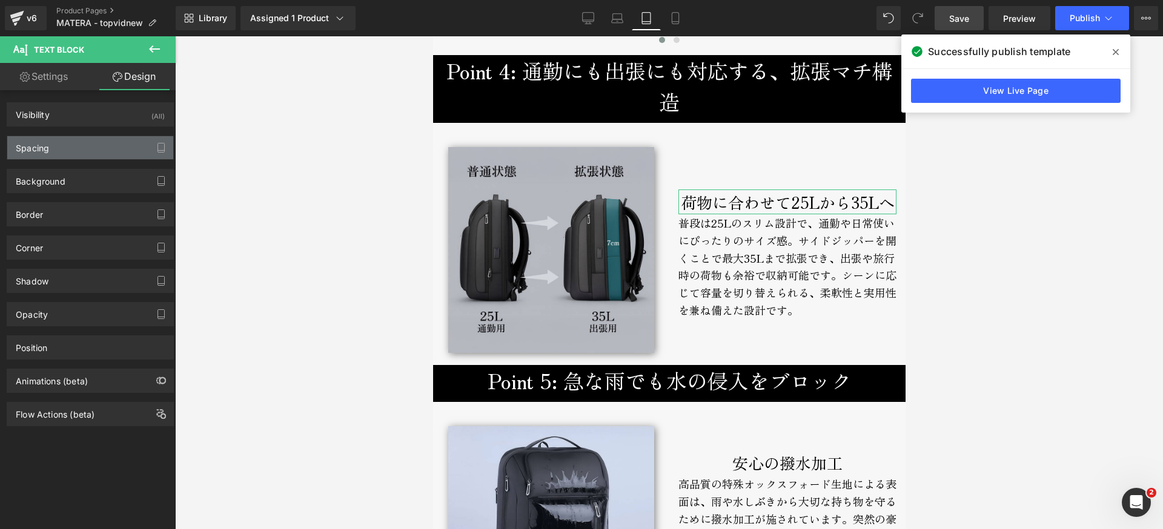
click at [62, 143] on div "Spacing" at bounding box center [90, 147] width 166 height 23
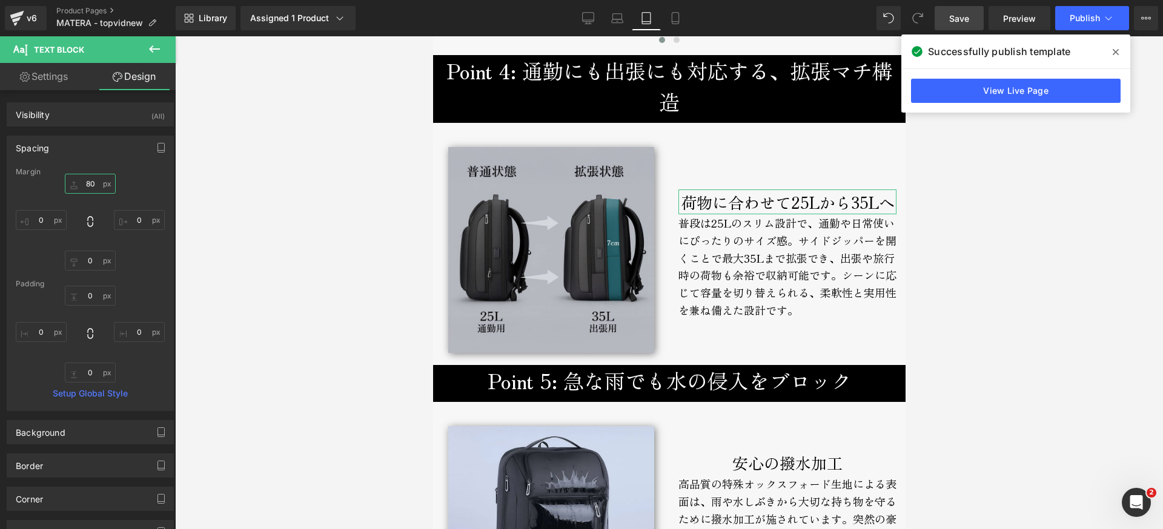
click at [85, 181] on input "80" at bounding box center [90, 184] width 51 height 20
type input "50"
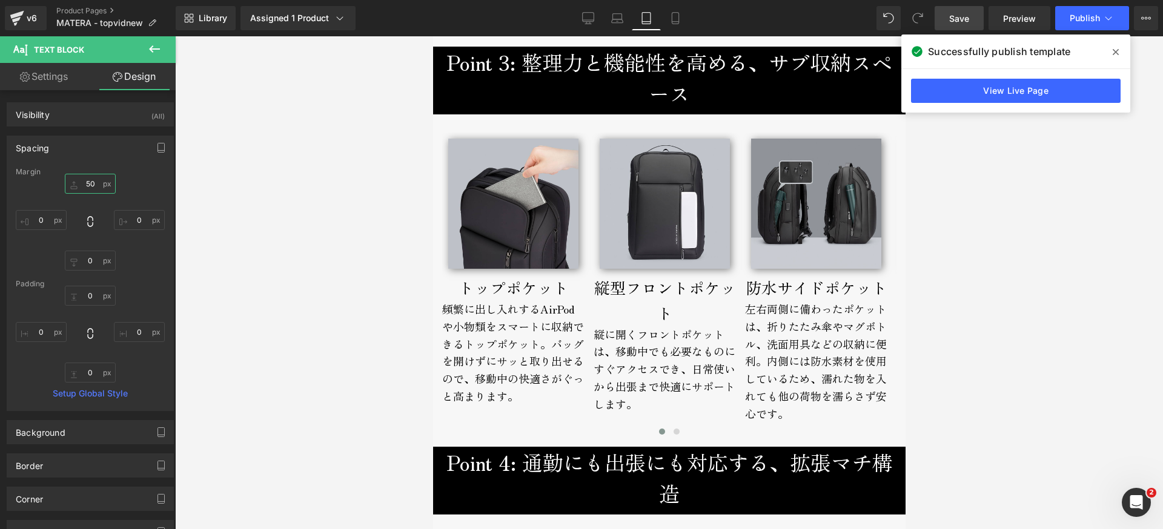
scroll to position [2628, 0]
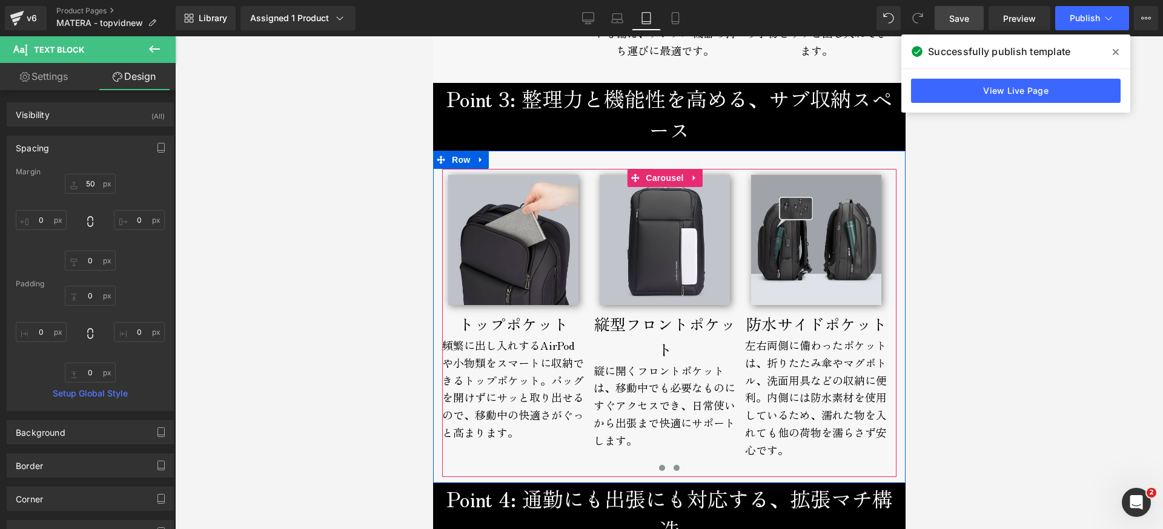
click at [673, 471] on span at bounding box center [676, 468] width 6 height 6
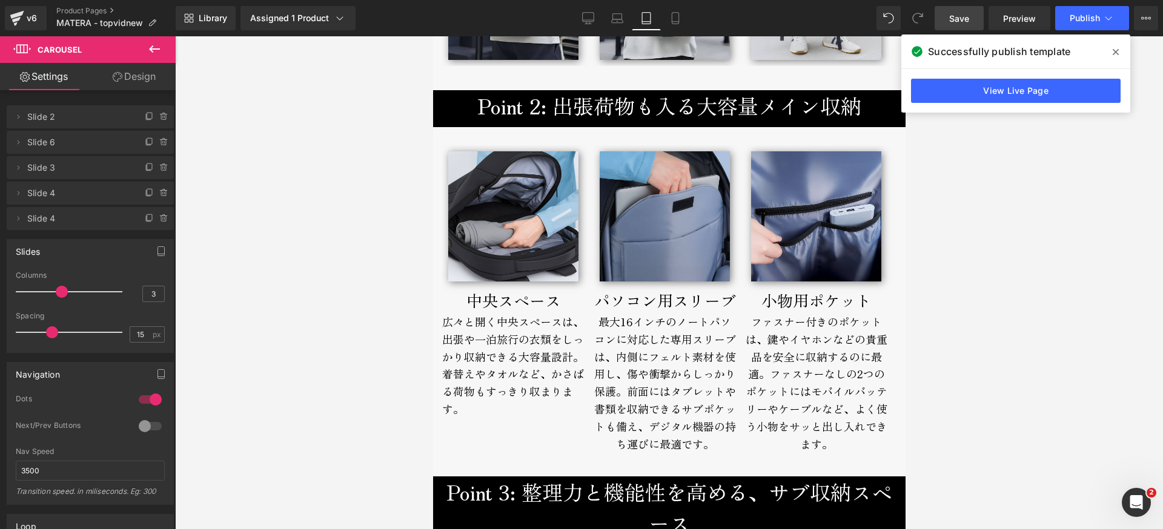
scroll to position [2259, 0]
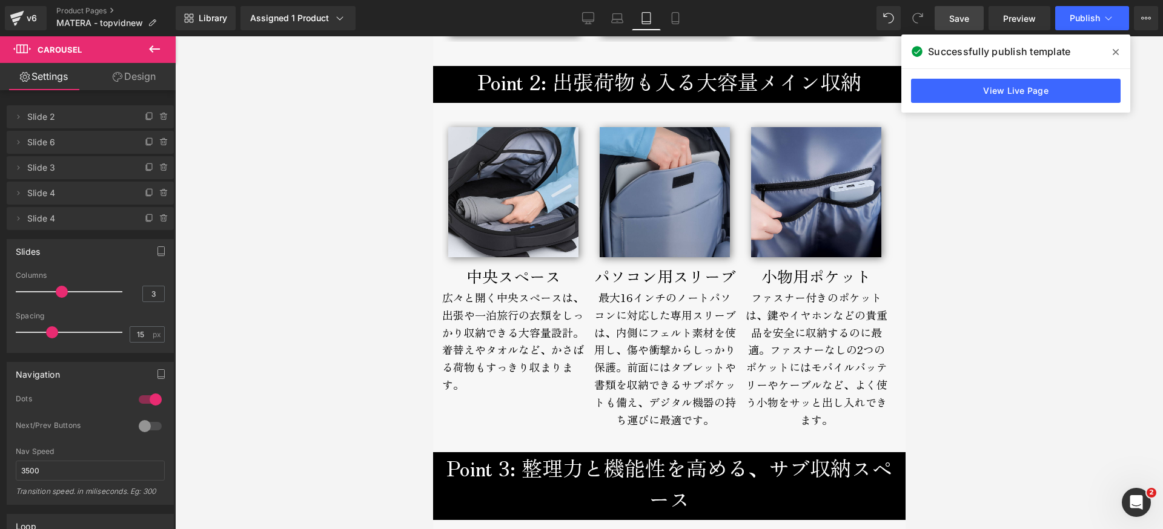
click at [665, 378] on div "最大16インチのノートパソコンに対応した専用スリーブは、内側にフェルト素材を使用し、傷や衝撃からしっかり保護。 前面にはタブレットや書類を収納できるサブポケッ…" at bounding box center [664, 367] width 142 height 157
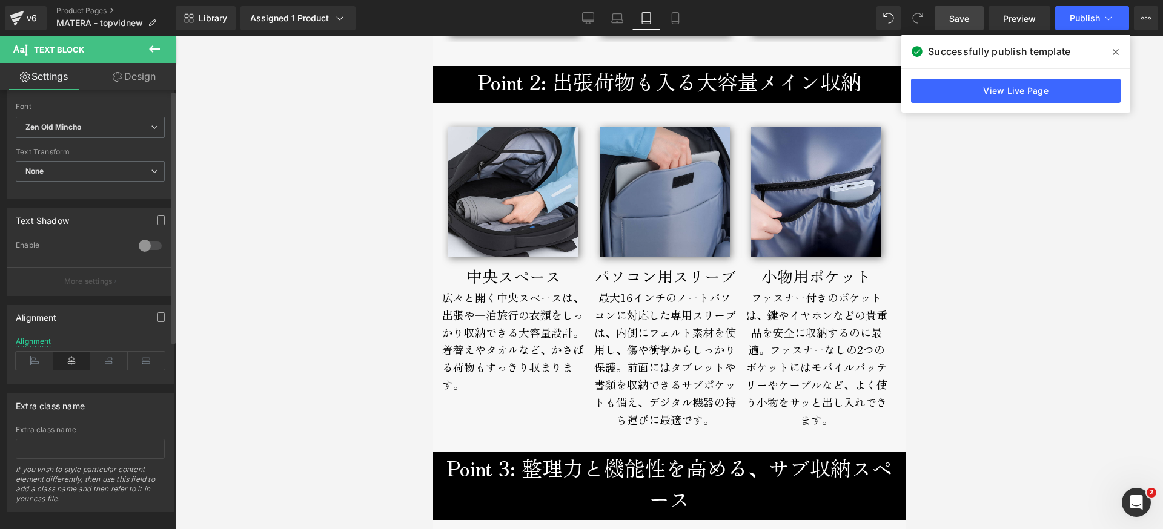
scroll to position [327, 0]
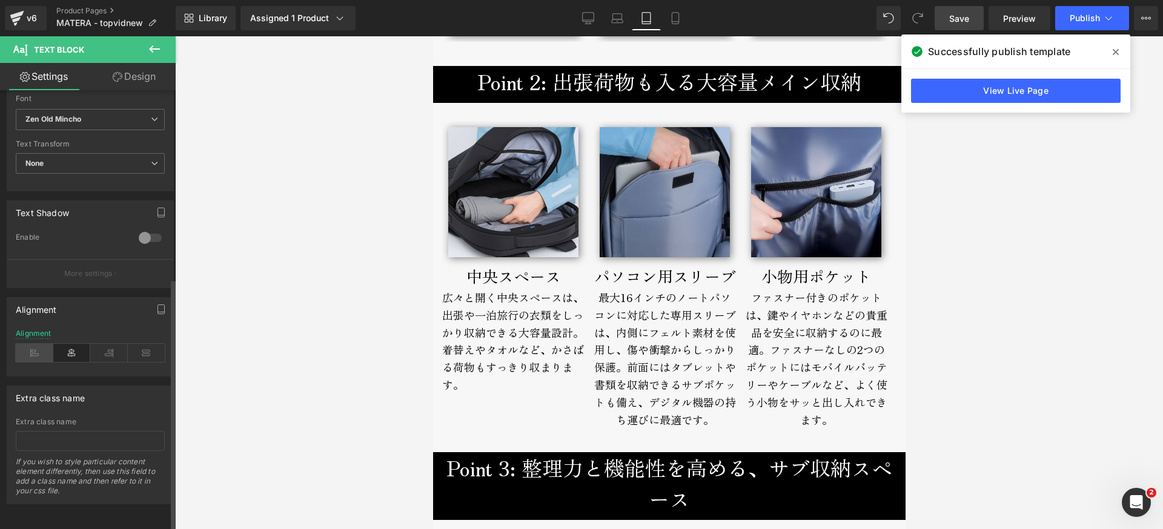
click at [29, 346] on icon at bounding box center [35, 353] width 38 height 18
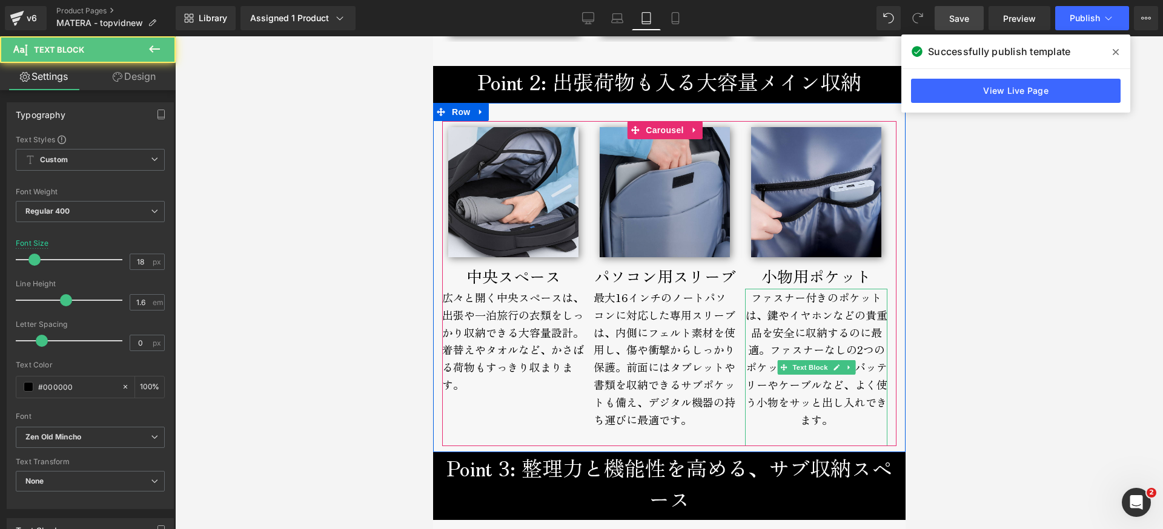
click at [804, 336] on div "ファスナー付きのポケットは、鍵やイヤホンなどの貴重品を安全に収納するのに最適。 ファスナーなしの2つのポケットにはモバイルバッテリーやケーブルなど、よく使う小…" at bounding box center [815, 367] width 142 height 157
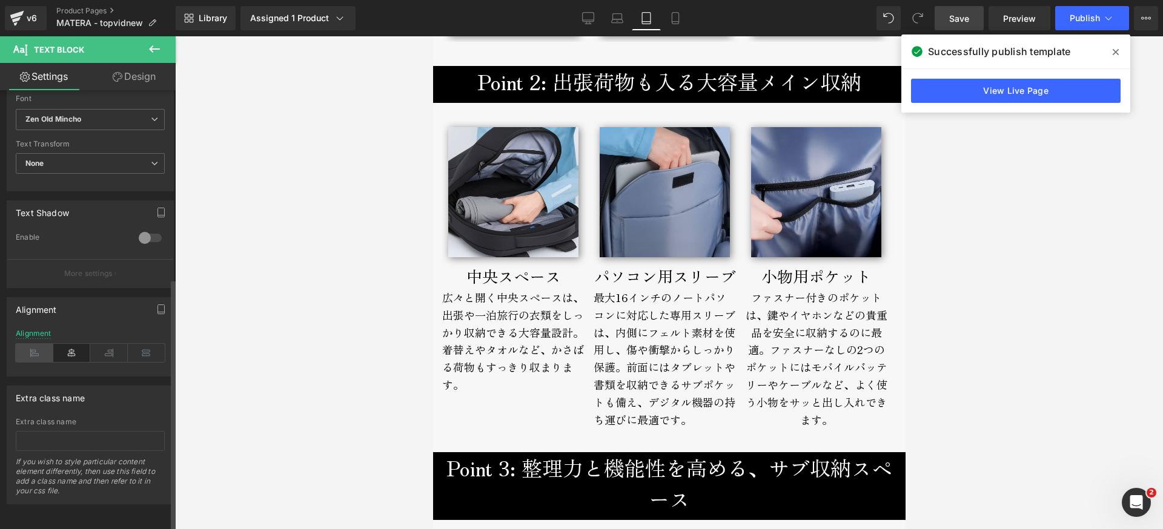
click at [29, 347] on icon at bounding box center [35, 353] width 38 height 18
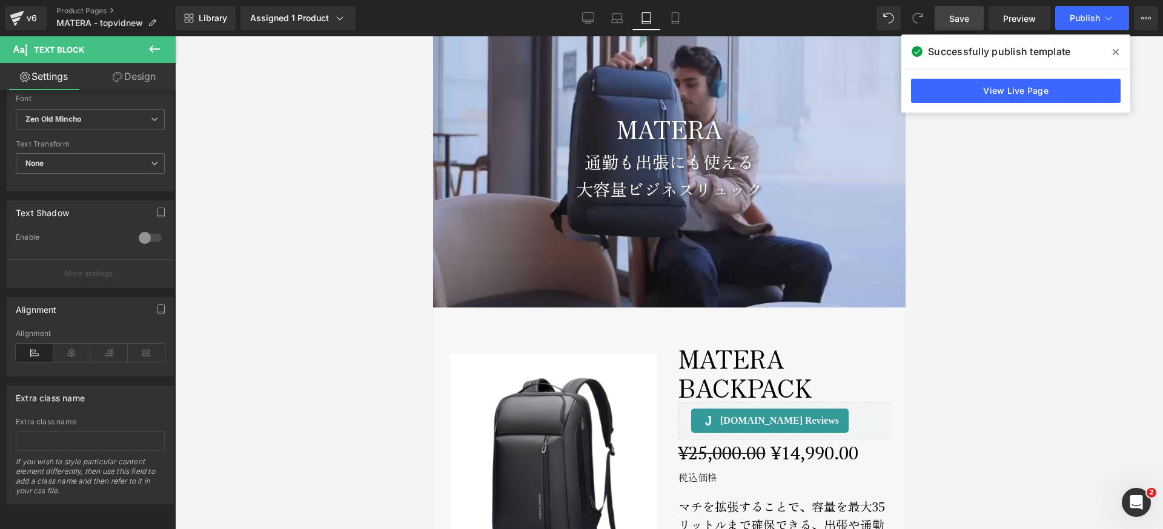
scroll to position [0, 0]
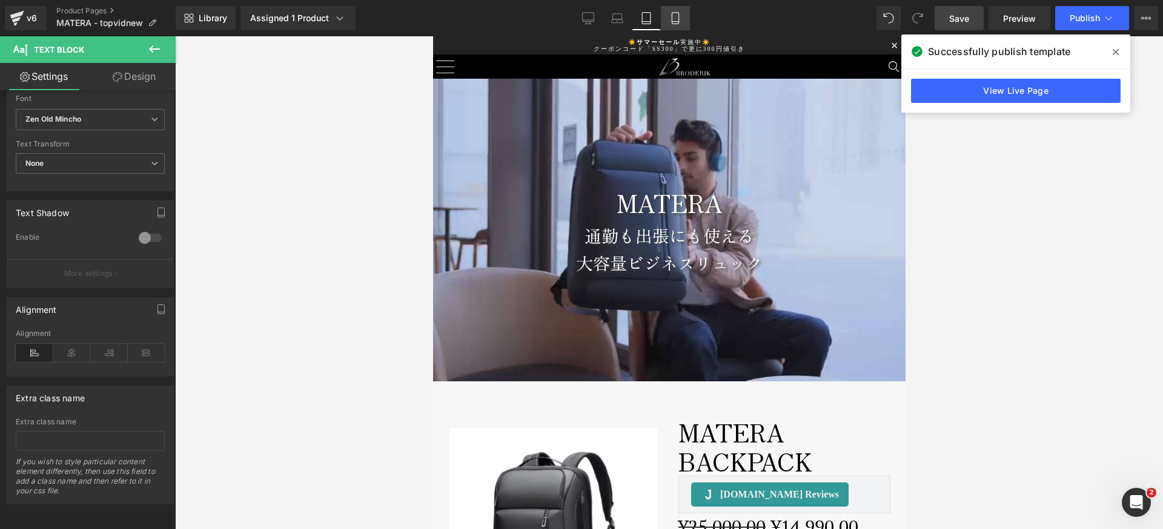
drag, startPoint x: 681, startPoint y: 11, endPoint x: 679, endPoint y: 19, distance: 8.7
click at [681, 12] on link "Mobile" at bounding box center [675, 18] width 29 height 24
type input "16"
type input "100"
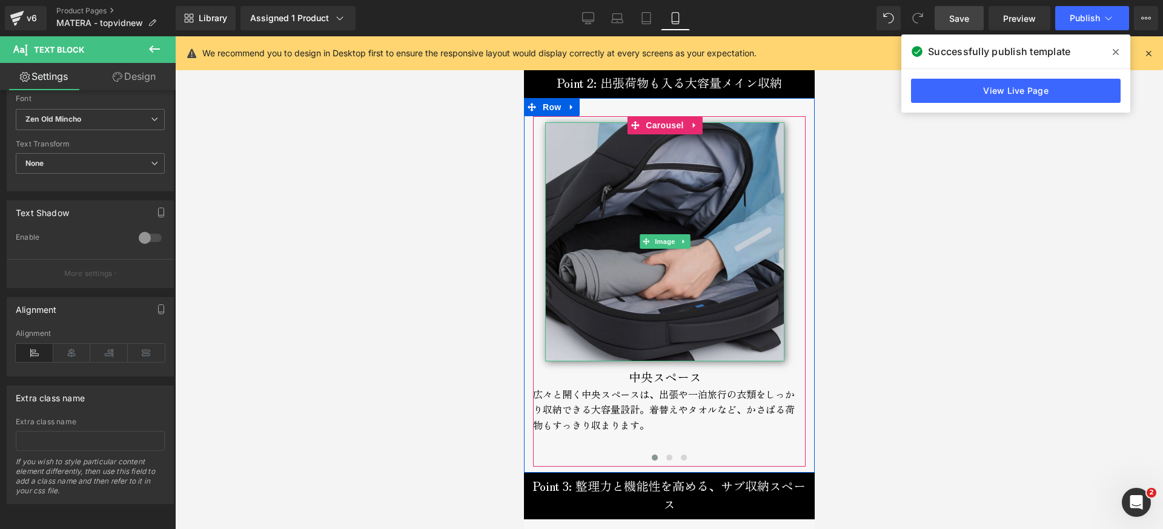
scroll to position [2714, 0]
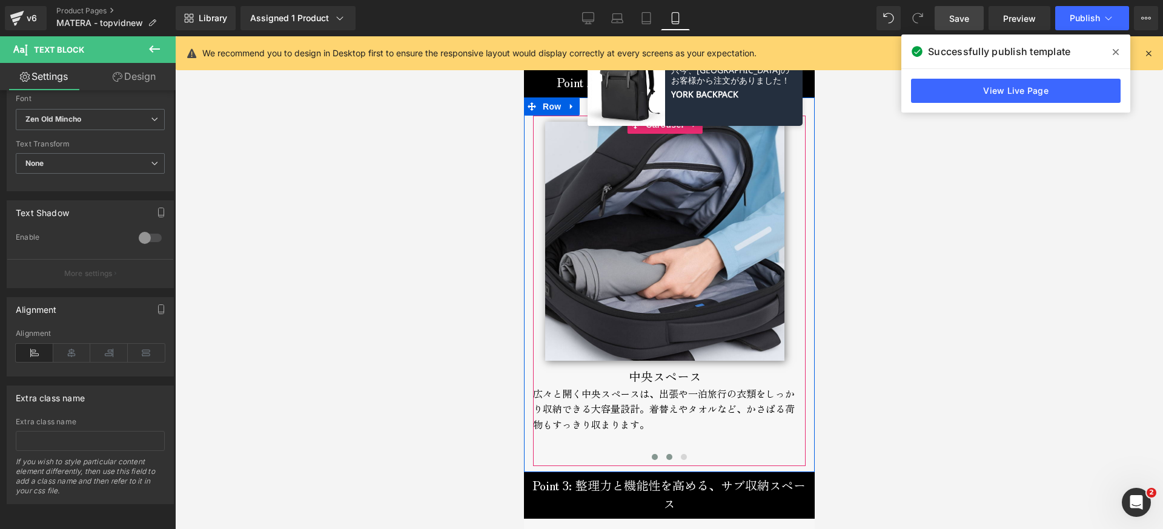
click at [665, 454] on span at bounding box center [668, 457] width 6 height 6
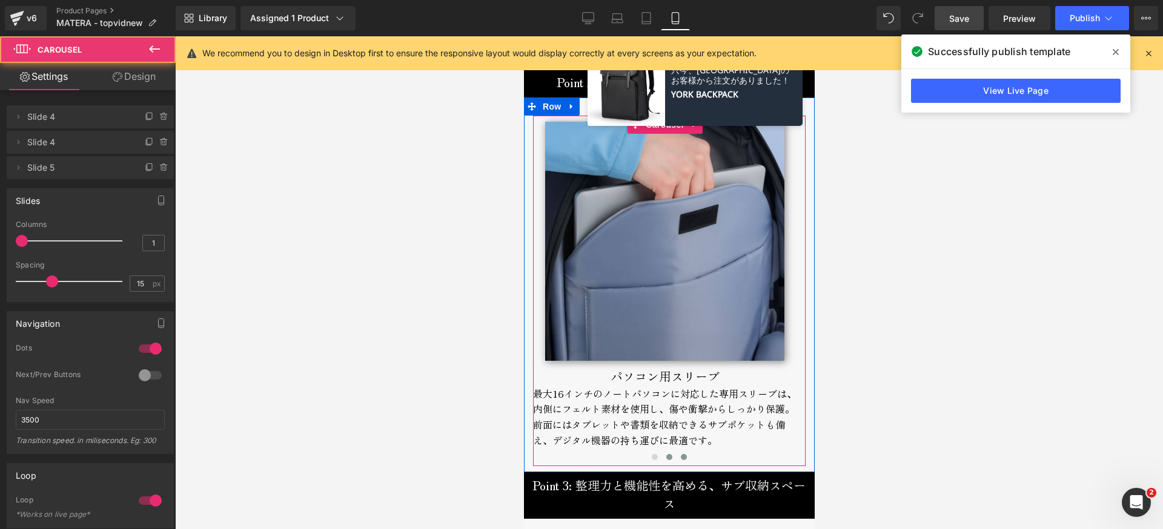
click at [680, 455] on span at bounding box center [683, 457] width 6 height 6
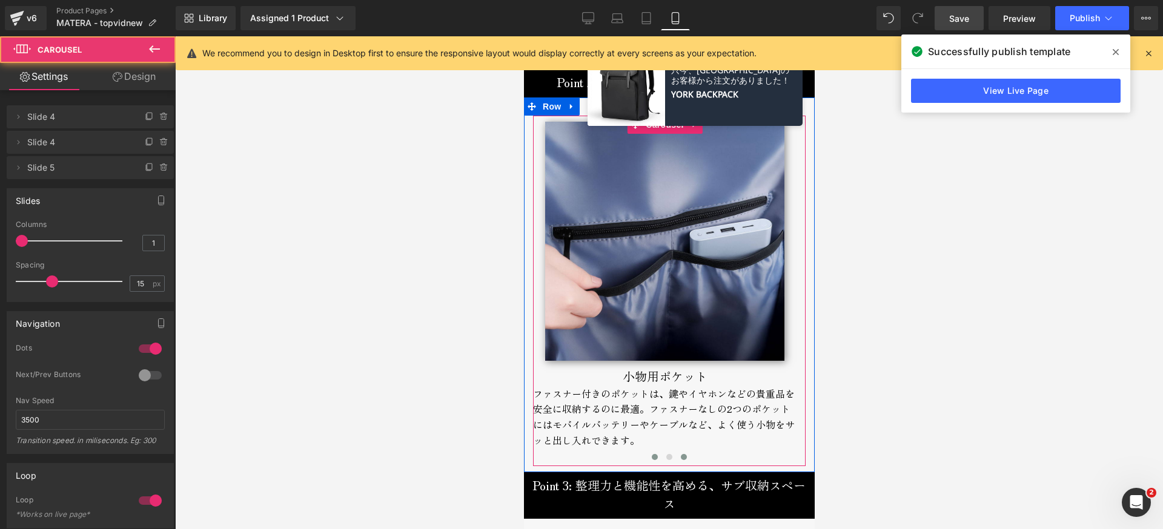
click at [651, 457] on span at bounding box center [654, 457] width 6 height 6
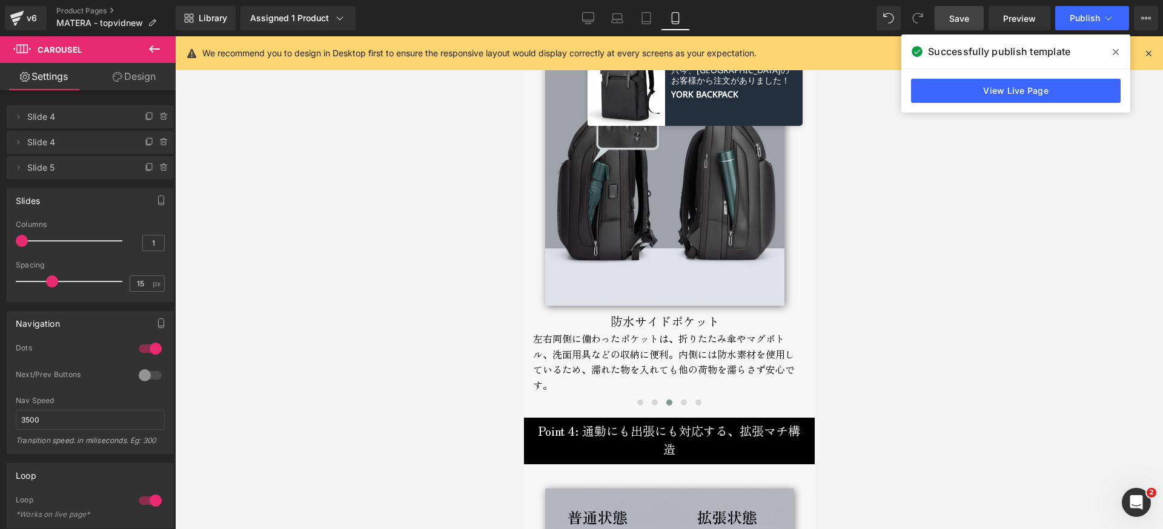
scroll to position [3200, 0]
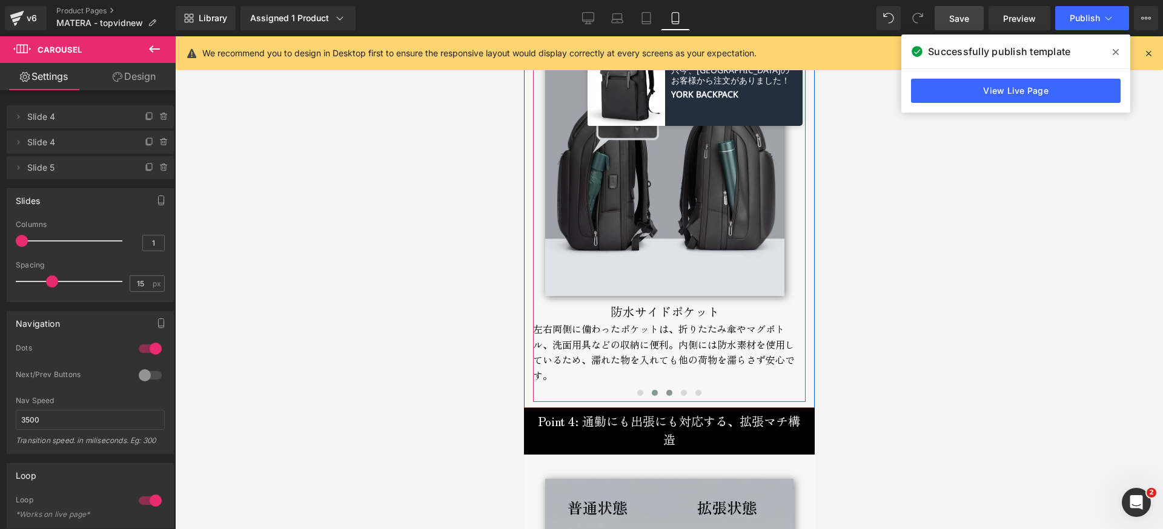
click at [655, 394] on button at bounding box center [654, 393] width 15 height 12
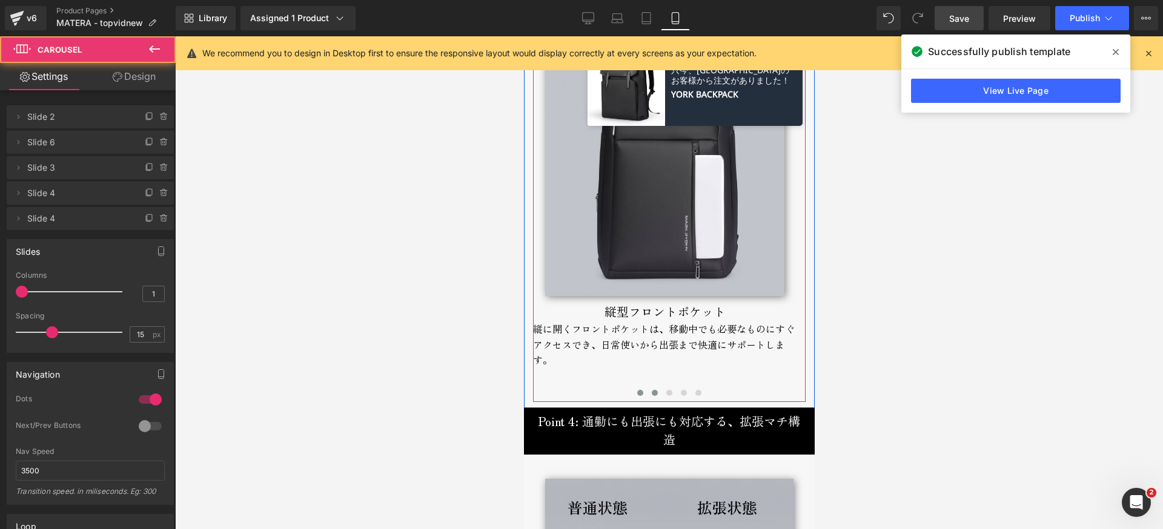
click at [636, 395] on span at bounding box center [639, 393] width 6 height 6
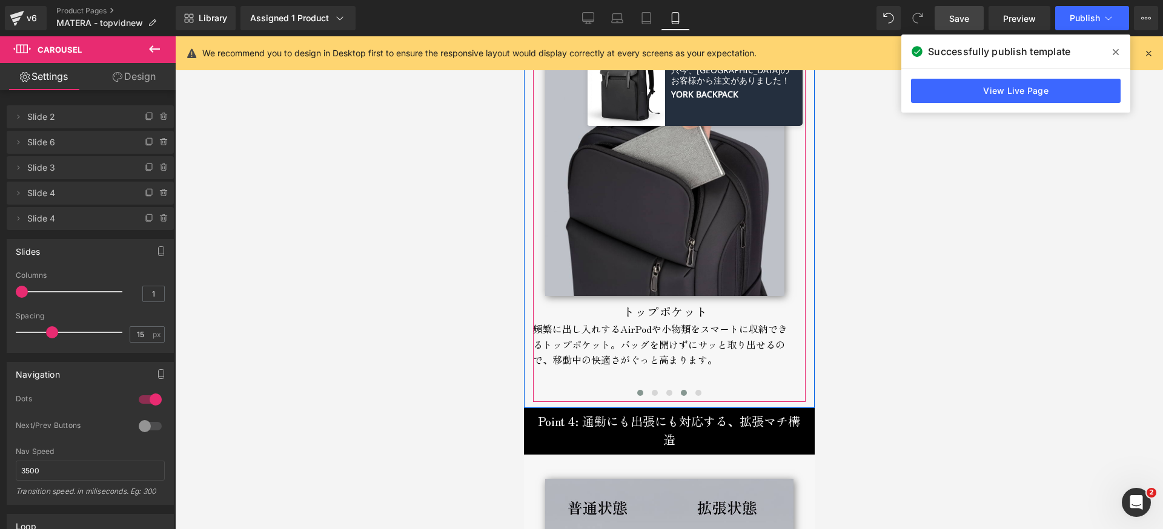
click at [678, 395] on button at bounding box center [683, 393] width 15 height 12
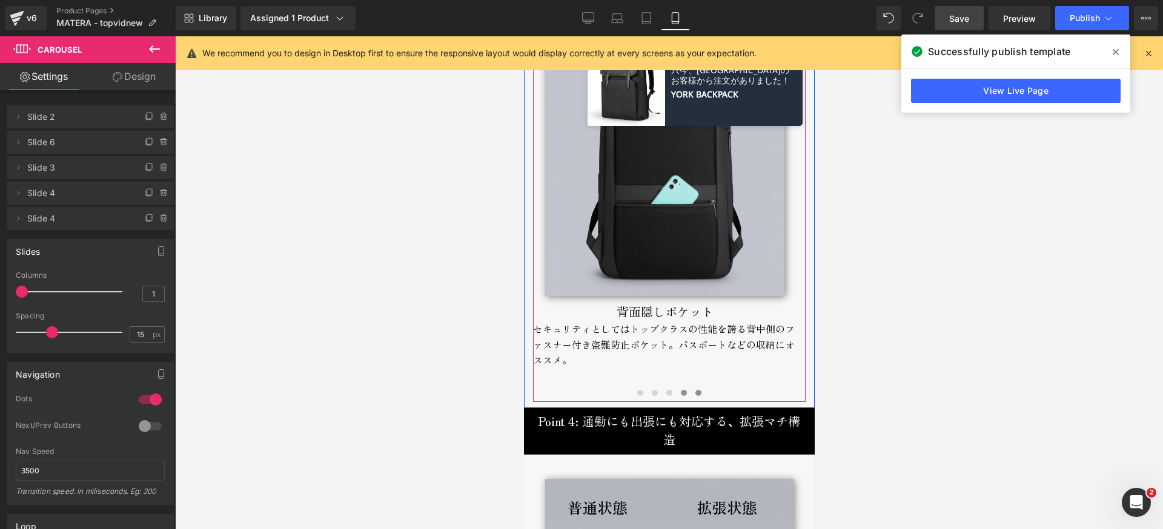
click at [698, 394] on button at bounding box center [697, 393] width 15 height 12
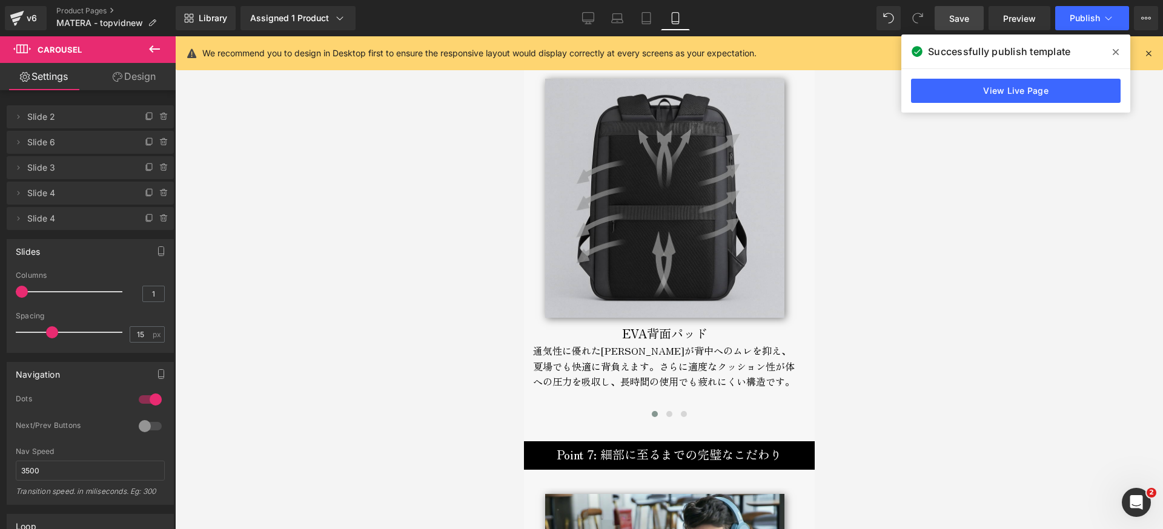
scroll to position [4508, 0]
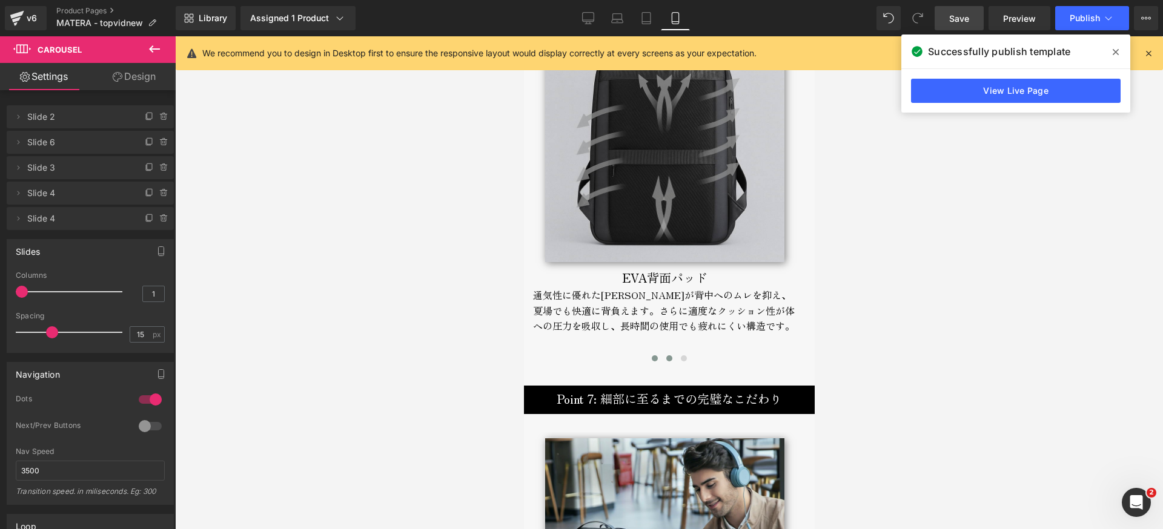
click at [664, 358] on button at bounding box center [668, 358] width 15 height 12
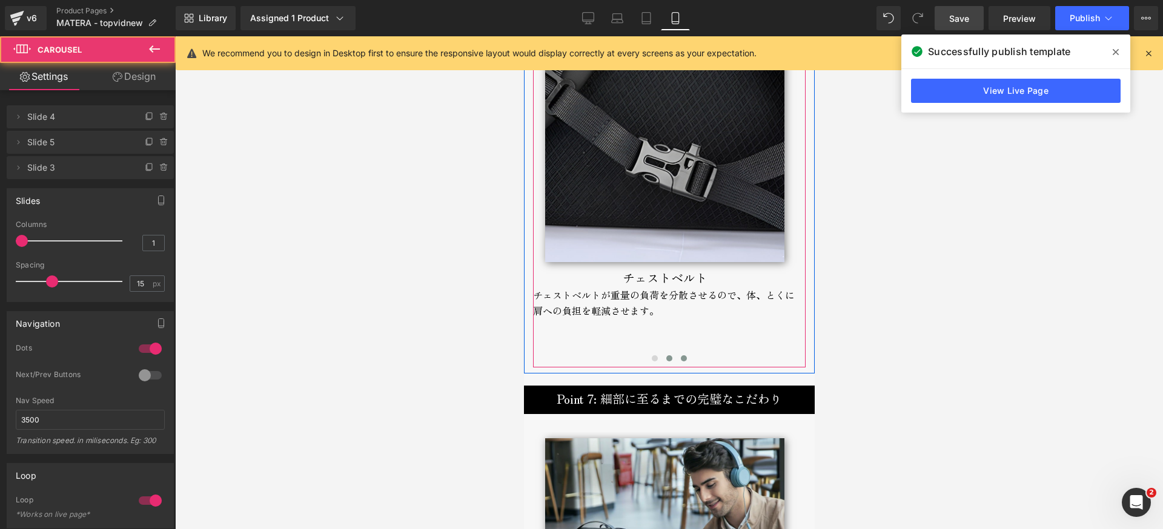
click at [676, 358] on button at bounding box center [683, 358] width 15 height 12
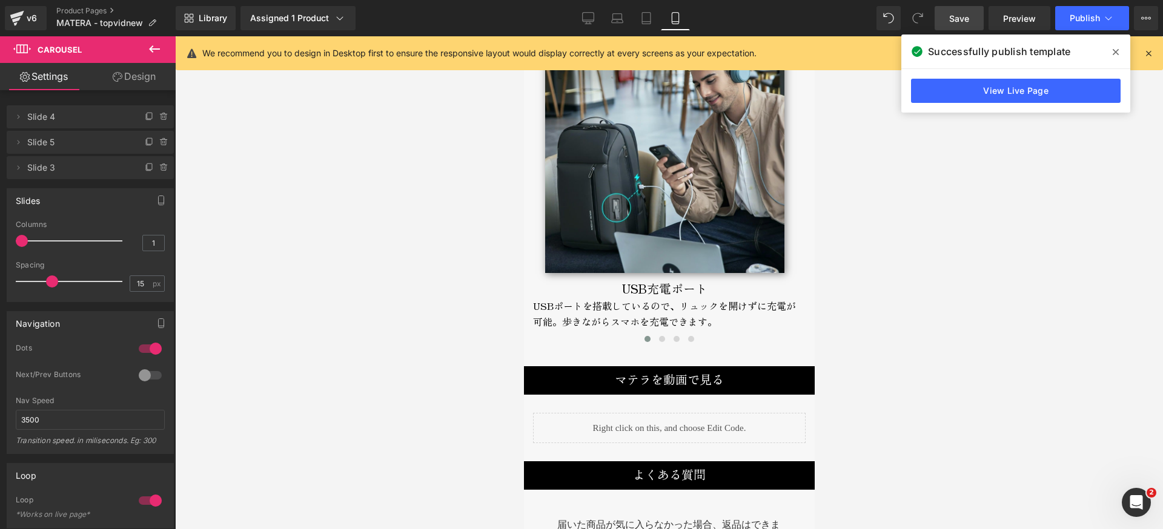
scroll to position [4920, 0]
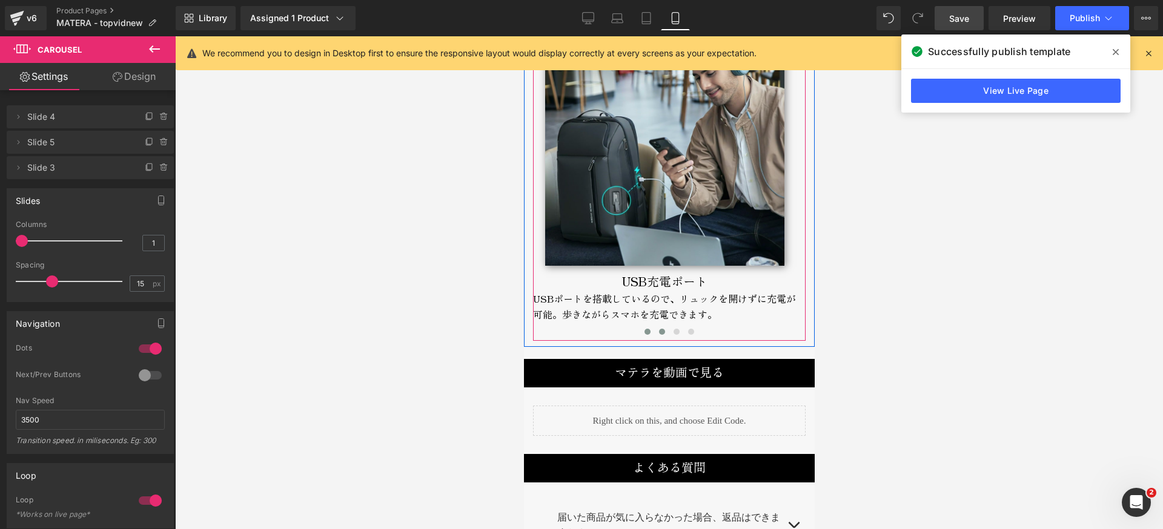
click at [658, 331] on span at bounding box center [661, 332] width 6 height 6
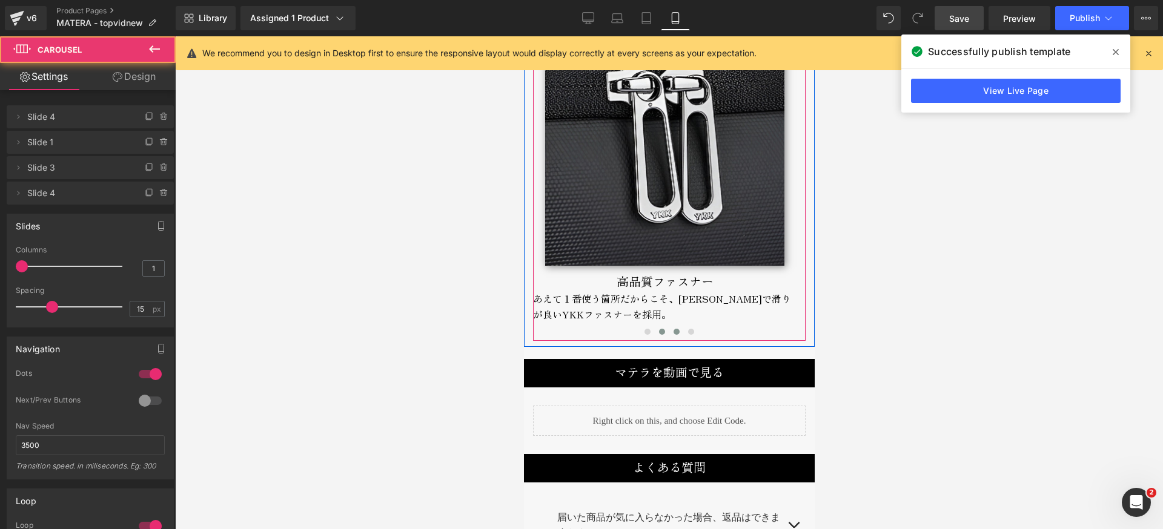
click at [673, 331] on span at bounding box center [676, 332] width 6 height 6
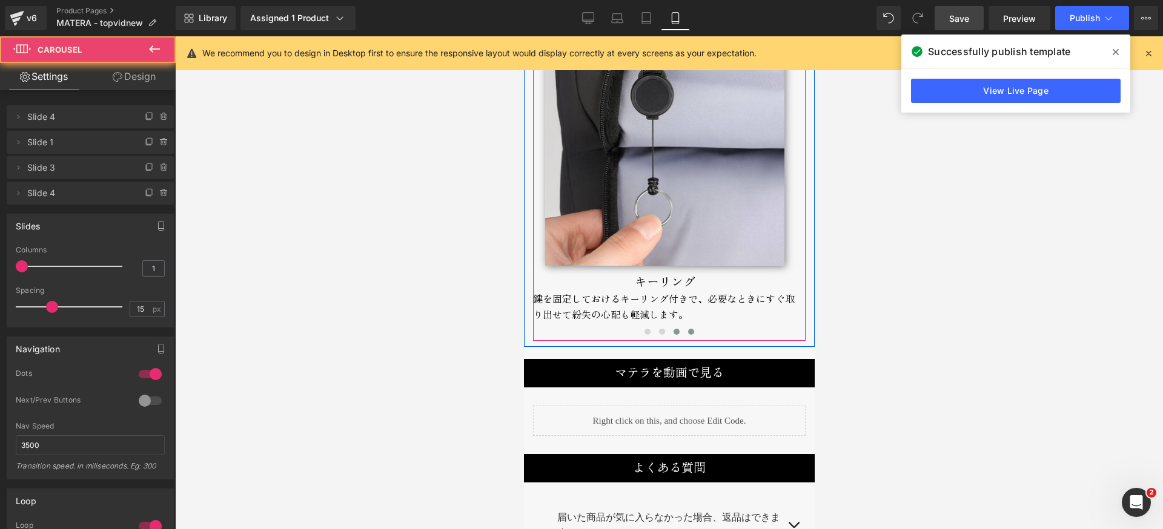
click at [687, 331] on button at bounding box center [690, 332] width 15 height 12
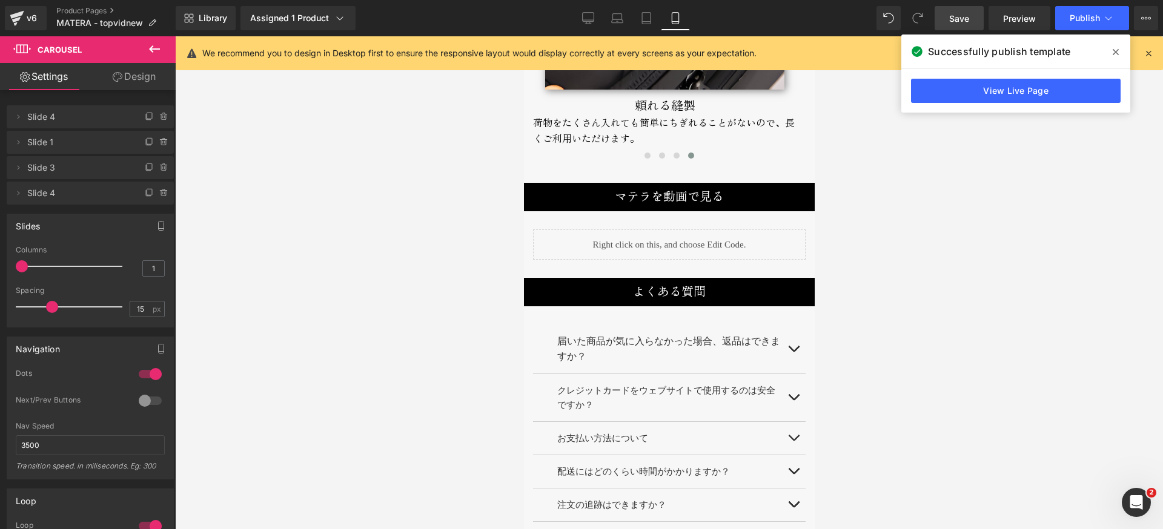
scroll to position [5051, 0]
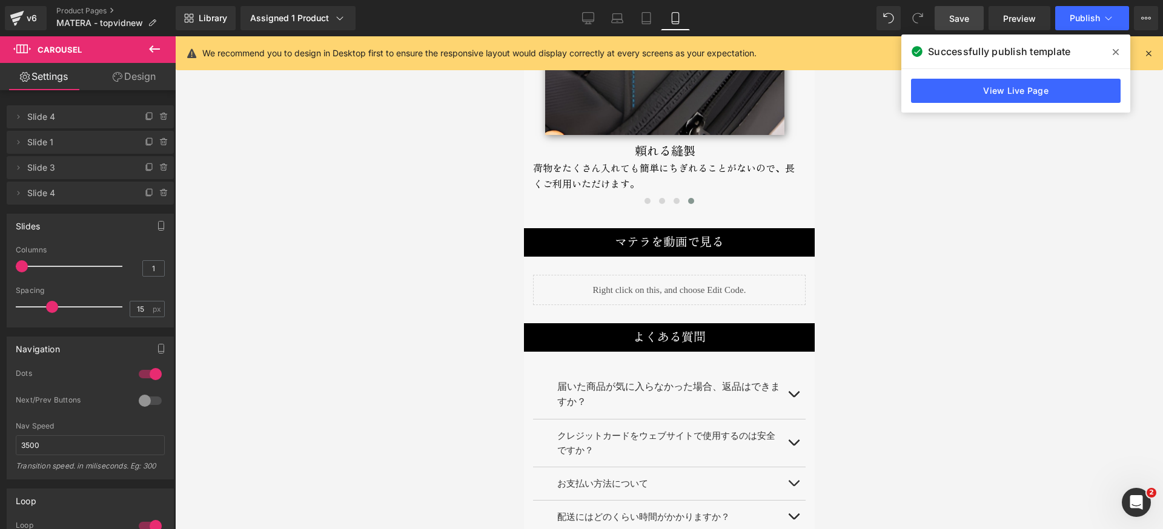
click at [1114, 49] on icon at bounding box center [1115, 52] width 6 height 10
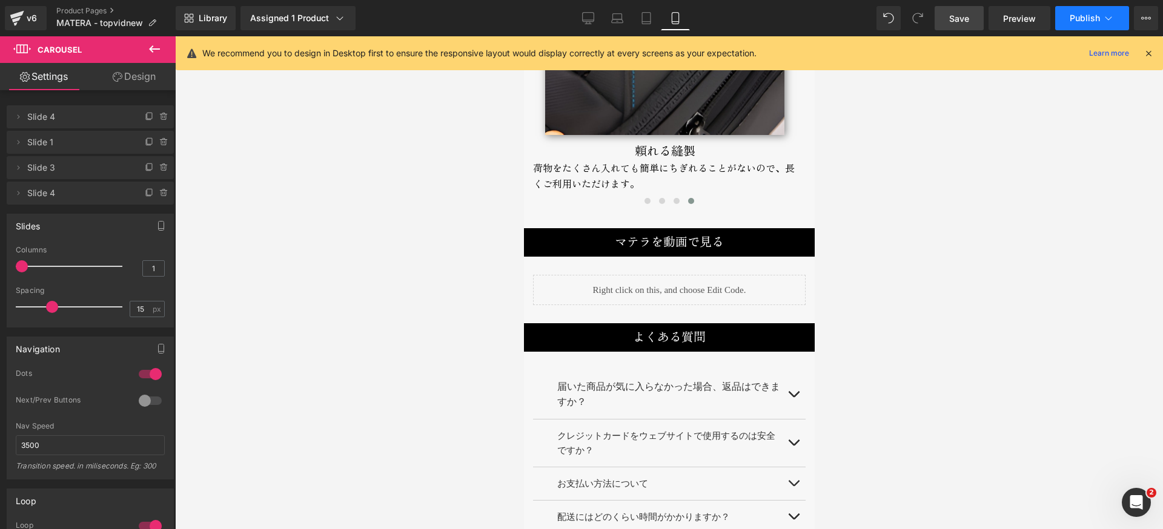
click at [1083, 18] on span "Publish" at bounding box center [1084, 18] width 30 height 10
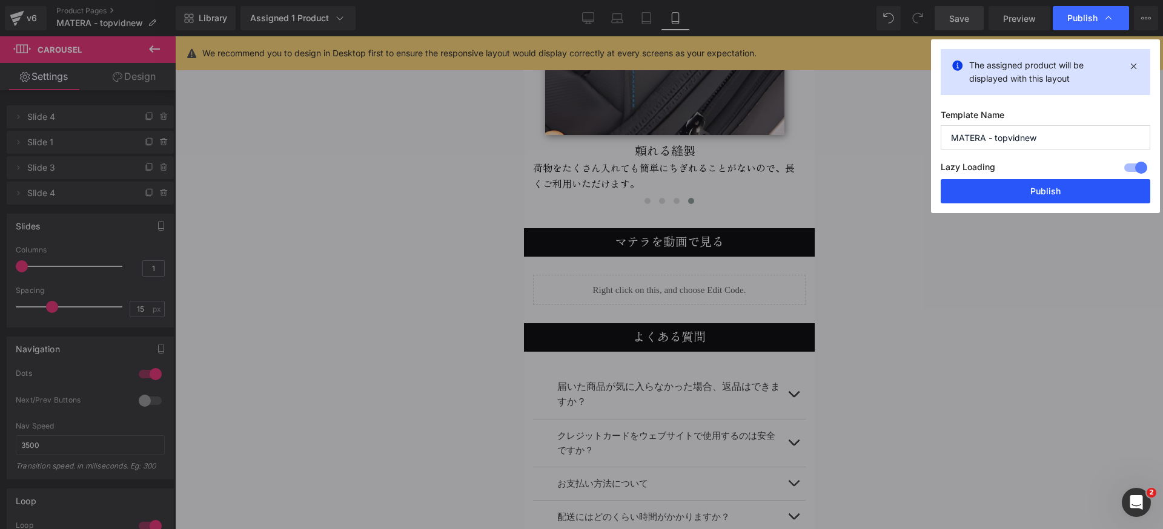
click at [1032, 191] on button "Publish" at bounding box center [1044, 191] width 209 height 24
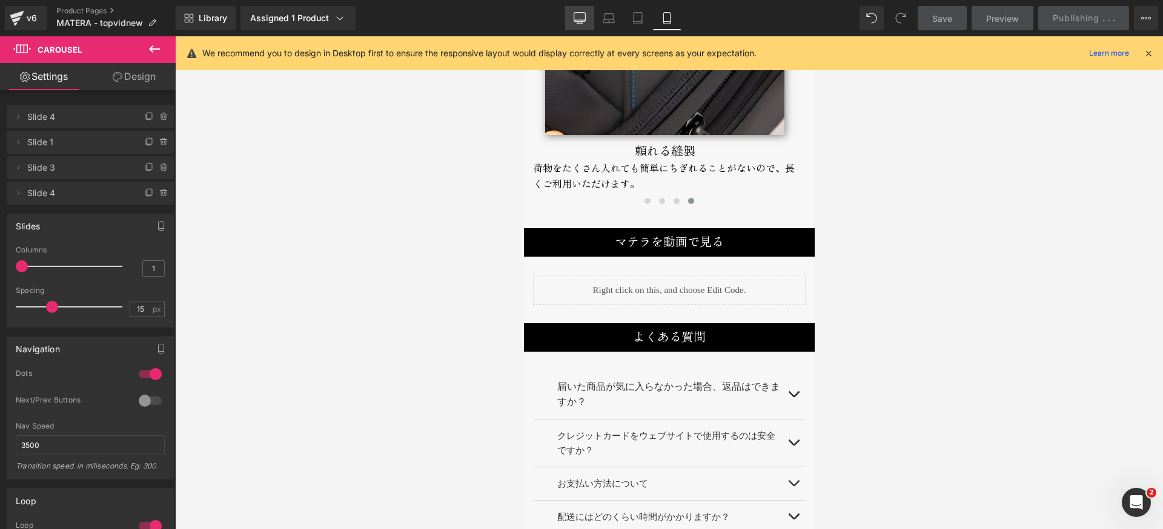
click at [578, 16] on icon at bounding box center [579, 18] width 12 height 12
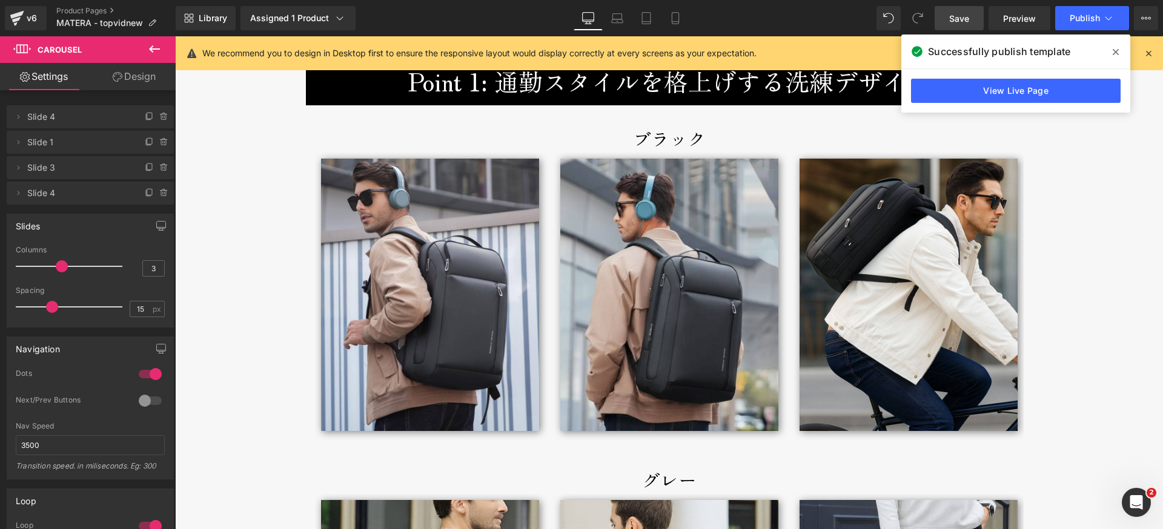
scroll to position [1988, 0]
